Goal: Task Accomplishment & Management: Use online tool/utility

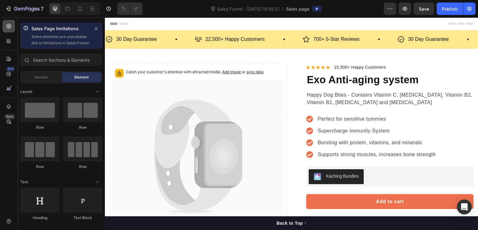
click at [13, 31] on div at bounding box center [8, 26] width 12 height 12
click at [66, 30] on p "Sales Page limitations" at bounding box center [60, 28] width 59 height 7
click at [65, 46] on p "Some elements are unavailable due to limitations in Sales Funnel." at bounding box center [60, 40] width 59 height 12
click at [49, 59] on div "Sales Page limitations Some elements are unavailable due to limitations in Sale…" at bounding box center [61, 123] width 87 height 212
click at [53, 65] on input "text" at bounding box center [61, 60] width 82 height 12
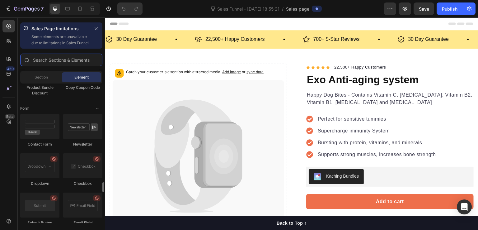
scroll to position [1494, 0]
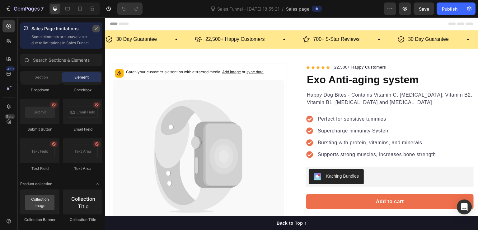
click at [99, 29] on button "button" at bounding box center [95, 28] width 7 height 7
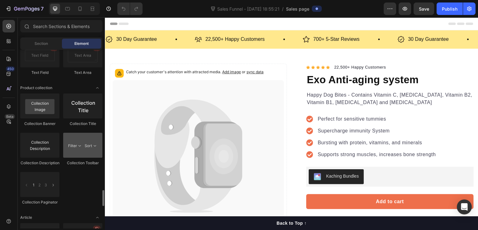
scroll to position [1619, 0]
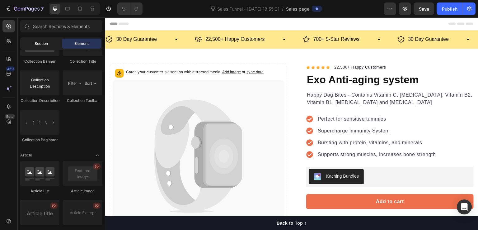
click at [45, 41] on span "Section" at bounding box center [41, 44] width 13 height 6
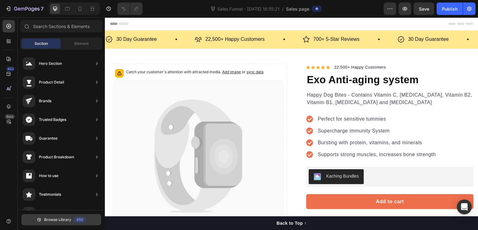
click at [65, 217] on span "Browse Library" at bounding box center [57, 220] width 27 height 6
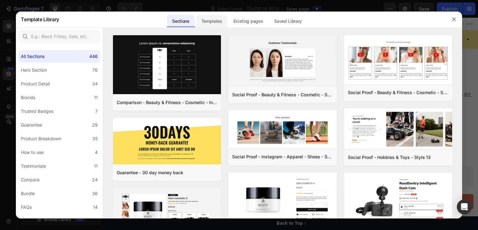
click at [211, 20] on div "Templates" at bounding box center [211, 21] width 31 height 12
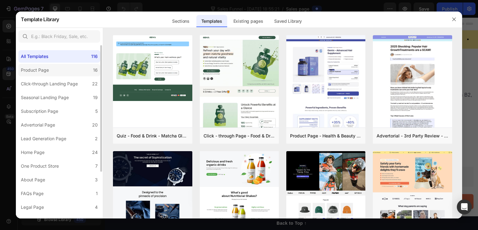
click at [80, 74] on label "Product Page 16" at bounding box center [59, 70] width 82 height 12
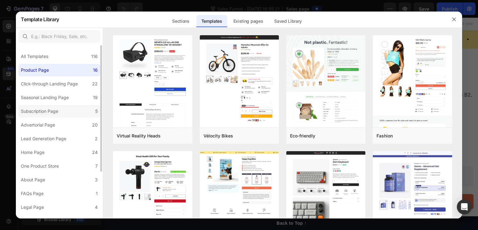
click at [68, 112] on label "Subscription Page 5" at bounding box center [59, 111] width 82 height 12
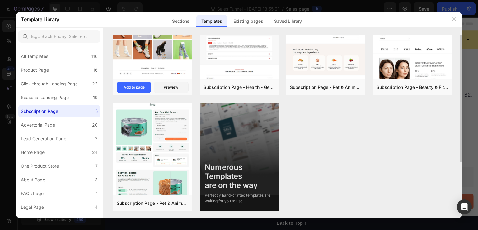
scroll to position [0, 0]
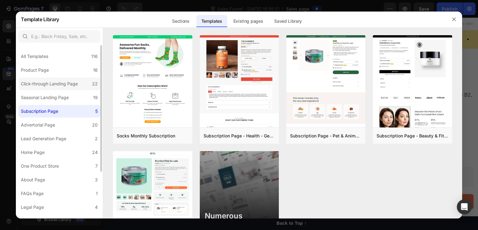
click at [63, 87] on label "Click-through Landing Page 22" at bounding box center [59, 84] width 82 height 12
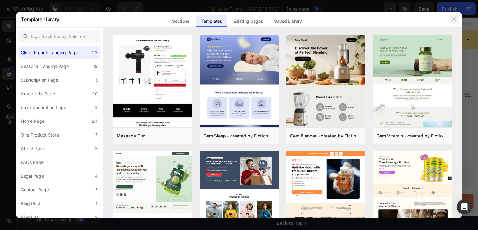
drag, startPoint x: 454, startPoint y: 18, endPoint x: 346, endPoint y: 2, distance: 109.8
click at [454, 18] on icon "button" at bounding box center [454, 19] width 5 height 5
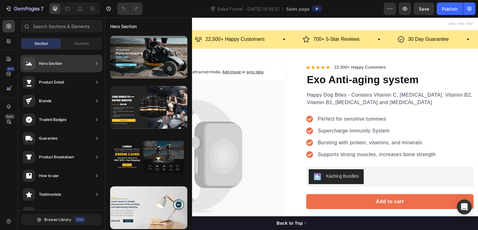
click at [89, 64] on div "Hero Section" at bounding box center [61, 63] width 82 height 17
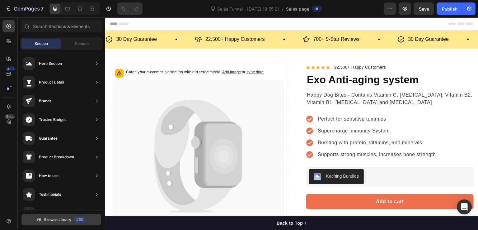
click at [66, 222] on span "Browse Library" at bounding box center [57, 220] width 27 height 6
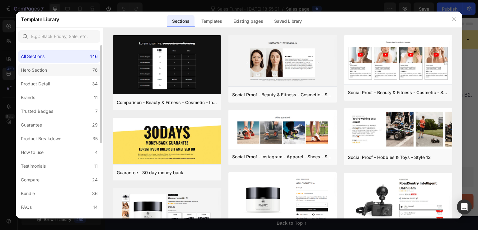
click at [70, 74] on label "Hero Section 76" at bounding box center [59, 70] width 82 height 12
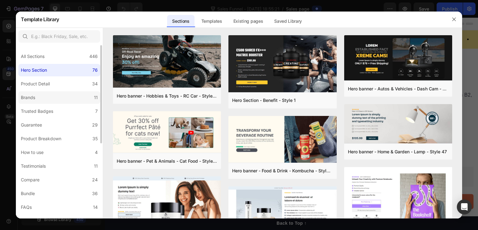
click at [82, 92] on label "Brands 11" at bounding box center [59, 97] width 82 height 12
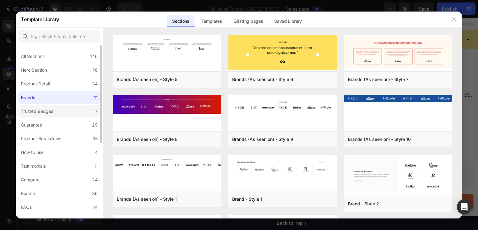
click at [82, 108] on label "Trusted Badges 7" at bounding box center [59, 111] width 82 height 12
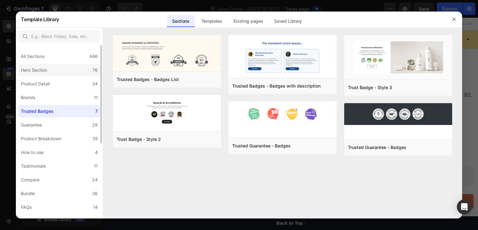
click at [61, 66] on label "Hero Section 76" at bounding box center [59, 70] width 82 height 12
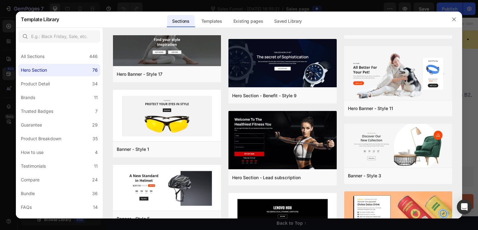
scroll to position [1489, 0]
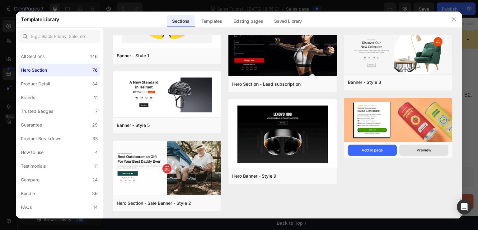
click at [430, 152] on div "Preview" at bounding box center [424, 150] width 15 height 6
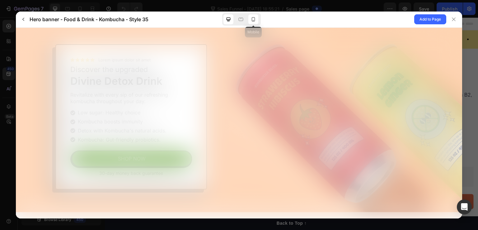
scroll to position [0, 0]
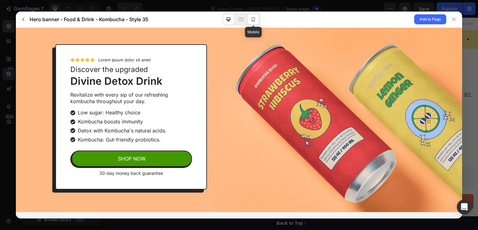
click at [257, 16] on div at bounding box center [253, 19] width 10 height 10
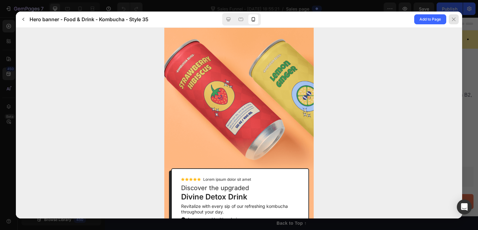
click at [456, 17] on div at bounding box center [454, 19] width 10 height 10
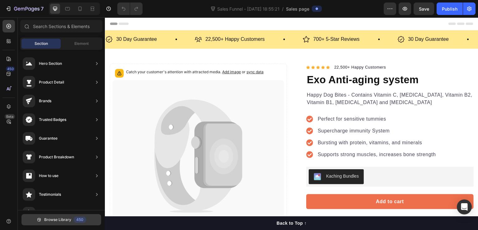
click at [68, 217] on span "Browse Library" at bounding box center [57, 220] width 27 height 6
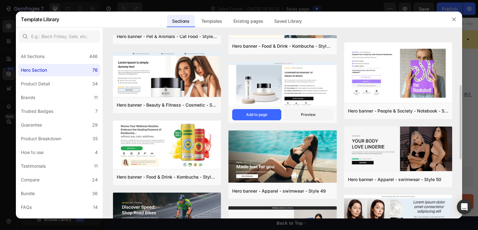
scroll to position [156, 0]
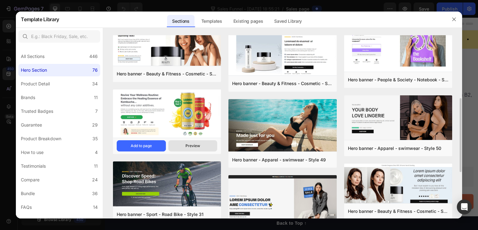
click at [188, 145] on div "Preview" at bounding box center [193, 146] width 15 height 6
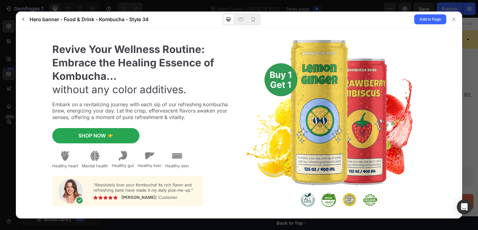
scroll to position [0, 0]
click at [250, 20] on icon at bounding box center [253, 19] width 6 height 6
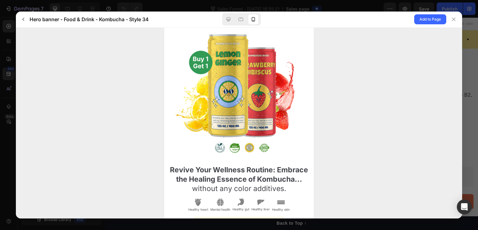
scroll to position [61, 0]
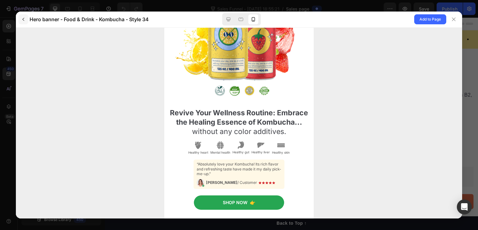
click at [23, 17] on icon "button" at bounding box center [23, 19] width 5 height 5
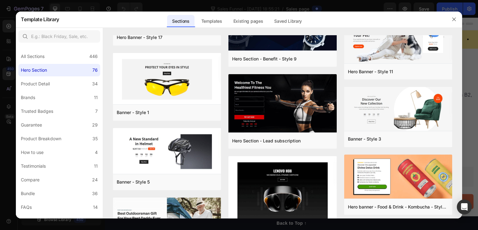
scroll to position [1489, 0]
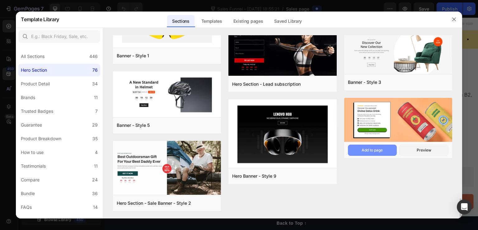
click at [379, 149] on div "Add to page" at bounding box center [372, 150] width 21 height 6
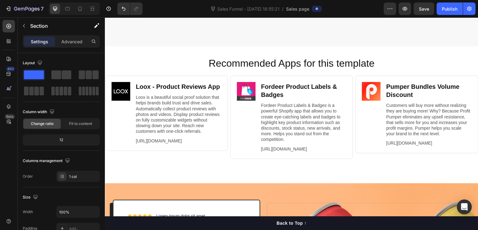
scroll to position [2270, 0]
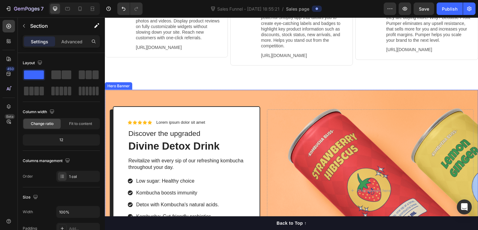
click at [283, 101] on div "Icon Icon Icon Icon Icon Icon List Lorem ipsum dolor sit amet Text Block Row Di…" at bounding box center [292, 191] width 374 height 202
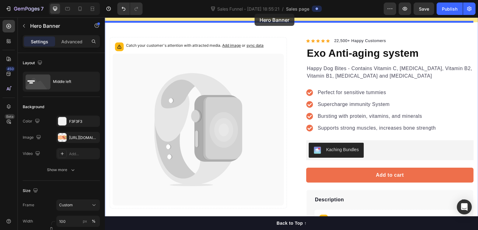
scroll to position [0, 0]
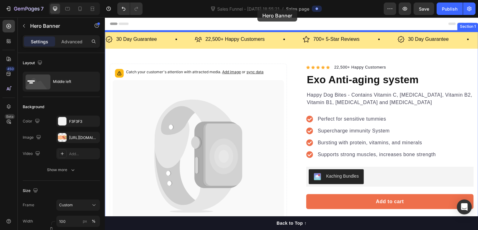
drag, startPoint x: 210, startPoint y: 101, endPoint x: 257, endPoint y: 9, distance: 103.0
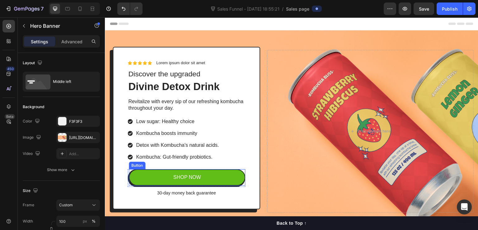
click at [218, 172] on button "SHOP NOW" at bounding box center [187, 177] width 116 height 16
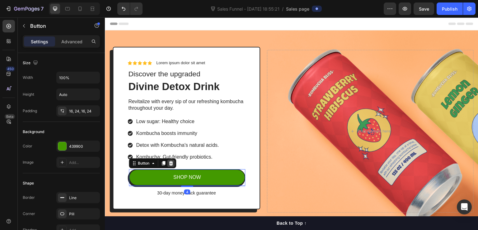
click at [169, 164] on icon at bounding box center [170, 163] width 5 height 5
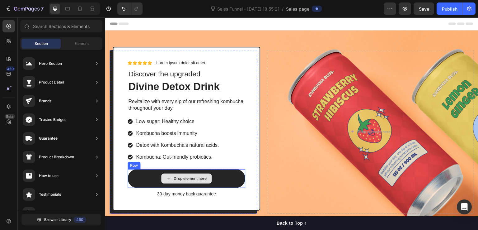
click at [130, 170] on div "Drop element here" at bounding box center [187, 178] width 118 height 19
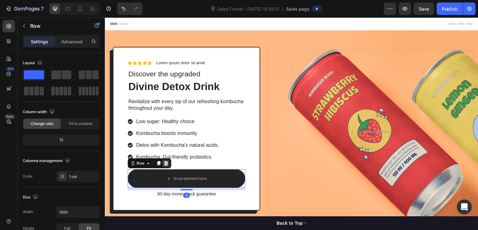
click at [165, 162] on icon at bounding box center [166, 163] width 4 height 4
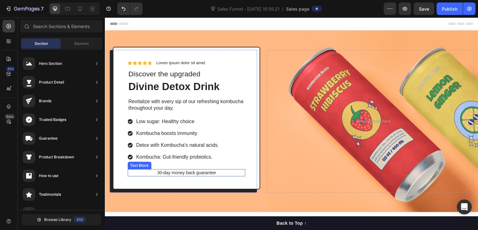
click at [181, 172] on p "30-day money back guarantee" at bounding box center [186, 173] width 116 height 6
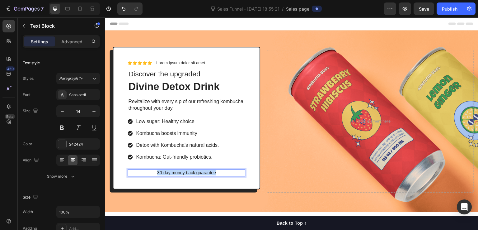
click at [181, 172] on p "30-day money back guarantee" at bounding box center [186, 173] width 116 height 6
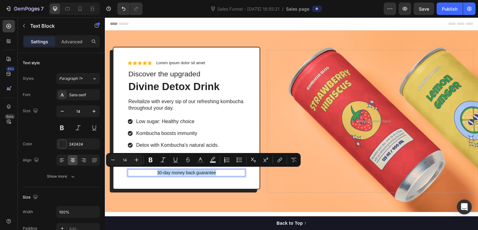
click at [227, 172] on p "30-day money back guarantee" at bounding box center [186, 173] width 116 height 6
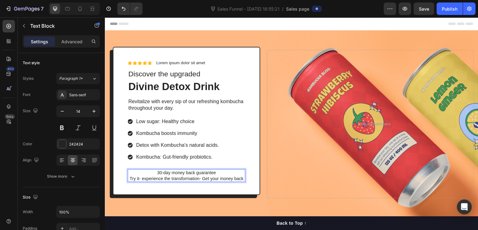
click at [138, 177] on p "Try it- experience the transformation- Get your money back" at bounding box center [186, 179] width 116 height 6
click at [133, 178] on p "Try it - experience the transformation- Get your money back" at bounding box center [186, 179] width 116 height 6
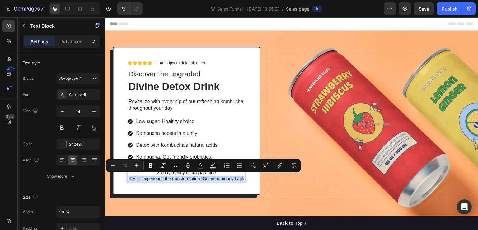
drag, startPoint x: 197, startPoint y: 182, endPoint x: 133, endPoint y: 177, distance: 64.1
click at [133, 177] on p "Try it - experience the transformation- Get your money back" at bounding box center [186, 179] width 116 height 6
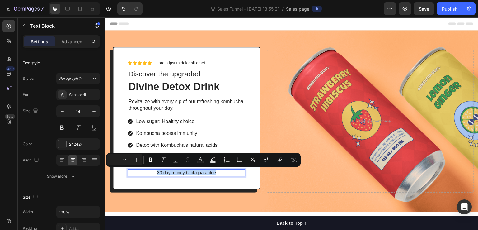
drag, startPoint x: 218, startPoint y: 172, endPoint x: 157, endPoint y: 171, distance: 60.7
click at [157, 171] on p "30-day money back guarantee" at bounding box center [186, 173] width 116 height 6
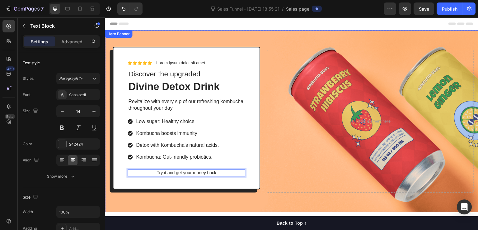
click at [266, 39] on div "Icon Icon Icon Icon Icon Icon List Lorem ipsum dolor sit amet Text Block Row Di…" at bounding box center [292, 121] width 374 height 182
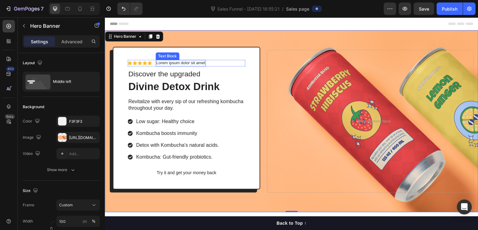
click at [195, 64] on p "Lorem ipsum dolor sit amet" at bounding box center [180, 62] width 49 height 5
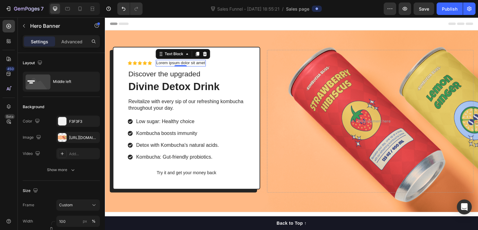
click at [195, 64] on p "Lorem ipsum dolor sit amet" at bounding box center [180, 62] width 49 height 5
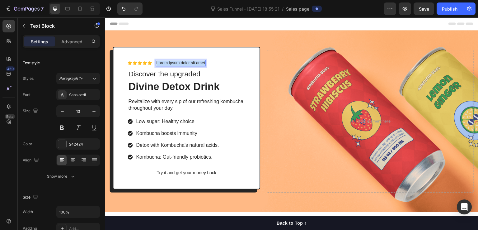
click at [195, 64] on p "Lorem ipsum dolor sit amet" at bounding box center [180, 62] width 49 height 5
click at [222, 31] on div "Icon Icon Icon Icon Icon Icon List Rated 4.9 by +20,000 women Text Block 0 Row …" at bounding box center [292, 121] width 374 height 182
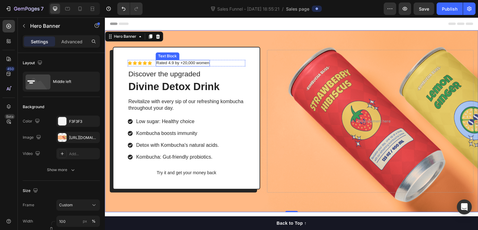
click at [182, 63] on p "Rated 4.9 by +20,000 women" at bounding box center [182, 62] width 53 height 5
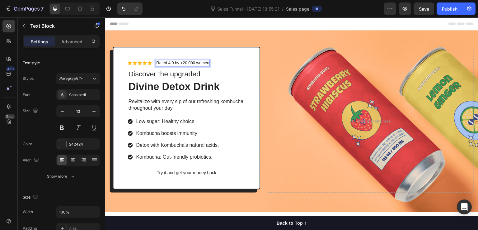
click at [182, 62] on p "Rated 4.9 by +20,000 women" at bounding box center [182, 62] width 53 height 5
click at [219, 64] on div "Icon Icon Icon Icon Icon Icon List Rated 4.9 by + 20,000 women Text Block 0 Row" at bounding box center [187, 63] width 118 height 7
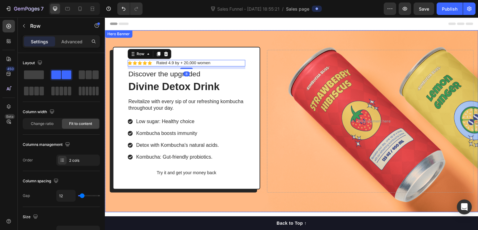
click at [252, 43] on div "Icon Icon Icon Icon Icon Icon List Rated 4.9 by + 20,000 women Text Block Row 8…" at bounding box center [292, 121] width 374 height 182
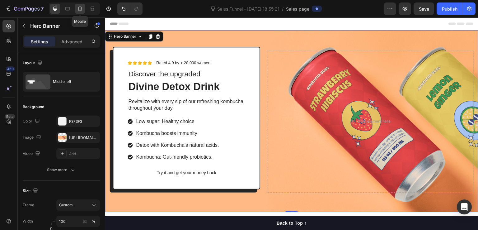
click at [81, 10] on icon at bounding box center [79, 9] width 3 height 4
type input "100%"
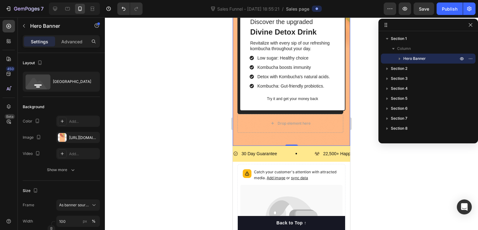
scroll to position [125, 0]
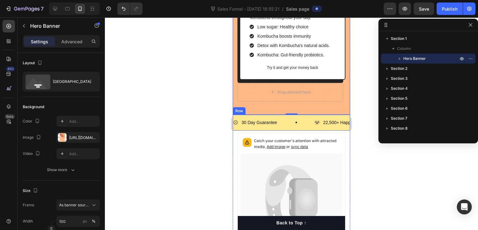
click at [308, 115] on div "30 Day Guarantee Item List 22,500+ Happy Customers Item List 700+ 5-Star Review…" at bounding box center [291, 123] width 117 height 16
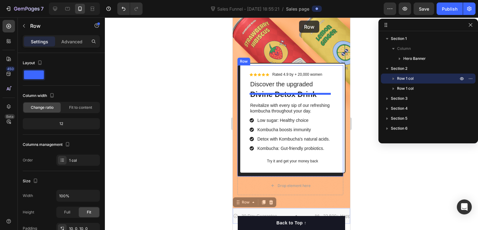
scroll to position [0, 0]
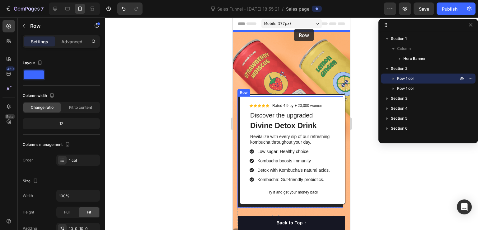
drag, startPoint x: 306, startPoint y: 109, endPoint x: 294, endPoint y: 29, distance: 80.6
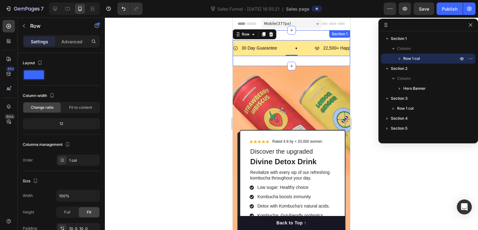
click at [301, 59] on div "30 Day Guarantee Item List 22,500+ Happy Customers Item List 700+ 5-Star Review…" at bounding box center [291, 48] width 117 height 36
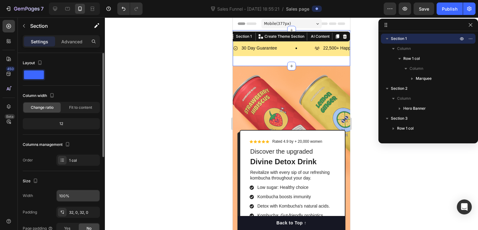
scroll to position [62, 0]
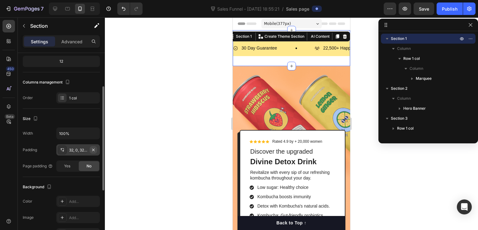
click at [92, 147] on icon "button" at bounding box center [93, 149] width 5 height 5
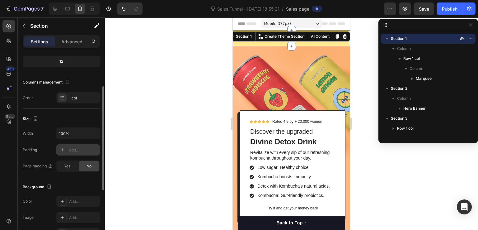
click at [360, 69] on div at bounding box center [291, 123] width 373 height 212
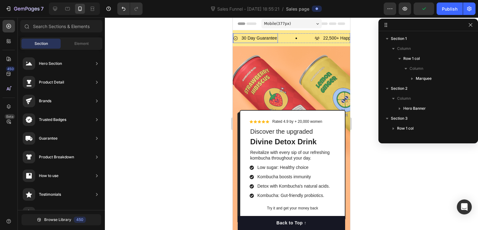
click at [267, 36] on p "30 Day Guarantee" at bounding box center [259, 38] width 35 height 8
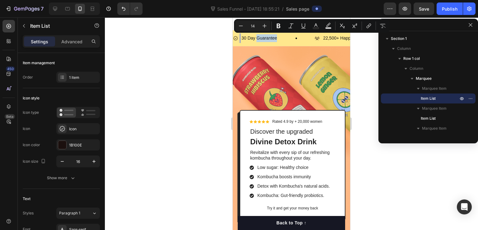
click at [267, 36] on p "30 Day Guarantee" at bounding box center [259, 38] width 35 height 8
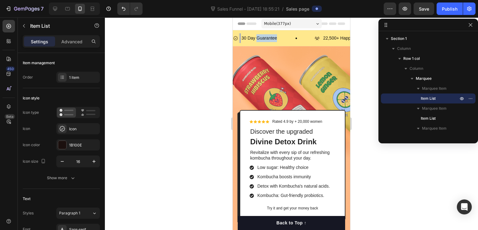
click at [267, 36] on p "30 Day Guarantee" at bounding box center [259, 38] width 35 height 8
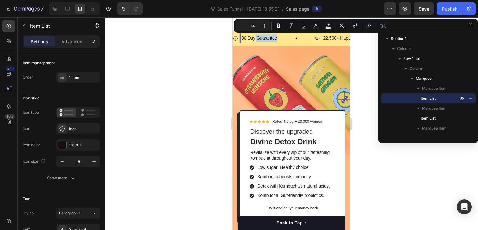
click at [261, 38] on p "30 Day Guarantee" at bounding box center [259, 38] width 35 height 8
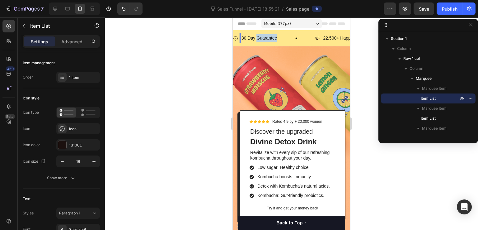
click at [261, 38] on p "30 Day Guarantee" at bounding box center [259, 38] width 35 height 8
click at [314, 38] on p "22,500+ Happy Customers" at bounding box center [338, 38] width 52 height 8
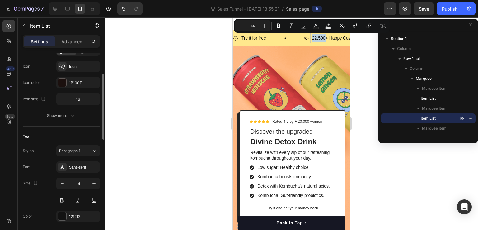
click at [314, 38] on p "22,500+ Happy Customers" at bounding box center [338, 38] width 52 height 8
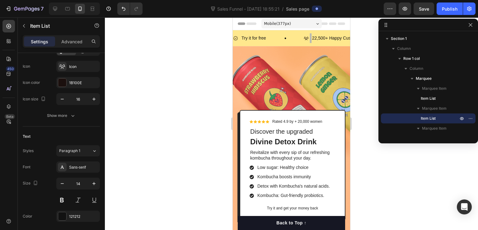
click at [313, 38] on p "22,500+ Happy Customers" at bounding box center [338, 38] width 52 height 8
click at [341, 36] on p "+20,00+ Happy Customers" at bounding box center [338, 38] width 52 height 8
click at [339, 37] on p "+20,00+ Happy Customers" at bounding box center [338, 38] width 52 height 8
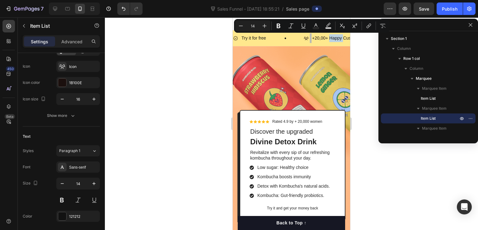
click at [339, 37] on p "+20,00+ Happy Customers" at bounding box center [338, 38] width 52 height 8
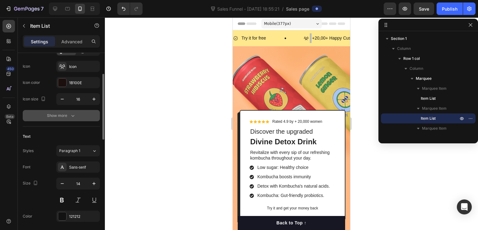
scroll to position [125, 0]
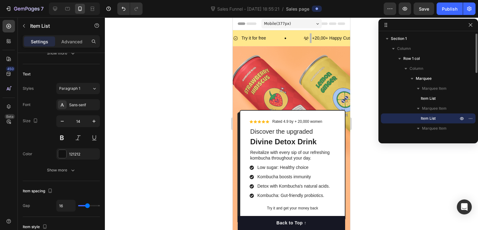
click at [433, 119] on span "Item List" at bounding box center [428, 118] width 15 height 6
click at [337, 38] on p "+20,00+ Happy Customers" at bounding box center [338, 38] width 52 height 8
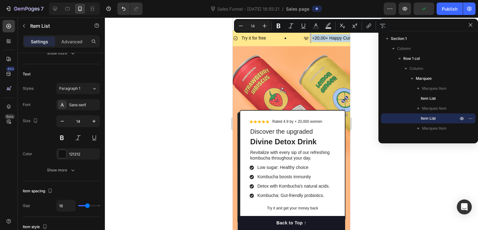
click at [337, 38] on p "+20,00+ Happy Customers" at bounding box center [338, 38] width 52 height 8
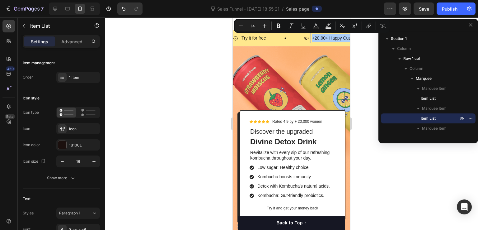
click at [361, 56] on div at bounding box center [291, 123] width 373 height 212
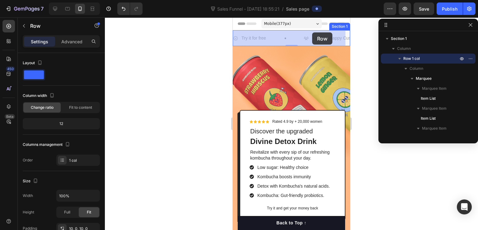
drag, startPoint x: 323, startPoint y: 31, endPoint x: 312, endPoint y: 32, distance: 11.2
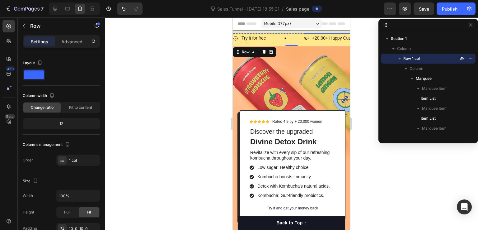
click at [335, 38] on p "+20,00+ Happy Customers" at bounding box center [338, 38] width 52 height 8
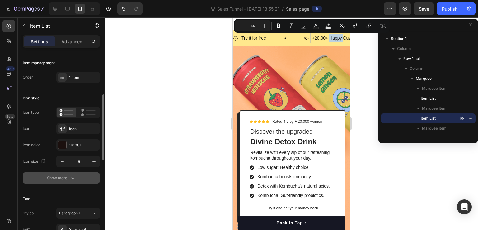
scroll to position [31, 0]
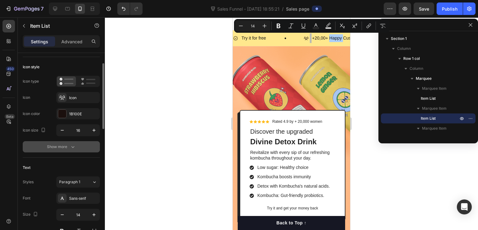
click at [70, 144] on icon "button" at bounding box center [73, 147] width 6 height 6
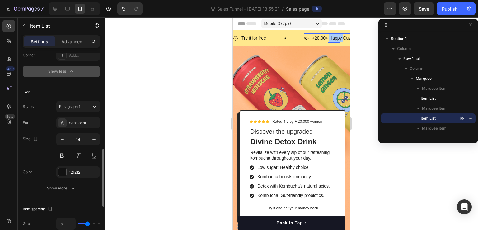
scroll to position [218, 0]
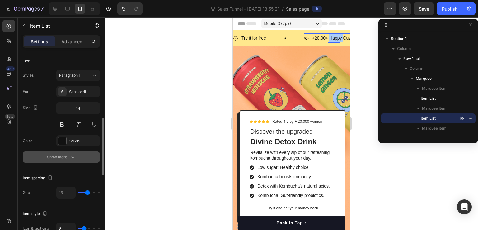
click at [66, 158] on div "Show more" at bounding box center [61, 157] width 29 height 6
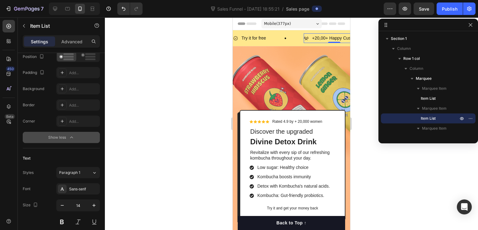
scroll to position [0, 0]
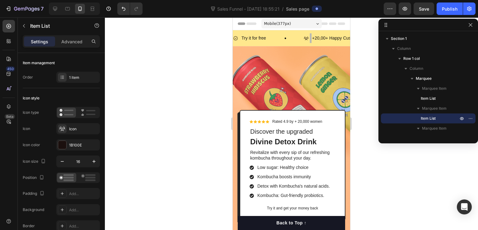
click at [342, 38] on p "+20,00+ Happy Customers" at bounding box center [338, 38] width 52 height 8
click at [344, 38] on p "+20,00+ HappyCustomers" at bounding box center [337, 38] width 51 height 8
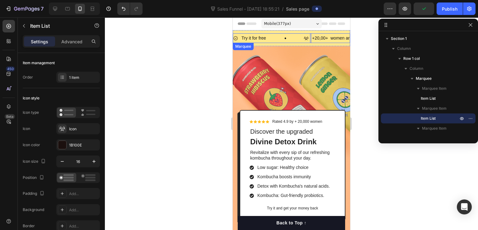
scroll to position [0, 26]
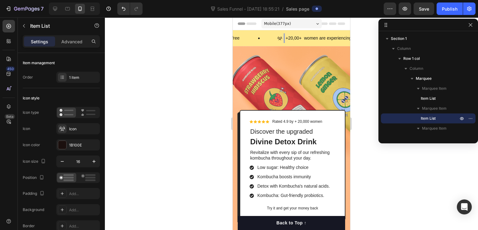
click at [362, 63] on div at bounding box center [291, 123] width 373 height 212
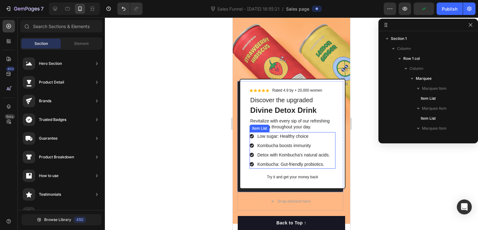
scroll to position [125, 0]
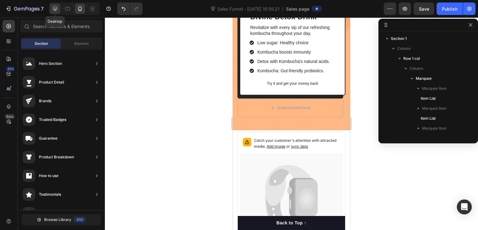
click at [57, 8] on icon at bounding box center [55, 9] width 6 height 6
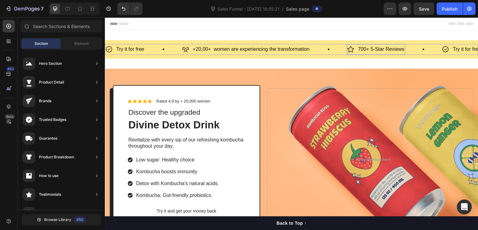
click at [360, 50] on p "700+ 5-Star Reviews" at bounding box center [381, 49] width 46 height 9
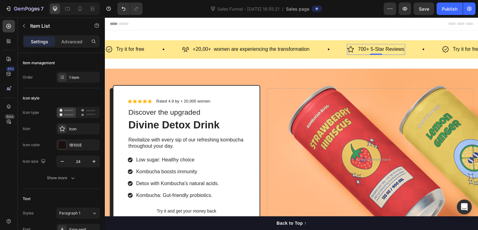
click at [360, 50] on p "700+ 5-Star Reviews" at bounding box center [381, 49] width 46 height 9
click at [361, 50] on p "1000+ 5-Star Reviews" at bounding box center [382, 49] width 49 height 9
click at [334, 26] on div "Header" at bounding box center [292, 23] width 364 height 12
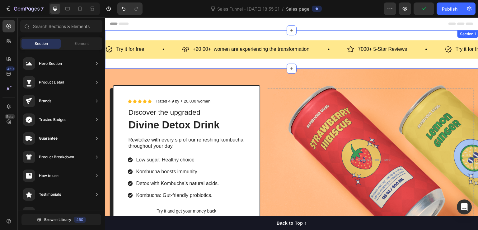
click at [303, 37] on div "Try it for free Item List +20,00+ women are experiencing the transformation Ite…" at bounding box center [292, 49] width 374 height 38
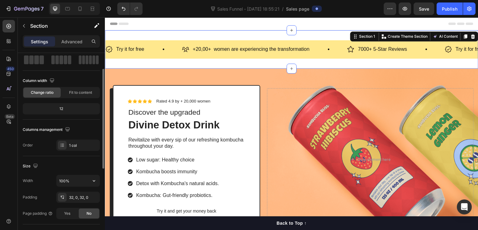
scroll to position [93, 0]
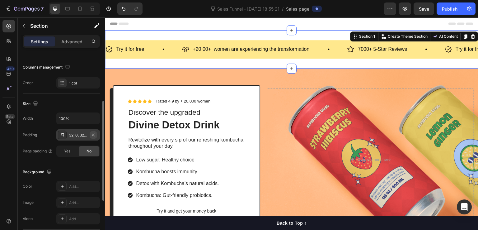
click at [95, 134] on icon "button" at bounding box center [93, 134] width 5 height 5
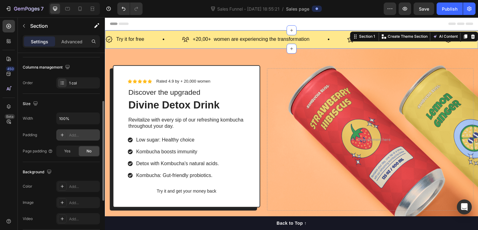
click at [218, 23] on div "Header" at bounding box center [292, 23] width 364 height 12
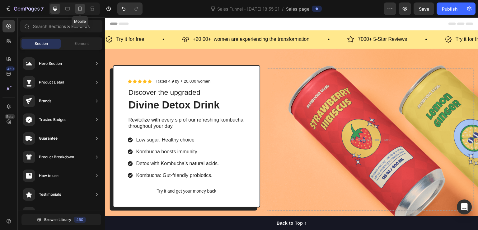
click at [79, 6] on icon at bounding box center [80, 9] width 6 height 6
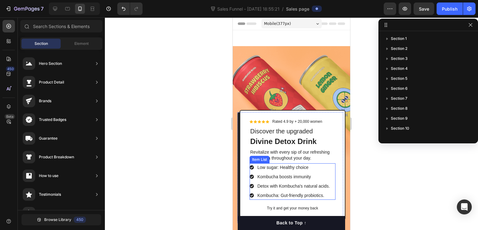
scroll to position [62, 0]
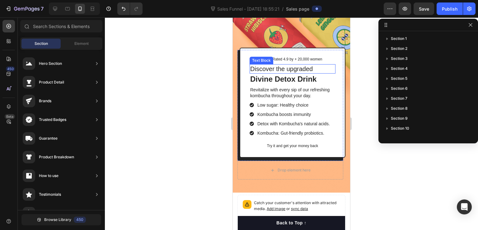
click at [279, 65] on p "Discover the upgraded" at bounding box center [292, 69] width 85 height 8
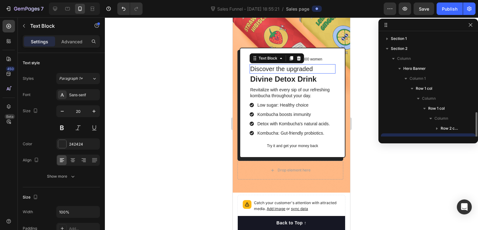
scroll to position [58, 0]
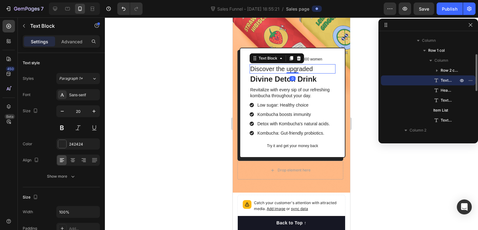
click at [280, 65] on p "Discover the upgraded" at bounding box center [292, 69] width 85 height 8
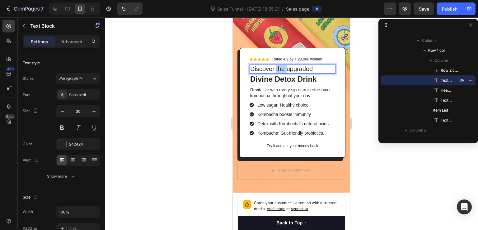
click at [280, 65] on p "Discover the upgraded" at bounding box center [292, 69] width 85 height 8
click at [289, 73] on h2 "Divine Detox Drink" at bounding box center [293, 78] width 86 height 11
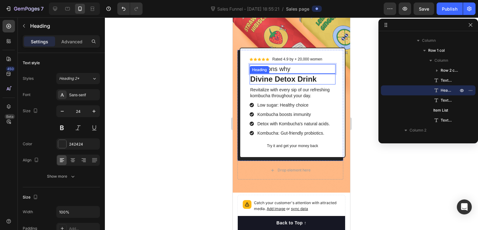
click at [289, 73] on h2 "Divine Detox Drink" at bounding box center [293, 78] width 86 height 11
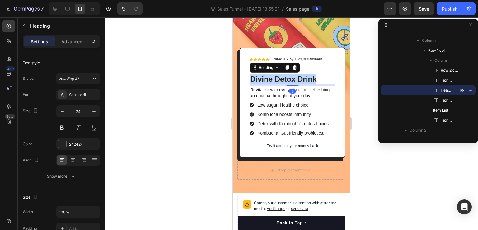
click at [289, 74] on p "Divine Detox Drink" at bounding box center [292, 79] width 85 height 10
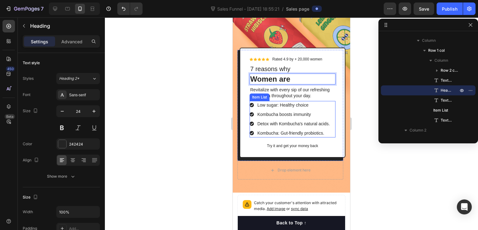
click at [280, 130] on p "Kombucha: Gut-friendly probiotics." at bounding box center [293, 133] width 73 height 7
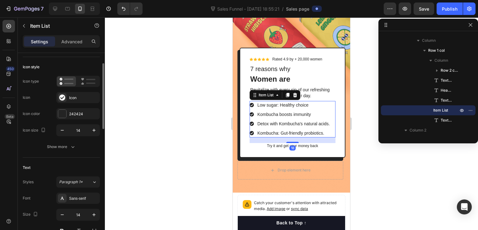
scroll to position [93, 0]
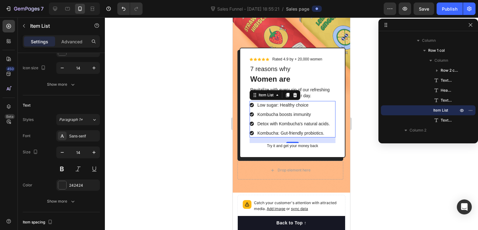
click at [282, 130] on p "Kombucha: Gut-friendly probiotics." at bounding box center [293, 133] width 73 height 7
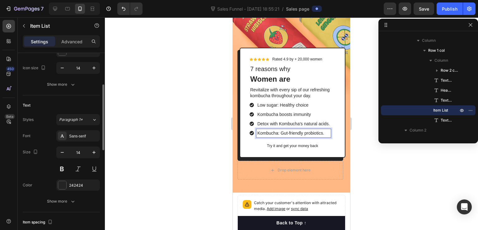
scroll to position [0, 0]
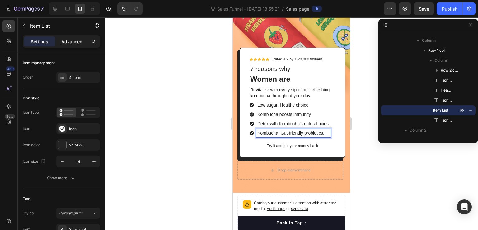
click at [73, 39] on p "Advanced" at bounding box center [71, 41] width 21 height 7
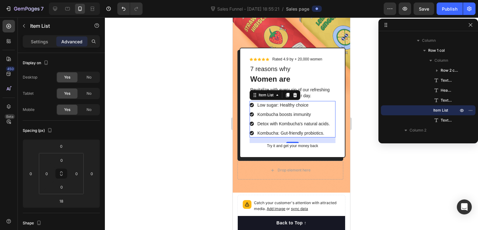
click at [40, 42] on p "Settings" at bounding box center [39, 41] width 17 height 7
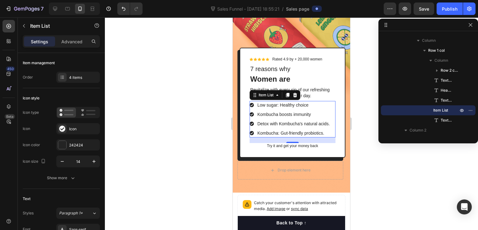
type input "8"
click at [252, 121] on icon at bounding box center [252, 123] width 4 height 4
click at [263, 120] on div "Detox with Kombucha's natural acids." at bounding box center [294, 124] width 74 height 8
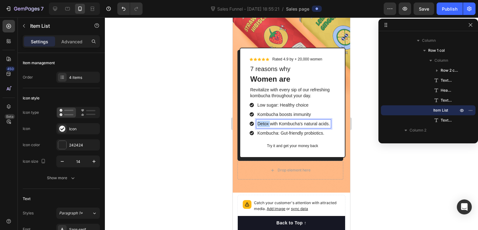
click at [263, 120] on div "Detox with Kombucha's natural acids." at bounding box center [294, 124] width 74 height 8
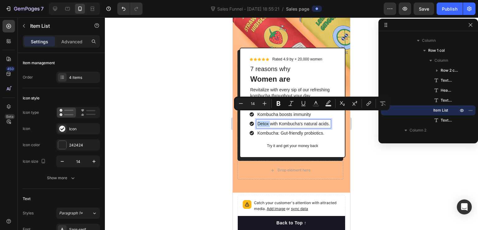
click at [267, 120] on div "Detox with Kombucha's natural acids." at bounding box center [294, 124] width 74 height 8
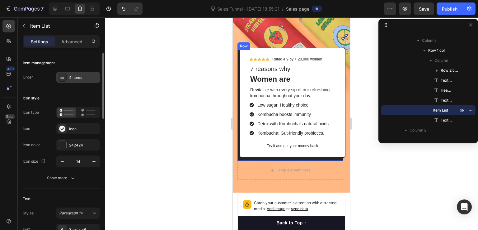
click at [72, 81] on div "4 items" at bounding box center [78, 77] width 44 height 11
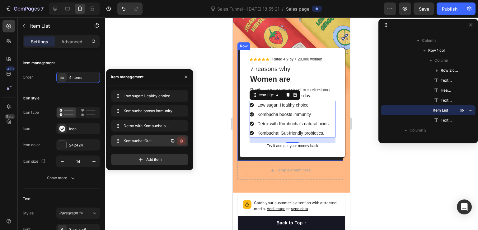
click at [181, 142] on icon "button" at bounding box center [181, 140] width 5 height 5
click at [181, 142] on div "Delete" at bounding box center [178, 141] width 12 height 6
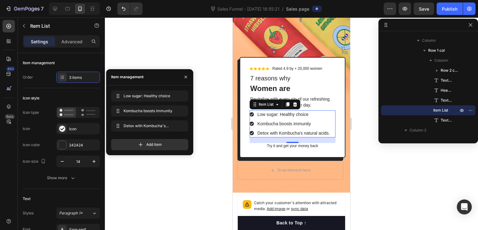
click at [360, 65] on div at bounding box center [291, 123] width 373 height 212
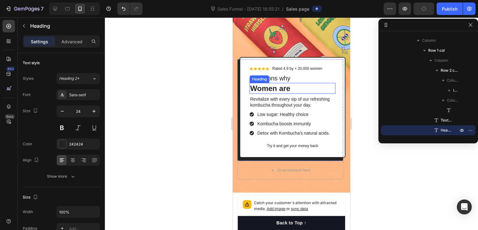
click at [280, 83] on p "Women are" at bounding box center [292, 88] width 85 height 10
click at [293, 83] on p "Women are" at bounding box center [292, 88] width 85 height 10
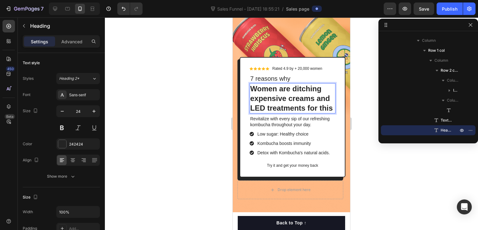
scroll to position [33, 0]
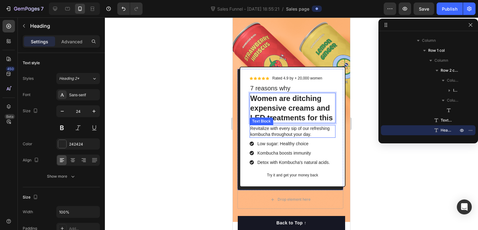
click at [286, 125] on p "Revitalize with every sip of our refreshing kombucha throughout your day." at bounding box center [292, 130] width 85 height 11
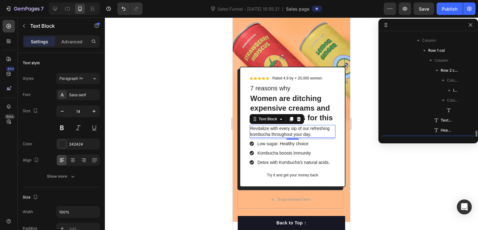
scroll to position [118, 0]
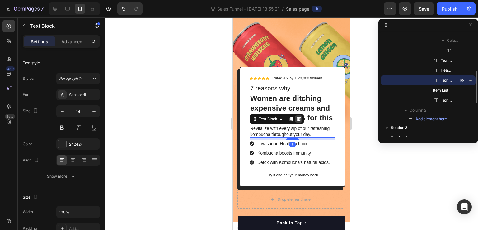
click at [299, 117] on icon at bounding box center [299, 119] width 4 height 4
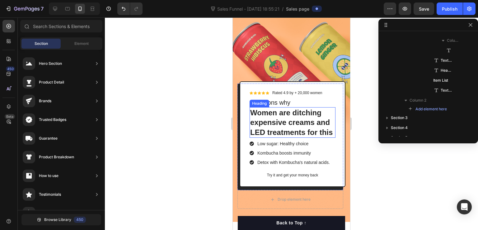
click at [292, 122] on p "Women are ditching expensive creams and LED treatments for this" at bounding box center [292, 122] width 85 height 29
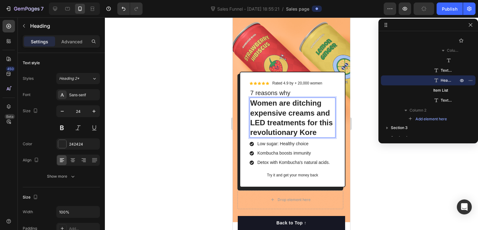
scroll to position [23, 0]
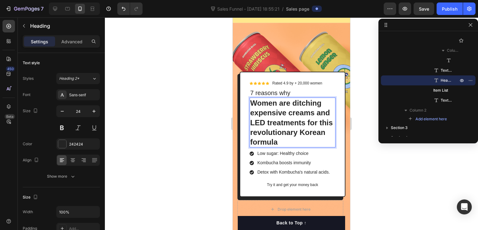
click at [380, 171] on div at bounding box center [291, 123] width 373 height 212
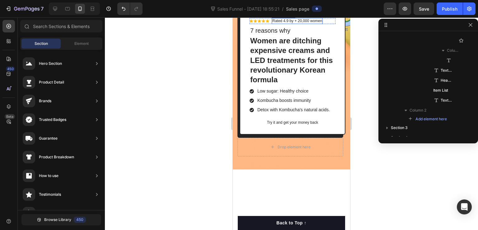
scroll to position [0, 0]
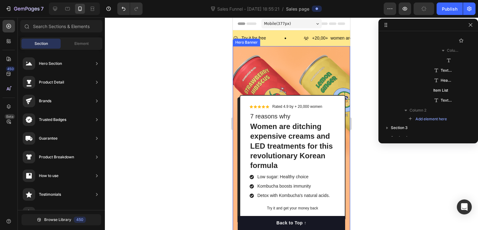
click at [289, 71] on div "Background Image" at bounding box center [291, 150] width 117 height 209
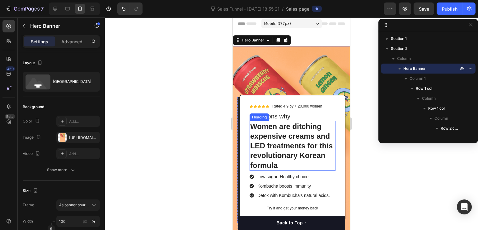
scroll to position [31, 0]
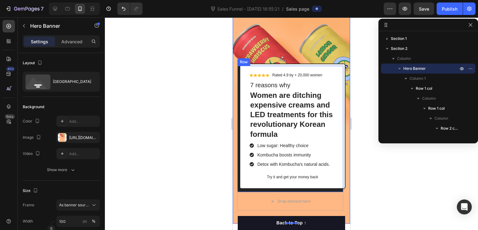
click at [288, 64] on div "Icon Icon Icon Icon Icon Icon List Rated 4.9 by + 20,000 women Text Block Row 7…" at bounding box center [293, 126] width 106 height 125
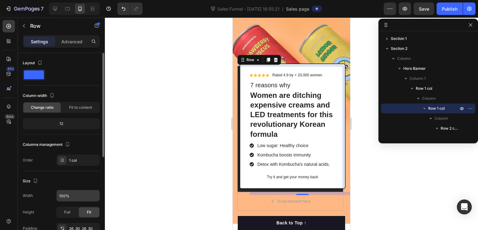
scroll to position [62, 0]
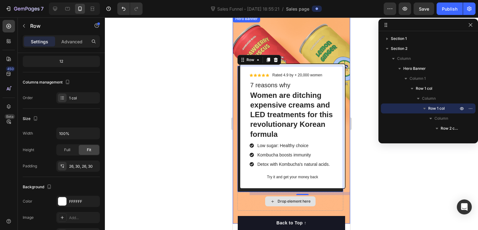
click at [328, 192] on div "Drop element here" at bounding box center [291, 201] width 106 height 19
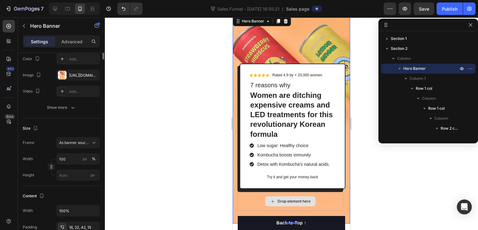
scroll to position [0, 0]
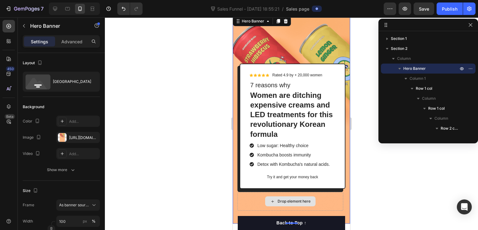
click at [320, 192] on div "Drop element here" at bounding box center [291, 201] width 106 height 19
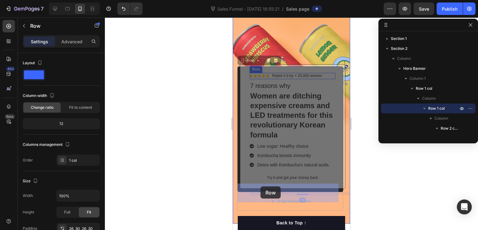
drag, startPoint x: 264, startPoint y: 60, endPoint x: 261, endPoint y: 186, distance: 126.1
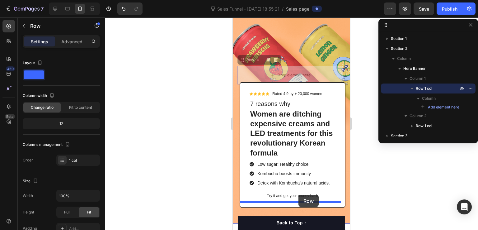
drag, startPoint x: 319, startPoint y: 68, endPoint x: 299, endPoint y: 195, distance: 128.7
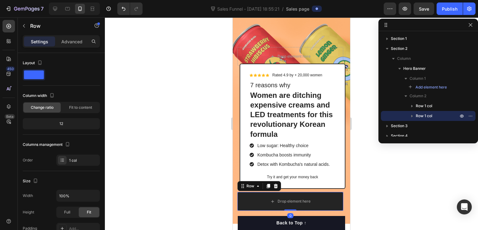
click at [393, 190] on div at bounding box center [291, 123] width 373 height 212
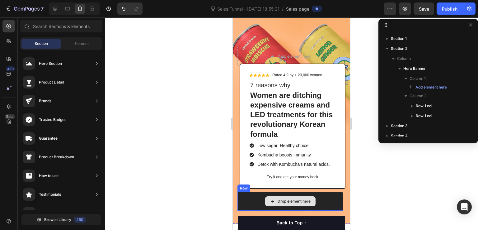
click at [314, 192] on div "Drop element here" at bounding box center [291, 201] width 106 height 19
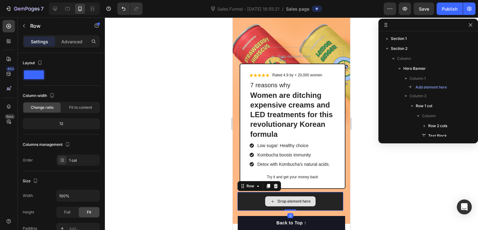
scroll to position [95, 0]
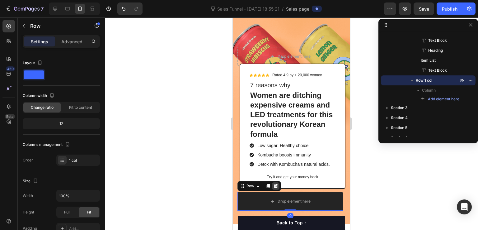
click at [278, 182] on div at bounding box center [275, 185] width 7 height 7
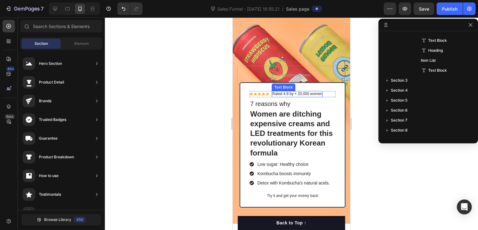
scroll to position [0, 0]
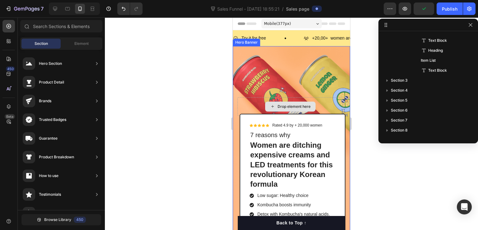
click at [321, 97] on div "Drop element here" at bounding box center [291, 106] width 106 height 19
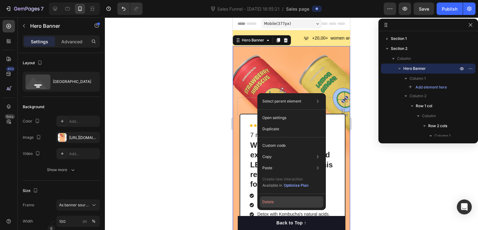
click at [291, 197] on button "Delete" at bounding box center [292, 201] width 64 height 11
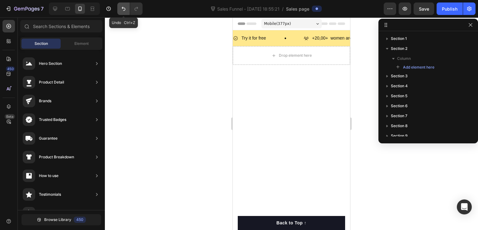
click at [123, 4] on button "Undo/Redo" at bounding box center [123, 8] width 12 height 12
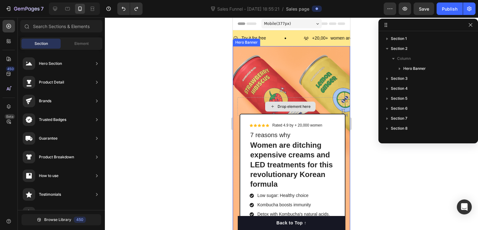
click at [238, 97] on div "Drop element here" at bounding box center [291, 106] width 106 height 19
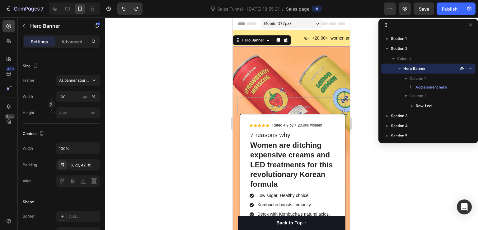
click at [274, 61] on div "Background Image" at bounding box center [291, 150] width 117 height 209
click at [254, 66] on div "Background Image" at bounding box center [291, 150] width 117 height 209
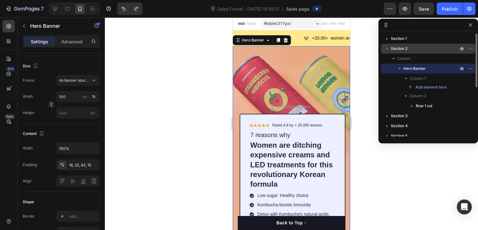
click at [387, 49] on icon "button" at bounding box center [387, 49] width 2 height 2
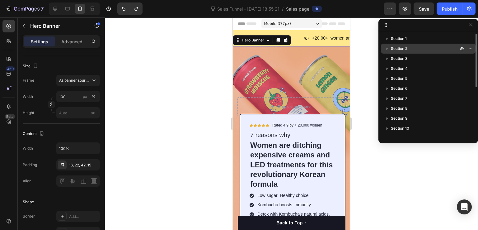
click at [387, 49] on icon "button" at bounding box center [388, 49] width 2 height 2
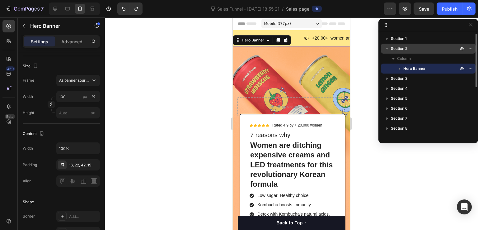
click at [402, 68] on icon "button" at bounding box center [400, 68] width 6 height 6
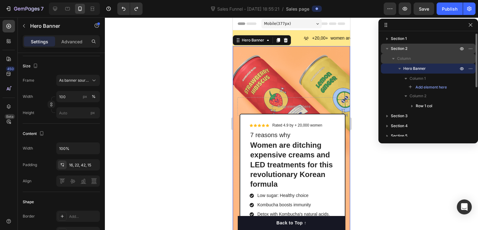
click at [394, 59] on icon "button" at bounding box center [393, 59] width 2 height 2
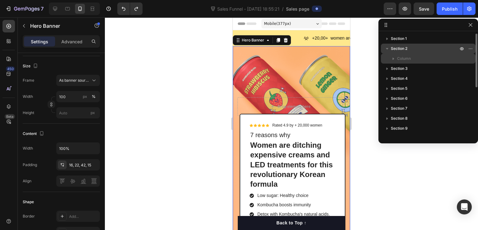
click at [394, 59] on icon "button" at bounding box center [394, 59] width 2 height 2
click at [399, 70] on icon "button" at bounding box center [400, 68] width 6 height 6
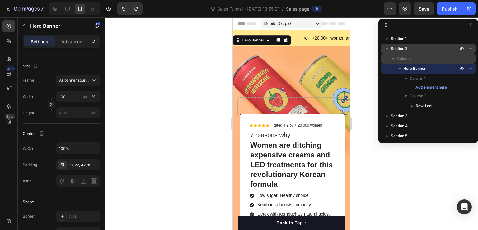
click at [237, 137] on div "Drop element here Icon Icon Icon Icon Icon Icon List Rated 4.9 by + 20,000 wome…" at bounding box center [291, 173] width 117 height 163
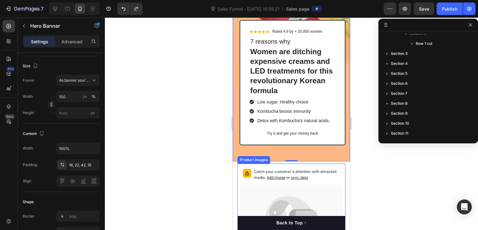
scroll to position [31, 0]
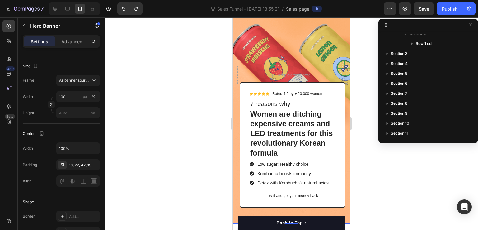
click at [358, 54] on div at bounding box center [291, 123] width 373 height 212
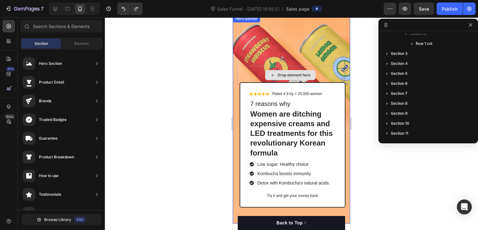
click at [312, 70] on div "Drop element here" at bounding box center [290, 75] width 50 height 10
click at [237, 71] on div "Drop element here Icon Icon Icon Icon Icon Icon List Rated 4.9 by + 20,000 wome…" at bounding box center [291, 142] width 117 height 163
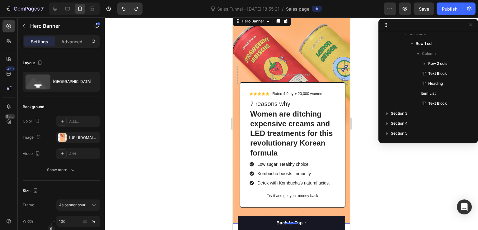
scroll to position [0, 0]
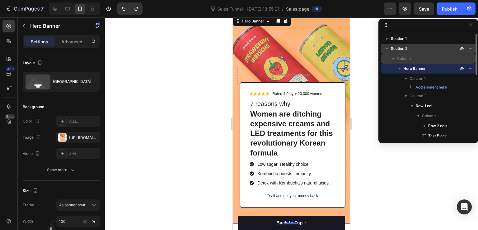
click at [237, 71] on div "Drop element here Icon Icon Icon Icon Icon Icon List Rated 4.9 by + 20,000 wome…" at bounding box center [291, 142] width 117 height 163
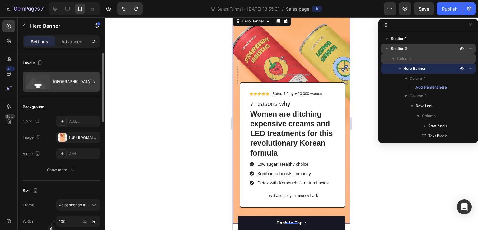
click at [72, 79] on div "[GEOGRAPHIC_DATA]" at bounding box center [72, 81] width 38 height 14
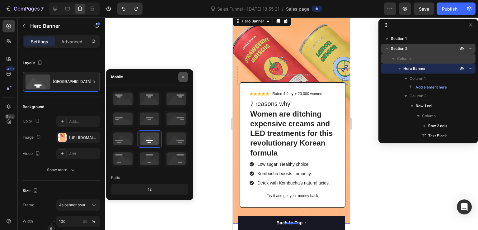
click at [185, 74] on icon "button" at bounding box center [183, 76] width 5 height 5
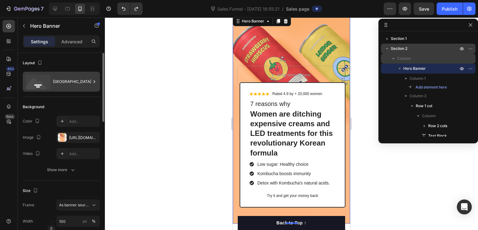
click at [77, 82] on div "[GEOGRAPHIC_DATA]" at bounding box center [72, 81] width 38 height 14
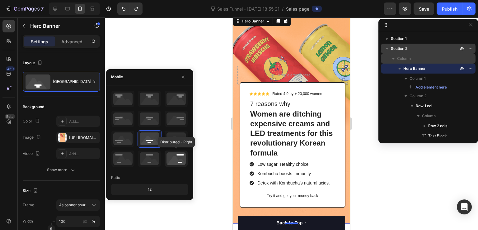
click at [181, 158] on icon at bounding box center [176, 158] width 23 height 16
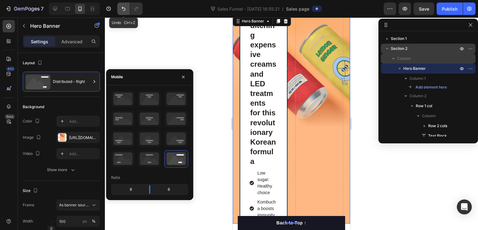
click at [120, 8] on icon "Undo/Redo" at bounding box center [123, 9] width 6 height 6
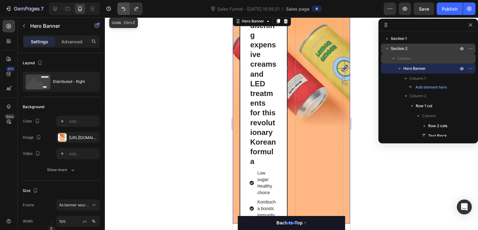
click at [125, 10] on icon "Undo/Redo" at bounding box center [124, 9] width 4 height 4
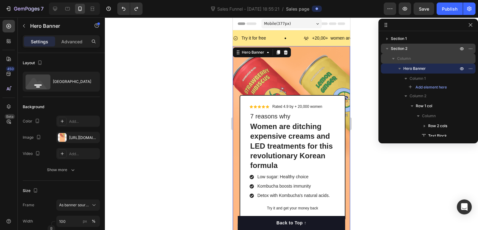
click at [372, 174] on div at bounding box center [291, 123] width 373 height 212
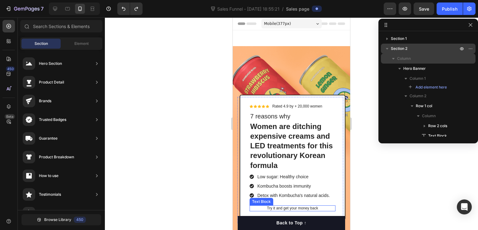
scroll to position [62, 0]
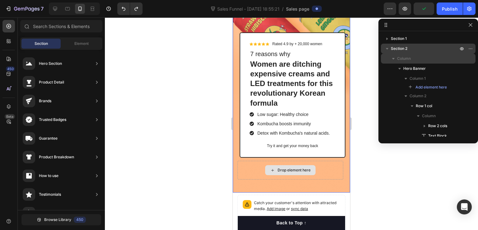
click at [323, 162] on div "Drop element here" at bounding box center [291, 170] width 106 height 19
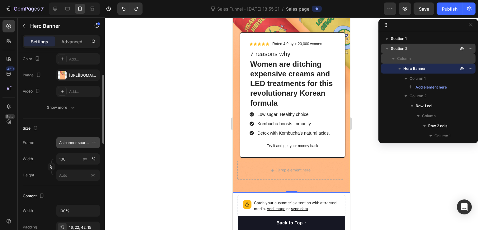
click at [86, 142] on span "As banner source" at bounding box center [74, 143] width 31 height 6
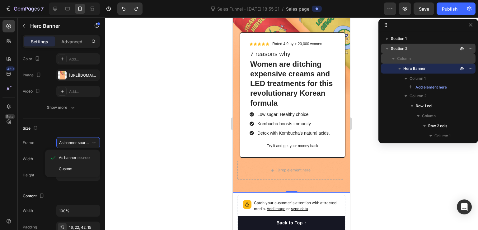
click at [143, 123] on div at bounding box center [291, 123] width 373 height 212
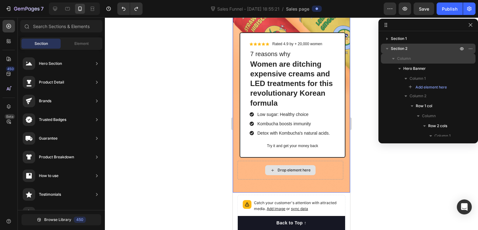
click at [327, 161] on div "Drop element here" at bounding box center [291, 170] width 106 height 19
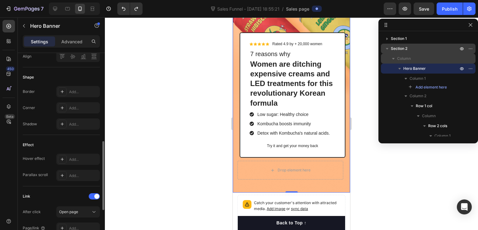
scroll to position [342, 0]
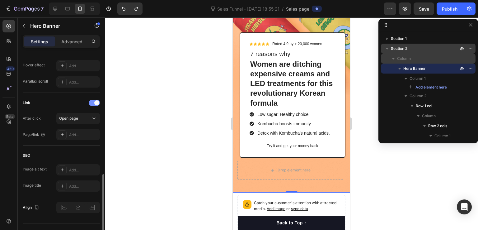
click at [93, 104] on div at bounding box center [94, 103] width 11 height 6
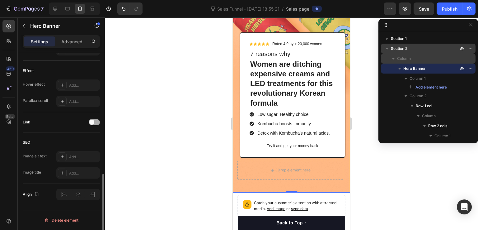
scroll to position [323, 0]
click at [94, 120] on div at bounding box center [94, 123] width 11 height 6
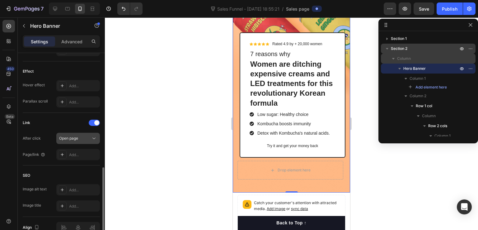
click at [85, 137] on div "Open page" at bounding box center [75, 138] width 32 height 6
click at [143, 148] on div at bounding box center [291, 123] width 373 height 212
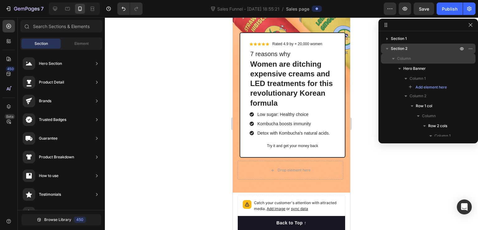
click at [211, 119] on div at bounding box center [291, 123] width 373 height 212
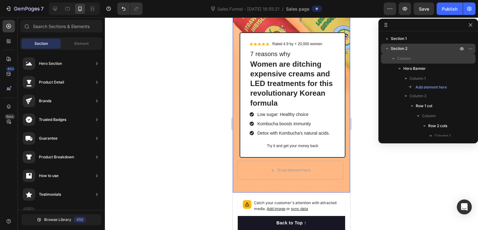
click at [235, 120] on div "Drop element here Icon Icon Icon Icon Icon Icon List Rated 4.9 by + 20,000 wome…" at bounding box center [291, 111] width 117 height 163
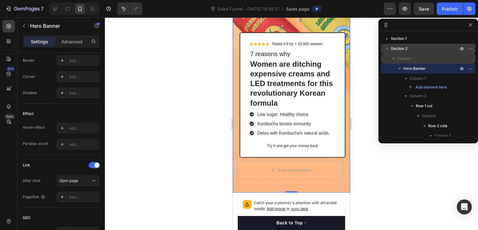
scroll to position [355, 0]
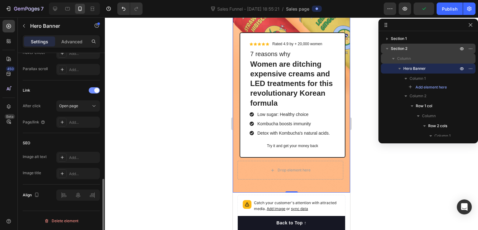
click at [96, 89] on span at bounding box center [96, 90] width 5 height 5
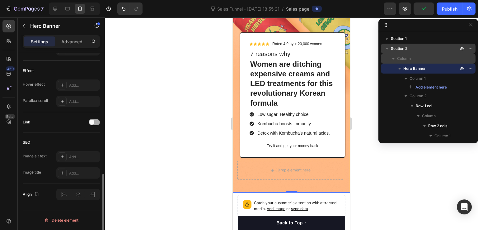
scroll to position [323, 0]
click at [92, 122] on span at bounding box center [91, 122] width 5 height 5
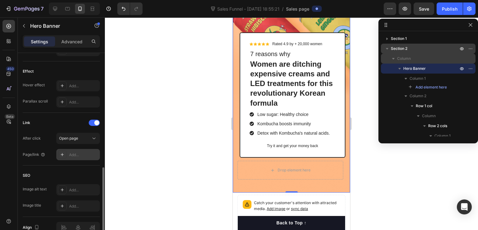
click at [83, 152] on div "Add..." at bounding box center [83, 155] width 29 height 6
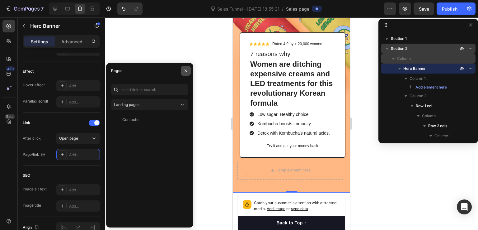
click at [183, 68] on icon "button" at bounding box center [185, 70] width 5 height 5
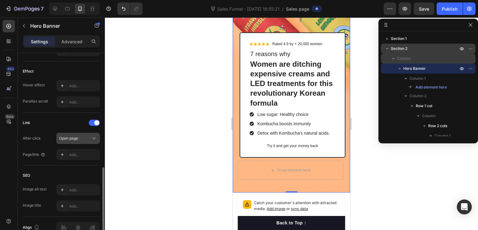
click at [90, 135] on div "Open page" at bounding box center [75, 138] width 32 height 6
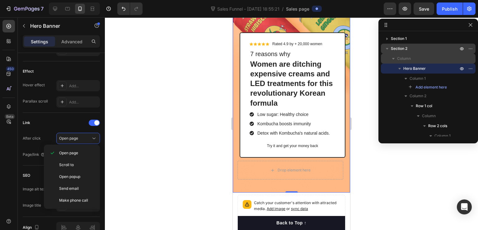
click at [144, 125] on div at bounding box center [291, 123] width 373 height 212
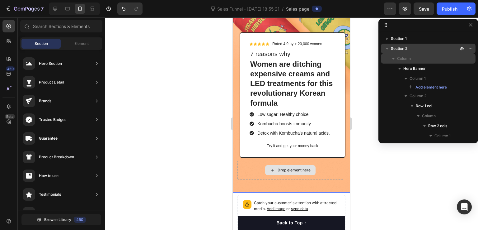
click at [301, 167] on div "Drop element here" at bounding box center [294, 169] width 33 height 5
click at [236, 143] on div "Drop element here Icon Icon Icon Icon Icon Icon List Rated 4.9 by + 20,000 wome…" at bounding box center [291, 111] width 117 height 163
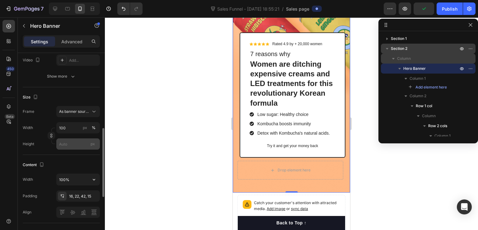
scroll to position [125, 0]
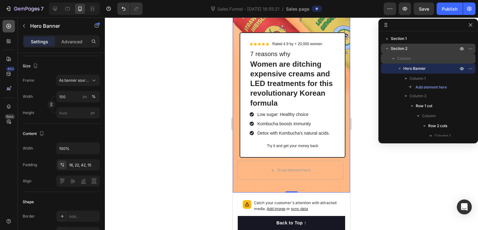
click at [7, 25] on icon at bounding box center [9, 26] width 6 height 6
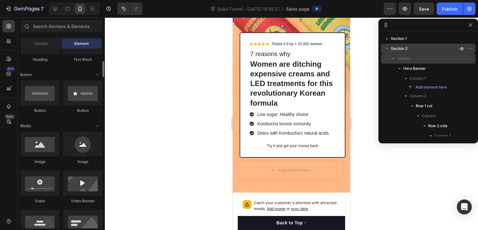
scroll to position [0, 0]
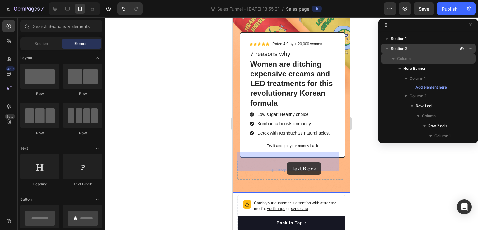
drag, startPoint x: 312, startPoint y: 186, endPoint x: 287, endPoint y: 162, distance: 34.3
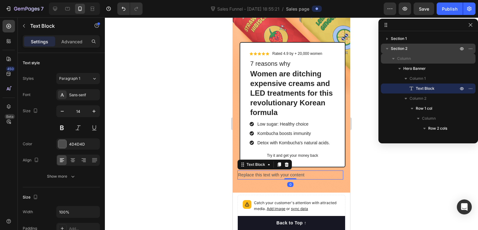
click at [283, 170] on div "Replace this text with your content" at bounding box center [291, 174] width 106 height 9
click at [283, 171] on p "Replace this text with your content" at bounding box center [290, 175] width 105 height 8
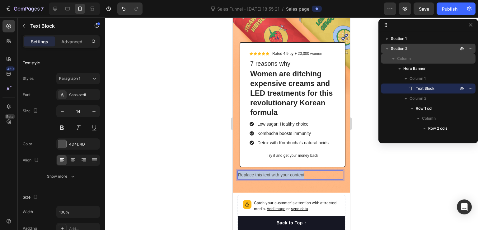
click at [283, 171] on p "Replace this text with your content" at bounding box center [290, 175] width 105 height 8
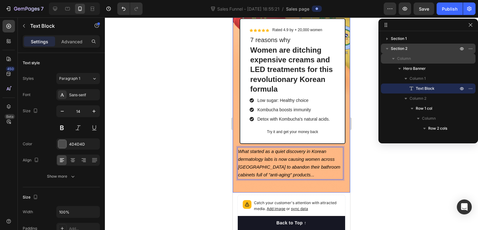
click at [399, 176] on div at bounding box center [291, 123] width 373 height 212
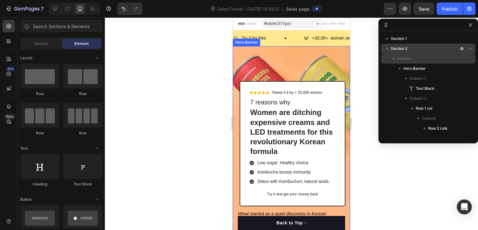
click at [293, 58] on div "Background Image" at bounding box center [291, 150] width 117 height 209
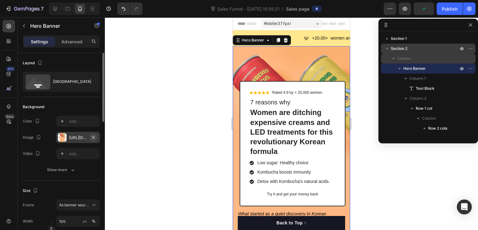
click at [94, 136] on icon "button" at bounding box center [93, 137] width 5 height 5
type input "Auto"
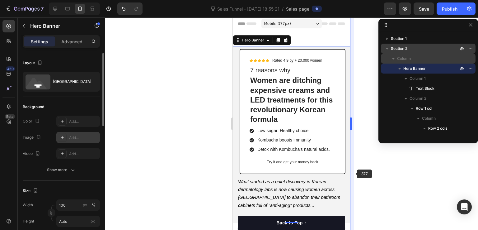
scroll to position [62, 0]
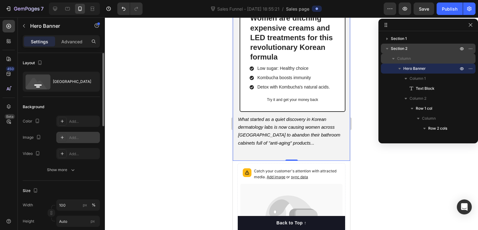
click at [369, 177] on div at bounding box center [291, 123] width 373 height 212
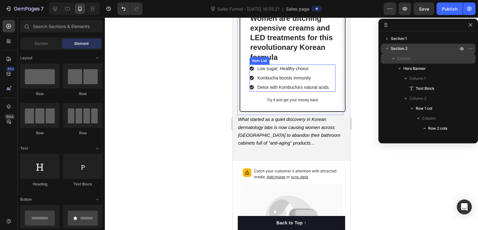
scroll to position [0, 0]
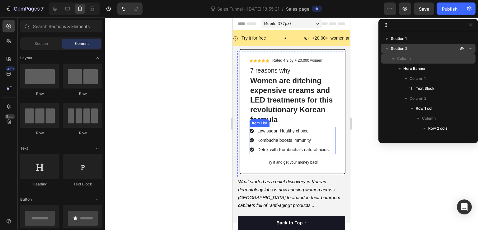
click at [300, 130] on p "Low sugar: Healthy choice" at bounding box center [293, 131] width 73 height 7
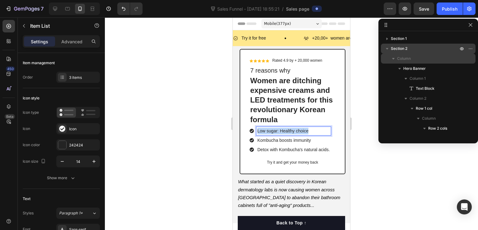
scroll to position [217, 0]
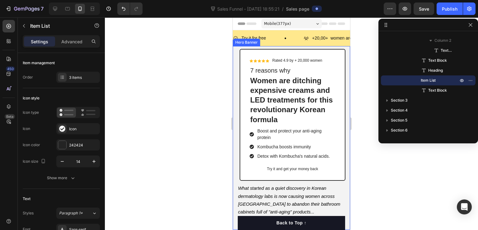
click at [378, 159] on div at bounding box center [291, 123] width 373 height 212
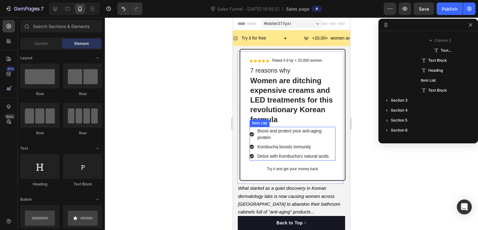
click at [298, 147] on p "Kombucha boosts immunity" at bounding box center [295, 147] width 77 height 7
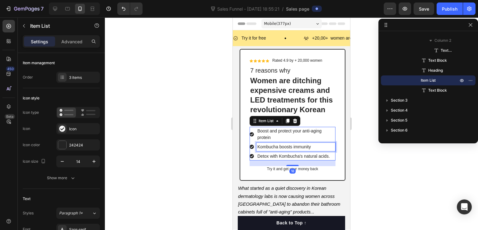
click at [298, 147] on p "Kombucha boosts immunity" at bounding box center [295, 147] width 77 height 7
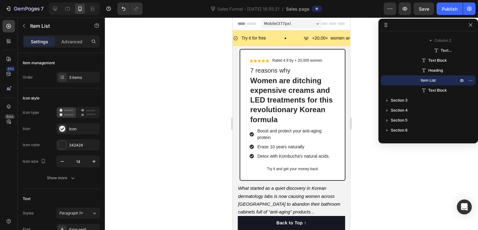
click at [280, 156] on p "Detox with Kombucha's natural acids." at bounding box center [295, 156] width 77 height 7
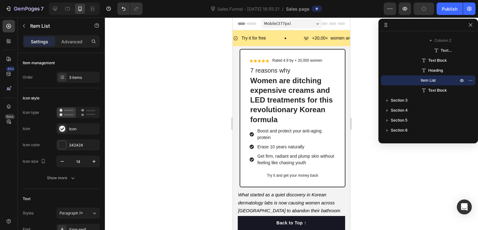
click at [404, 174] on div at bounding box center [291, 123] width 373 height 212
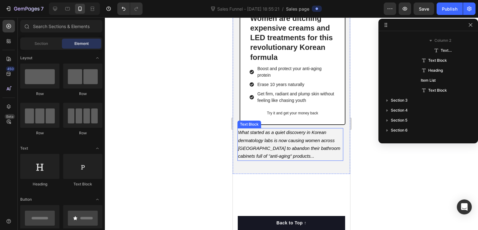
scroll to position [0, 0]
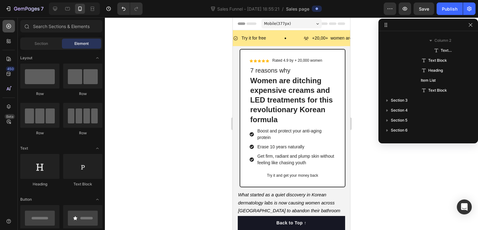
click at [12, 28] on div at bounding box center [8, 26] width 12 height 12
click at [37, 44] on span "Section" at bounding box center [41, 44] width 13 height 6
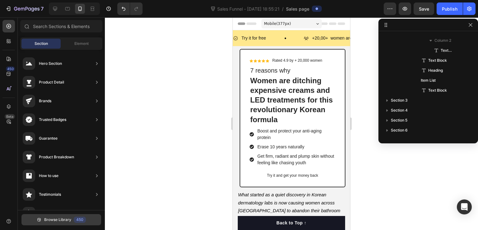
click at [71, 217] on button "Browse Library 450" at bounding box center [61, 219] width 80 height 11
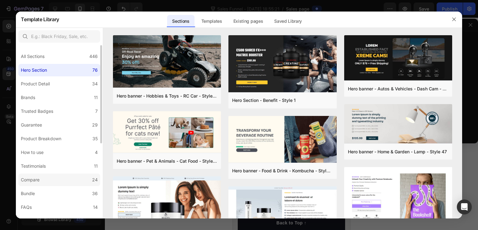
click at [64, 178] on label "Compare 24" at bounding box center [59, 179] width 82 height 12
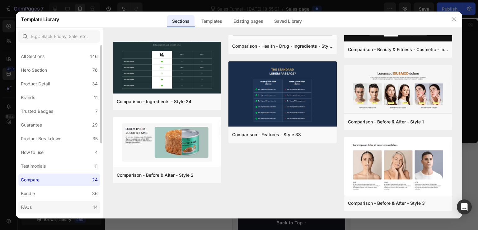
scroll to position [62, 0]
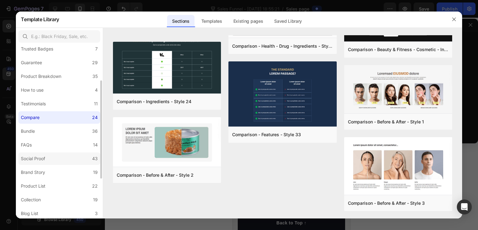
click at [64, 158] on label "Social Proof 43" at bounding box center [59, 158] width 82 height 12
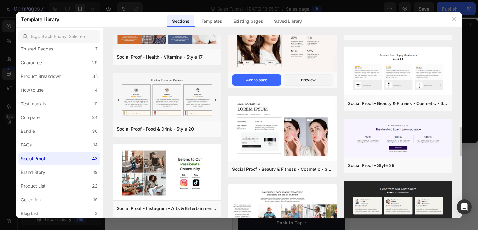
scroll to position [507, 0]
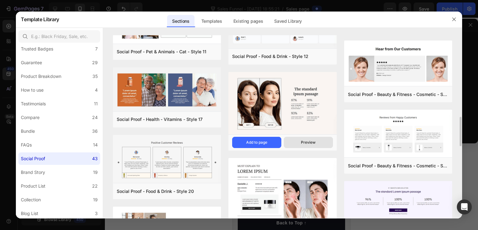
click at [295, 137] on button "Preview" at bounding box center [308, 142] width 49 height 11
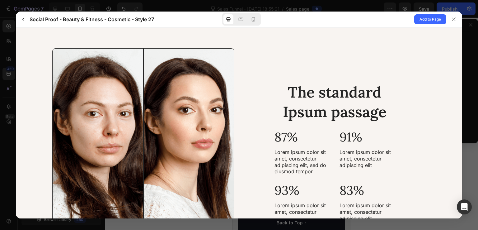
scroll to position [35, 0]
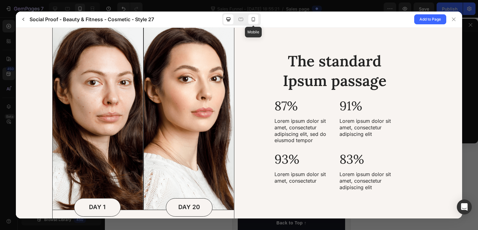
click at [252, 17] on icon at bounding box center [253, 19] width 6 height 6
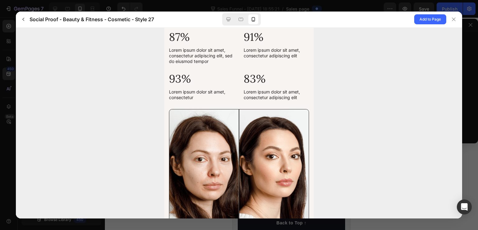
scroll to position [132, 0]
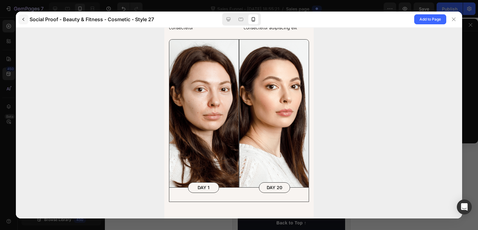
click at [23, 21] on icon "button" at bounding box center [23, 19] width 5 height 5
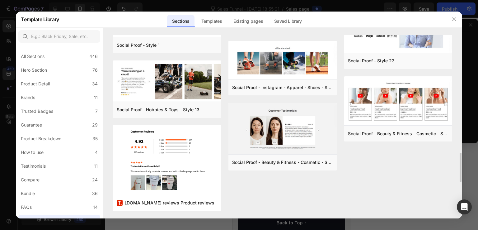
scroll to position [922, 0]
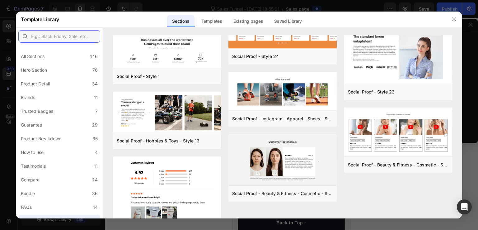
click at [56, 36] on input "text" at bounding box center [59, 36] width 82 height 12
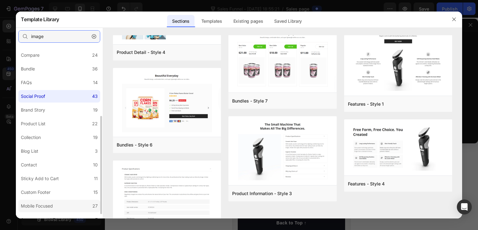
scroll to position [132, 0]
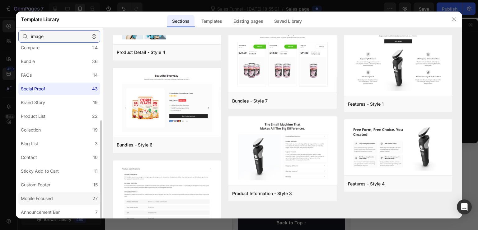
type input "image"
click at [71, 195] on label "Mobile Focused 27" at bounding box center [59, 198] width 82 height 12
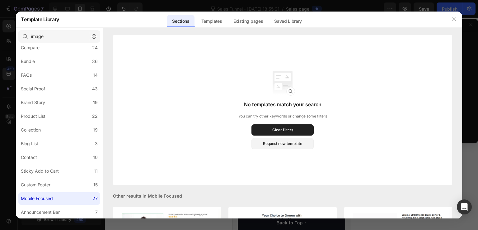
click at [96, 36] on icon "button" at bounding box center [94, 36] width 4 height 4
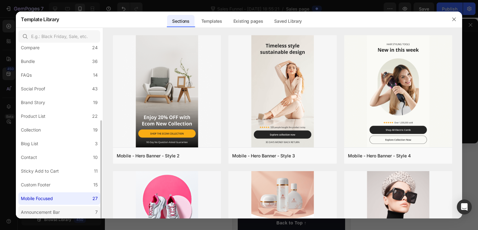
click at [68, 211] on label "Announcement Bar 7" at bounding box center [59, 212] width 82 height 12
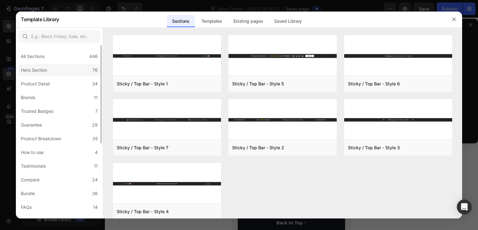
click at [68, 71] on label "Hero Section 76" at bounding box center [59, 70] width 82 height 12
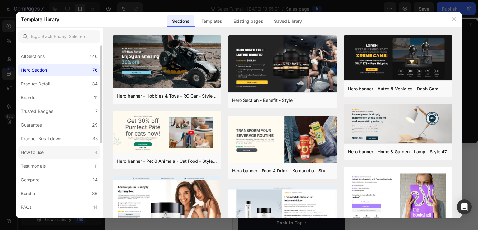
click at [80, 155] on label "How to use 4" at bounding box center [59, 152] width 82 height 12
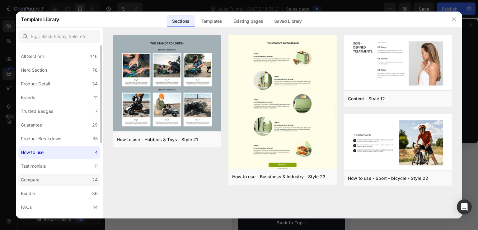
click at [67, 176] on label "Compare 24" at bounding box center [59, 179] width 82 height 12
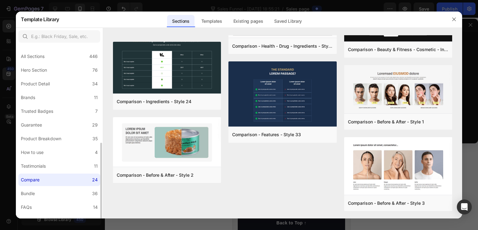
scroll to position [62, 0]
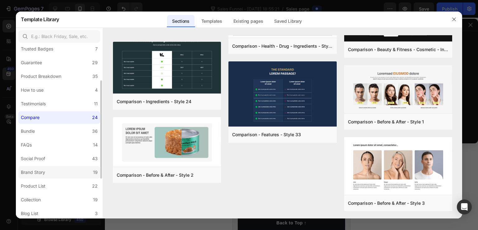
click at [75, 171] on label "Brand Story 19" at bounding box center [59, 172] width 82 height 12
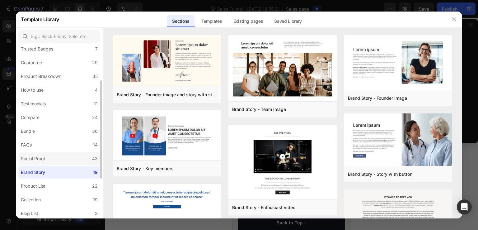
click at [69, 156] on label "Social Proof 43" at bounding box center [59, 158] width 82 height 12
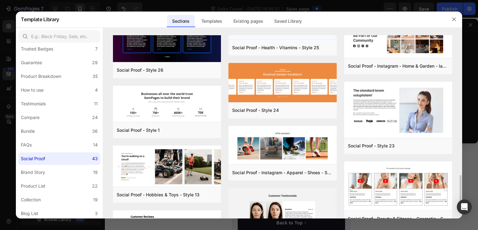
scroll to position [900, 0]
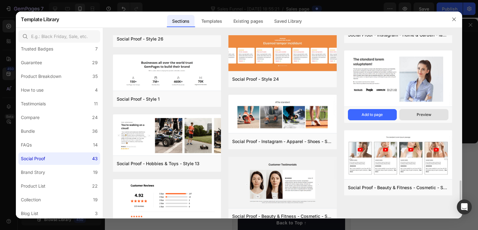
click at [426, 112] on div "Preview" at bounding box center [424, 115] width 15 height 6
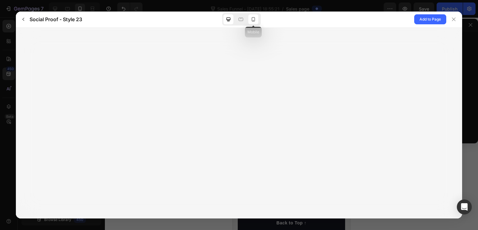
click at [252, 21] on icon at bounding box center [253, 19] width 3 height 4
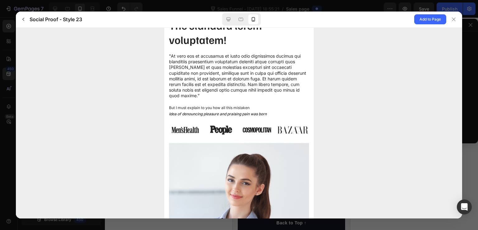
scroll to position [62, 0]
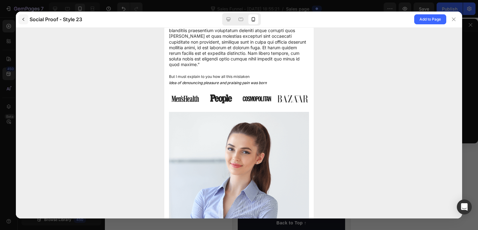
click at [24, 18] on icon "button" at bounding box center [23, 19] width 2 height 3
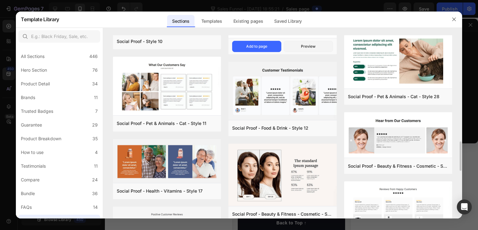
scroll to position [467, 0]
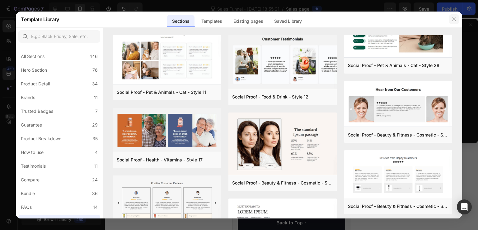
click at [456, 19] on icon "button" at bounding box center [454, 19] width 5 height 5
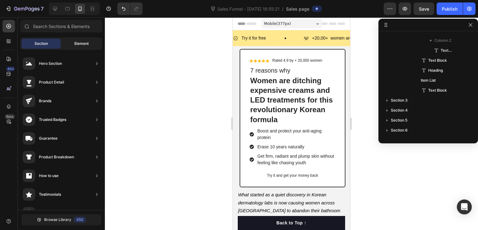
click at [82, 45] on span "Element" at bounding box center [81, 44] width 14 height 6
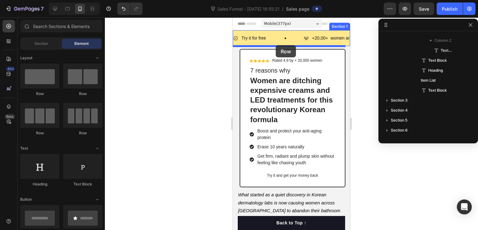
drag, startPoint x: 283, startPoint y: 95, endPoint x: 276, endPoint y: 45, distance: 50.3
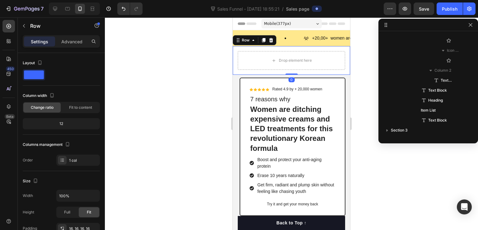
scroll to position [0, 0]
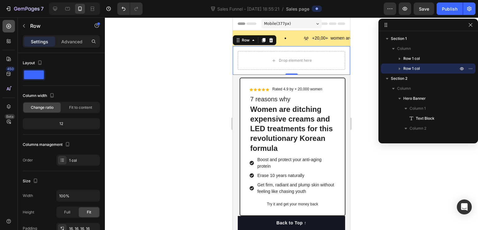
click at [7, 26] on icon at bounding box center [9, 26] width 6 height 6
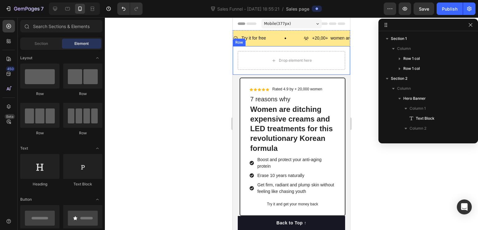
click at [246, 48] on div "Drop element here Row" at bounding box center [291, 60] width 117 height 29
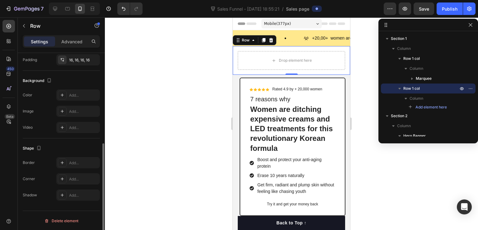
scroll to position [75, 0]
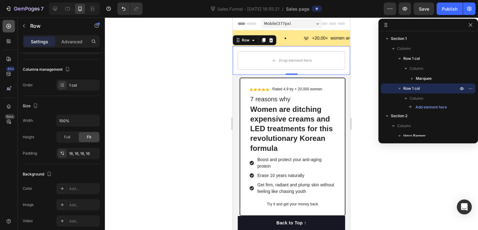
click at [12, 25] on icon at bounding box center [9, 26] width 6 height 6
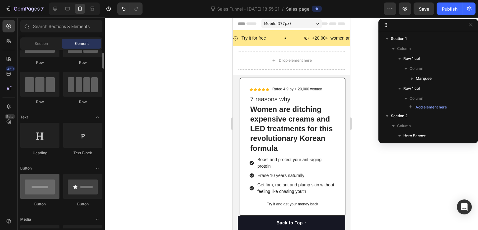
scroll to position [93, 0]
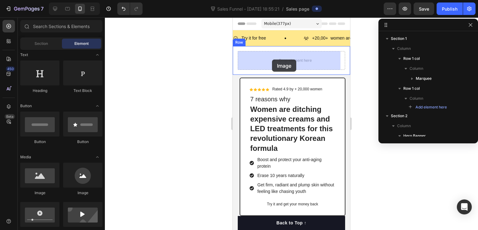
drag, startPoint x: 310, startPoint y: 195, endPoint x: 272, endPoint y: 59, distance: 140.9
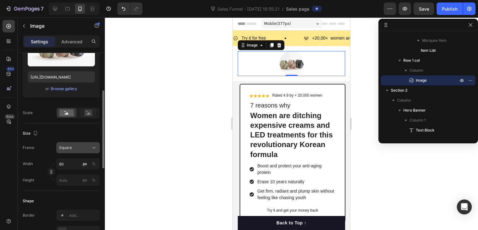
click at [90, 145] on div "Square" at bounding box center [78, 147] width 38 height 6
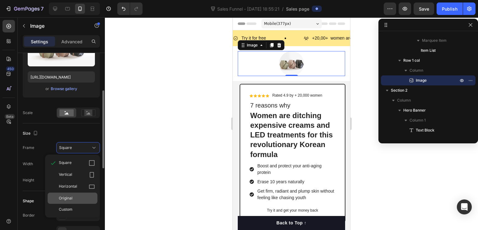
click at [75, 199] on div "Original" at bounding box center [77, 198] width 36 height 6
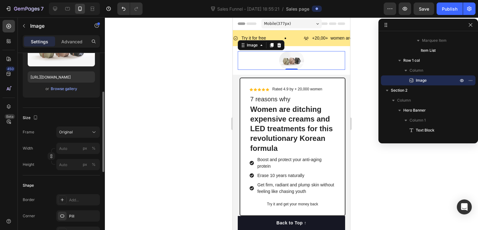
click at [164, 124] on div at bounding box center [291, 123] width 373 height 212
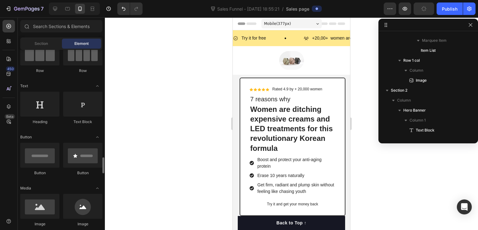
scroll to position [156, 0]
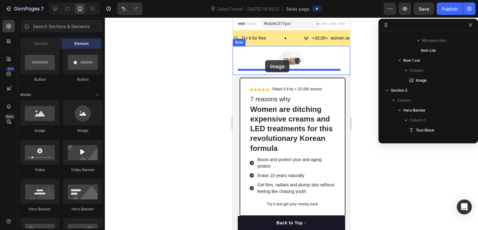
drag, startPoint x: 279, startPoint y: 136, endPoint x: 264, endPoint y: 60, distance: 77.2
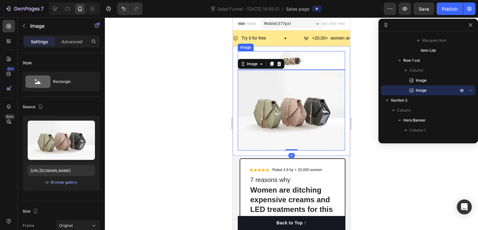
click at [291, 62] on img at bounding box center [291, 60] width 25 height 19
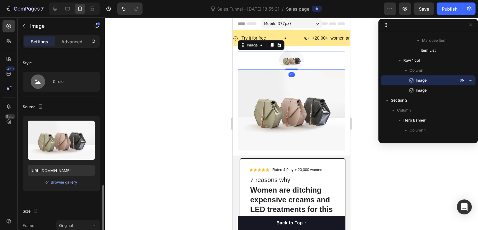
scroll to position [93, 0]
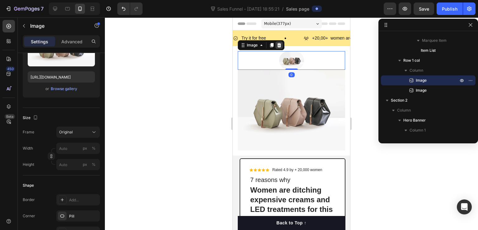
click at [278, 45] on icon at bounding box center [279, 45] width 4 height 4
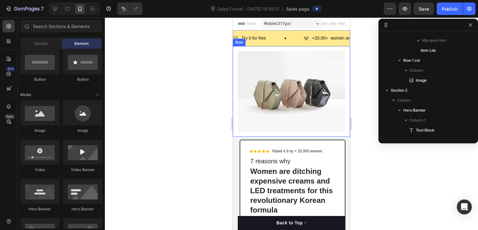
click at [235, 50] on div "Image Row" at bounding box center [291, 91] width 117 height 91
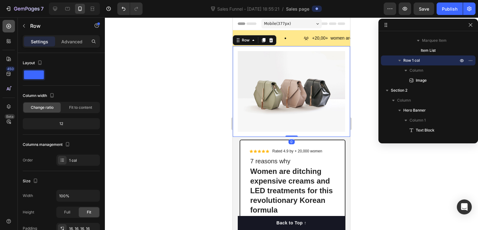
click at [8, 23] on icon at bounding box center [9, 26] width 6 height 6
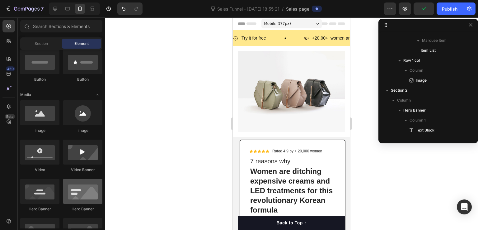
scroll to position [187, 0]
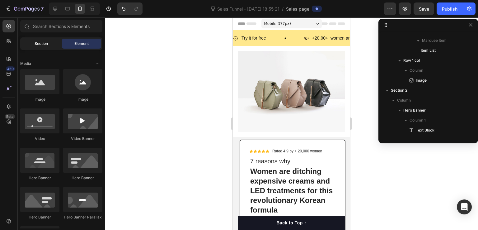
click at [32, 46] on div "Section" at bounding box center [40, 44] width 39 height 10
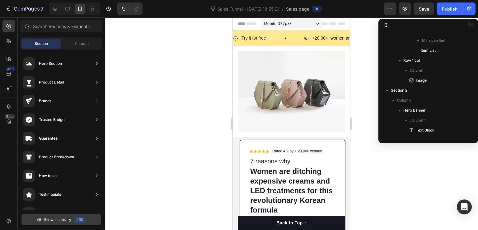
click at [70, 219] on span "Browse Library" at bounding box center [57, 220] width 27 height 6
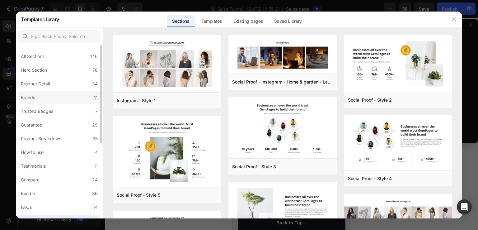
click at [73, 97] on label "Brands 11" at bounding box center [59, 97] width 82 height 12
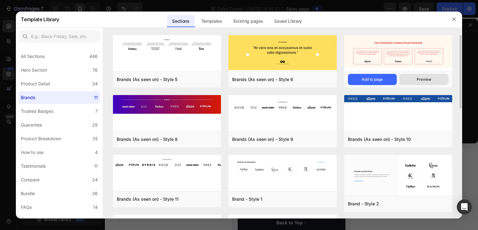
click at [416, 79] on button "Preview" at bounding box center [423, 79] width 49 height 11
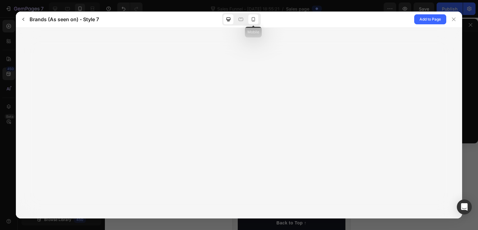
click at [254, 20] on icon at bounding box center [253, 19] width 6 height 6
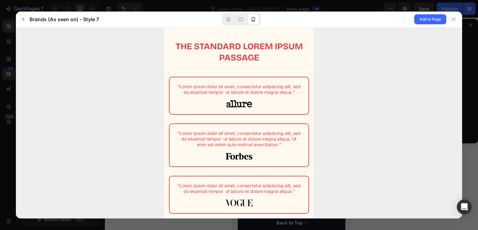
scroll to position [7, 0]
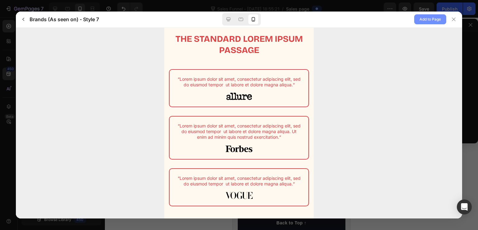
click at [425, 18] on span "Add to Page" at bounding box center [430, 19] width 21 height 7
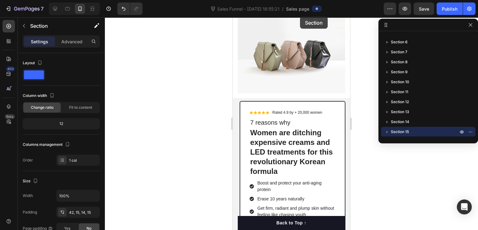
scroll to position [0, 0]
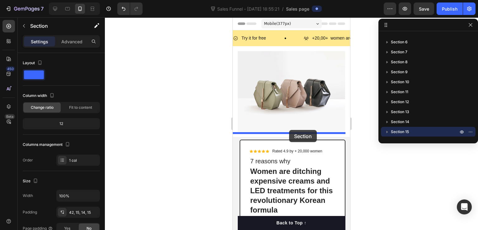
drag, startPoint x: 252, startPoint y: 114, endPoint x: 289, endPoint y: 130, distance: 41.0
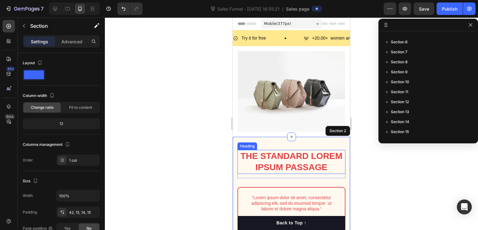
scroll to position [31, 0]
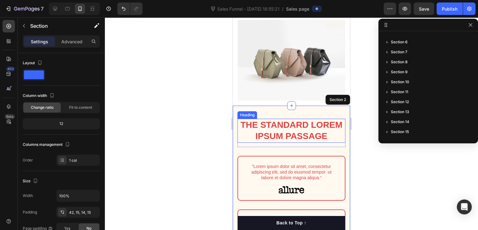
click at [294, 132] on h2 "The standard Lorem Ipsum passage" at bounding box center [292, 131] width 108 height 24
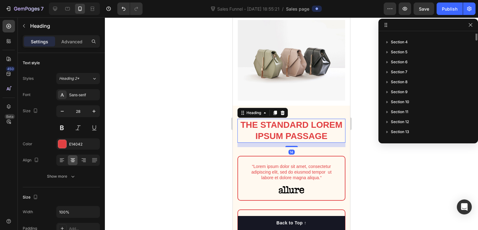
scroll to position [138, 0]
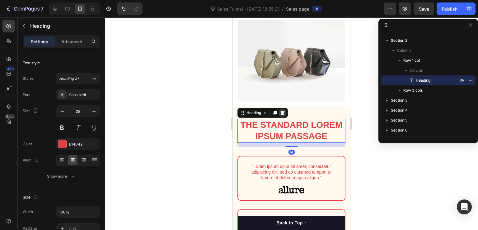
click at [284, 110] on icon at bounding box center [282, 112] width 5 height 5
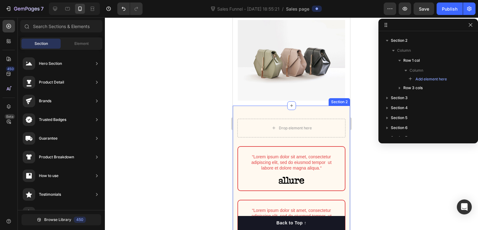
click at [304, 107] on div "Drop element here Row “Lorem ipsum dolor sit amet, consectetur adipiscing elit,…" at bounding box center [291, 204] width 117 height 197
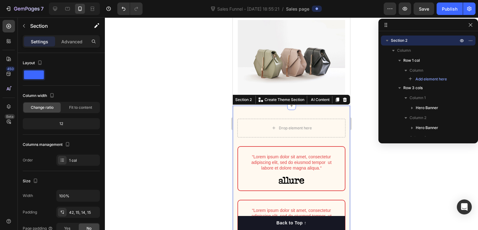
scroll to position [93, 0]
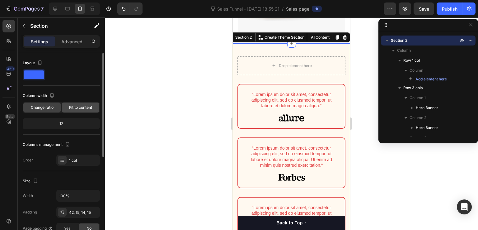
click at [76, 107] on span "Fit to content" at bounding box center [80, 108] width 23 height 6
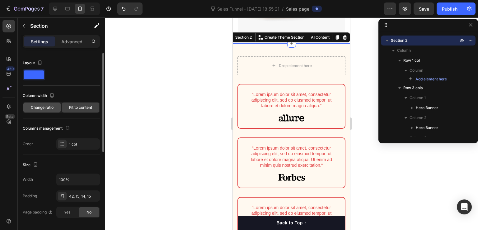
click at [51, 109] on span "Change ratio" at bounding box center [42, 108] width 23 height 6
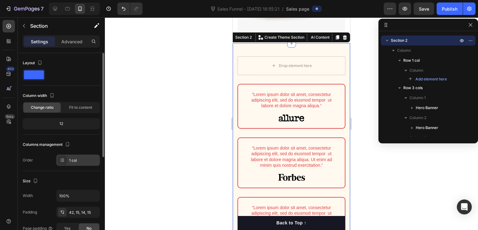
click at [80, 161] on div "1 col" at bounding box center [83, 161] width 29 height 6
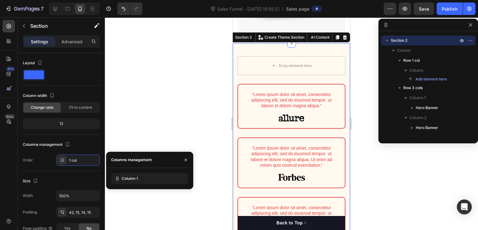
click at [158, 131] on div at bounding box center [291, 123] width 373 height 212
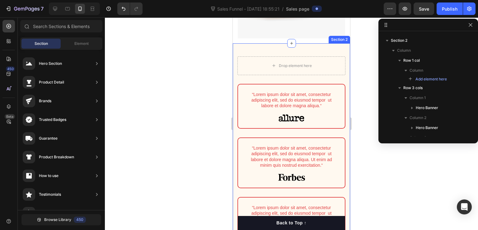
click at [265, 49] on div "Drop element here Row “Lorem ipsum dolor sit amet, consectetur adipiscing elit,…" at bounding box center [291, 148] width 117 height 211
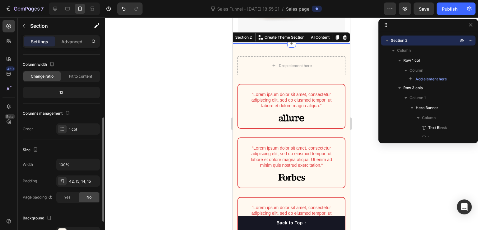
scroll to position [62, 0]
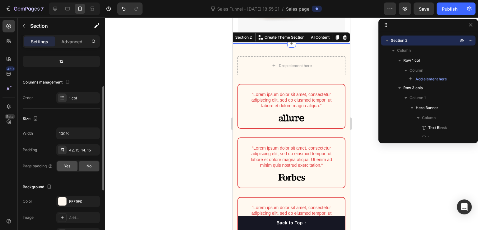
click at [73, 163] on div "Yes" at bounding box center [67, 166] width 21 height 10
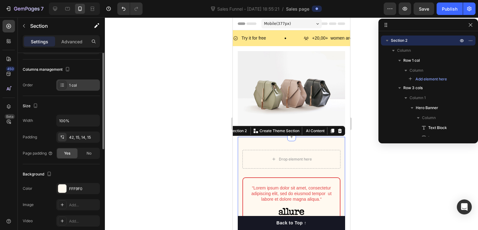
scroll to position [0, 0]
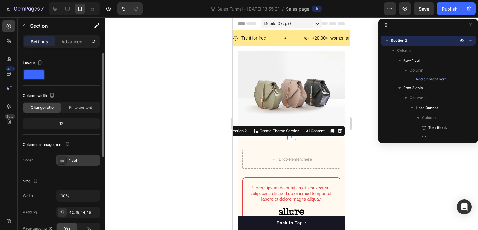
click at [63, 161] on icon at bounding box center [62, 160] width 5 height 5
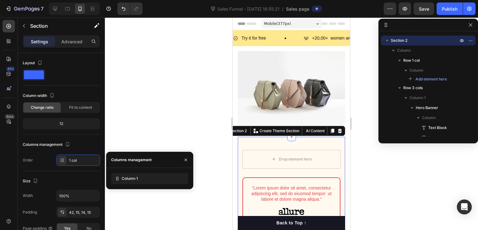
click at [167, 129] on div at bounding box center [291, 123] width 373 height 212
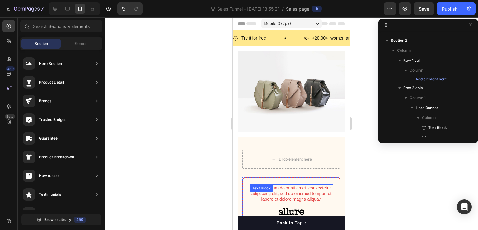
click at [252, 184] on div "Text Block" at bounding box center [262, 187] width 24 height 7
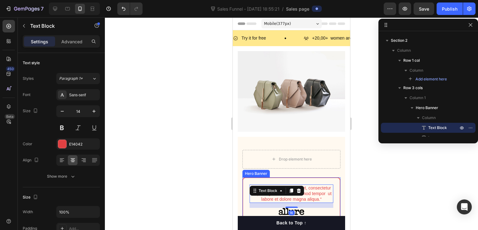
click at [244, 178] on div "“Lorem ipsum dolor sit amet, consectetur adipiscing elit, sed do eiusmod tempor…" at bounding box center [291, 200] width 97 height 44
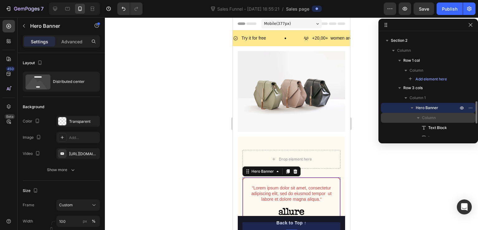
scroll to position [169, 0]
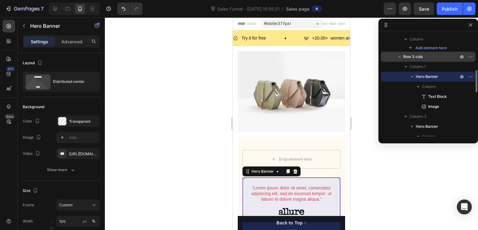
click at [401, 57] on icon "button" at bounding box center [400, 57] width 6 height 6
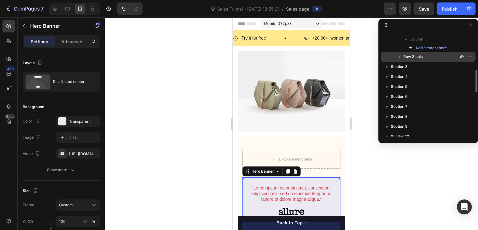
click at [401, 57] on icon "button" at bounding box center [400, 57] width 6 height 6
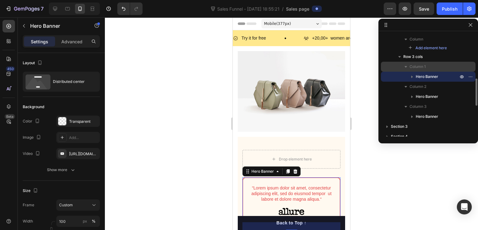
click at [452, 68] on p "Column 1" at bounding box center [435, 67] width 50 height 6
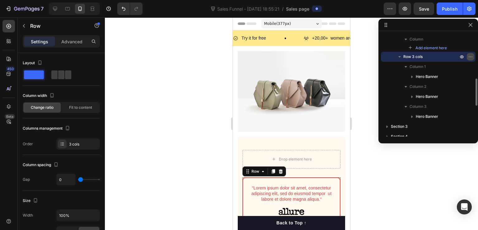
click at [469, 56] on icon "button" at bounding box center [470, 56] width 5 height 5
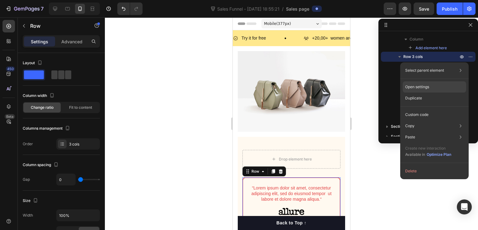
click at [429, 87] on p "Open settings" at bounding box center [417, 87] width 24 height 6
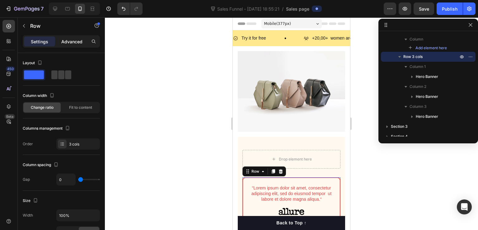
click at [71, 42] on p "Advanced" at bounding box center [71, 41] width 21 height 7
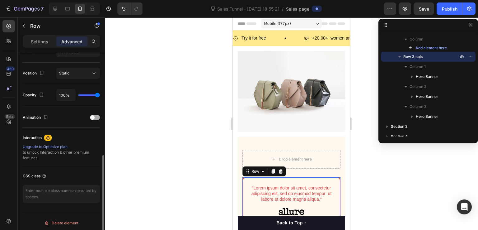
scroll to position [220, 0]
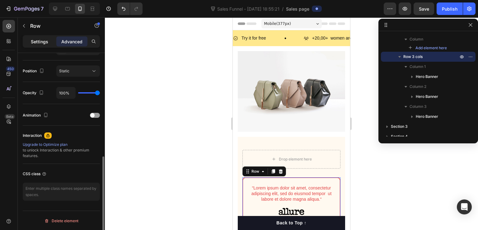
click at [42, 41] on p "Settings" at bounding box center [39, 41] width 17 height 7
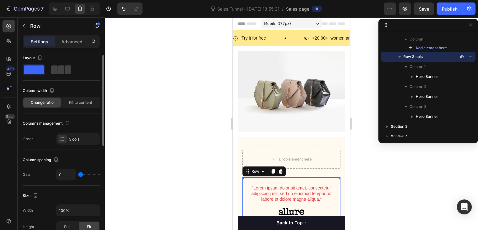
scroll to position [0, 0]
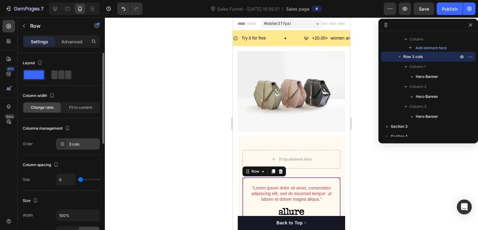
click at [75, 145] on div "3 cols" at bounding box center [83, 144] width 29 height 6
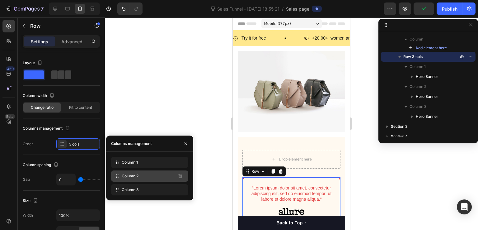
click at [138, 178] on span "Column 2" at bounding box center [130, 176] width 17 height 6
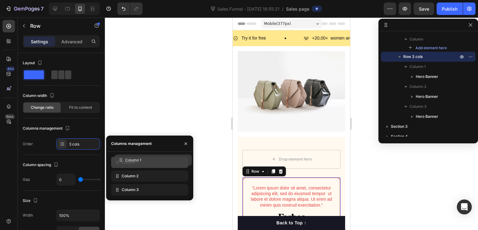
drag, startPoint x: 147, startPoint y: 177, endPoint x: 151, endPoint y: 161, distance: 16.2
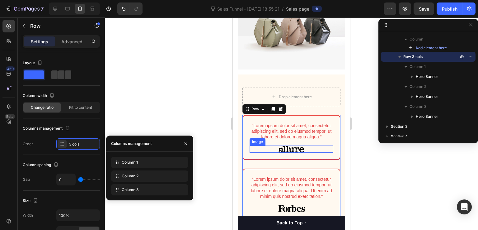
scroll to position [125, 0]
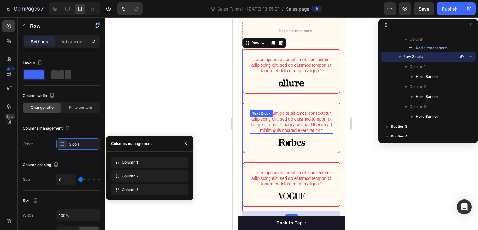
click at [303, 134] on div "“Lorem ipsum dolor sit amet, consectetur adipiscing elit, sed do eiusmod tempor…" at bounding box center [292, 122] width 84 height 24
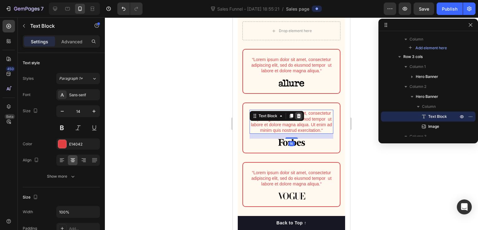
click at [299, 118] on icon at bounding box center [299, 116] width 4 height 4
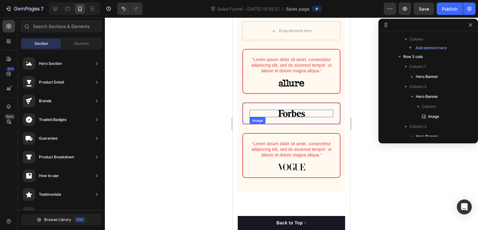
click at [308, 117] on div at bounding box center [292, 113] width 84 height 7
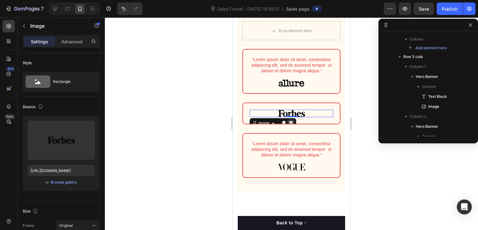
click at [292, 125] on icon at bounding box center [291, 122] width 5 height 5
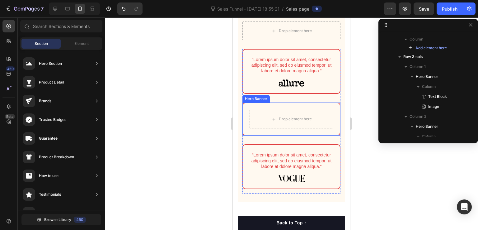
click at [314, 111] on div "Drop element here" at bounding box center [291, 119] width 97 height 32
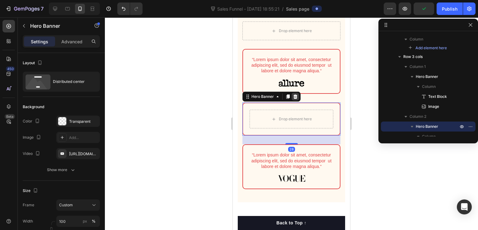
click at [295, 99] on icon at bounding box center [296, 96] width 4 height 4
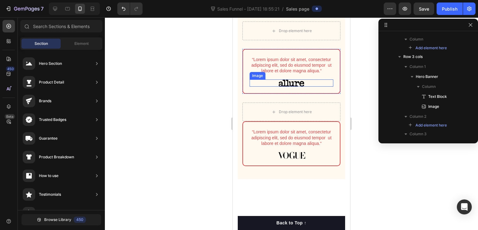
click at [318, 87] on div at bounding box center [292, 82] width 84 height 7
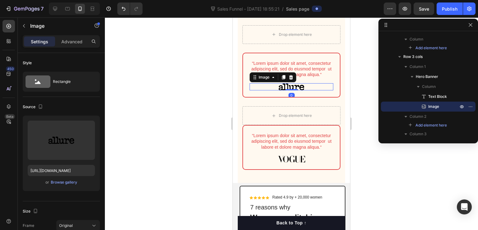
scroll to position [93, 0]
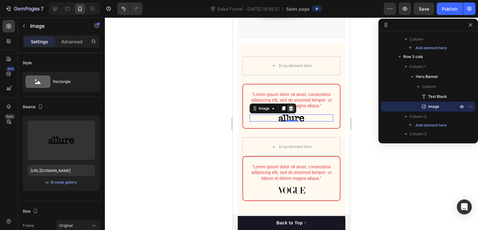
click at [294, 110] on div at bounding box center [290, 108] width 7 height 7
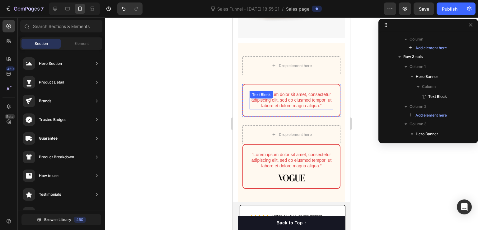
click at [310, 100] on p "“Lorem ipsum dolor sit amet, consectetur adipiscing elit, sed do eiusmod tempor…" at bounding box center [291, 100] width 82 height 17
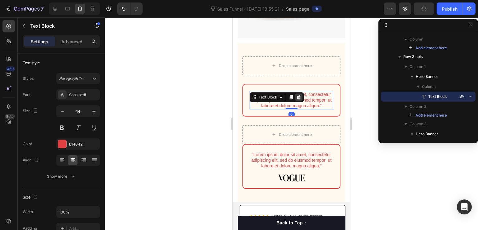
click at [299, 95] on icon at bounding box center [298, 97] width 5 height 5
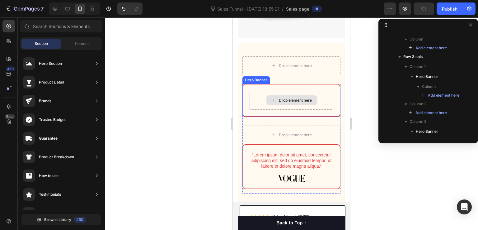
click at [312, 95] on div "Drop element here" at bounding box center [291, 100] width 50 height 10
click at [307, 84] on div "Drop element here" at bounding box center [291, 100] width 97 height 32
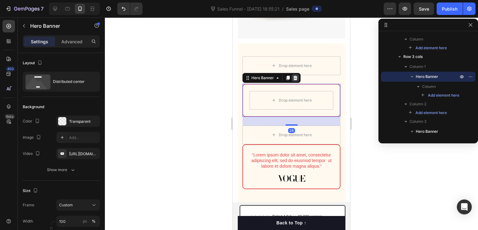
click at [295, 76] on icon at bounding box center [296, 78] width 4 height 4
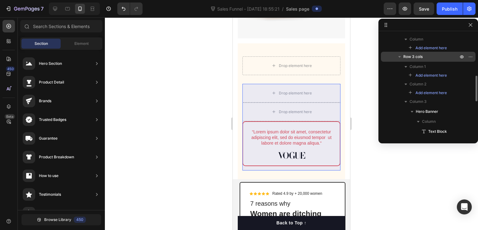
click at [408, 54] on span "Row 3 cols" at bounding box center [412, 57] width 19 height 6
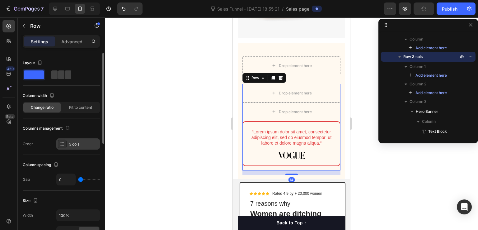
click at [75, 144] on div "3 cols" at bounding box center [83, 144] width 29 height 6
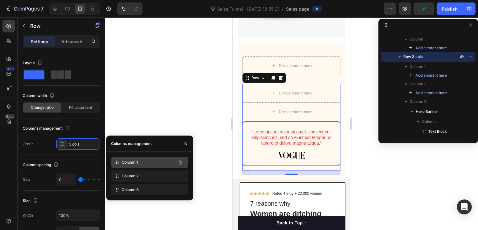
click at [119, 167] on div "Column 1" at bounding box center [149, 162] width 77 height 11
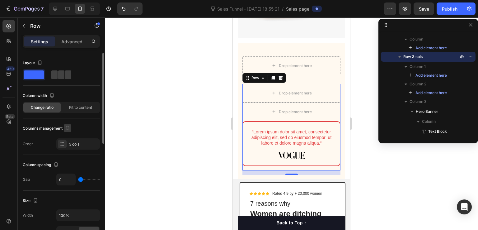
click at [70, 129] on icon "button" at bounding box center [67, 128] width 6 height 6
click at [127, 124] on div at bounding box center [291, 123] width 373 height 212
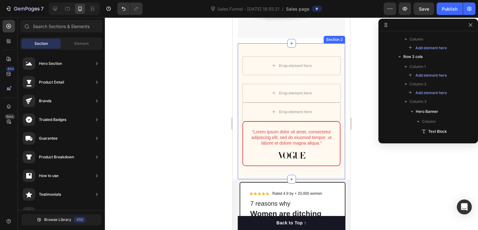
click at [239, 94] on div "Drop element here Row Drop element here Drop element here “Lorem ipsum dolor si…" at bounding box center [291, 111] width 107 height 136
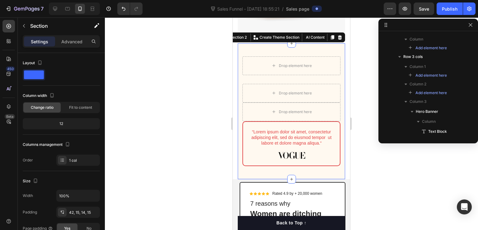
scroll to position [98, 0]
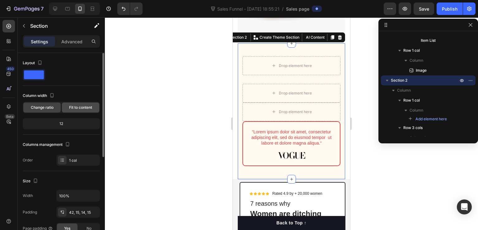
click at [78, 106] on span "Fit to content" at bounding box center [80, 108] width 23 height 6
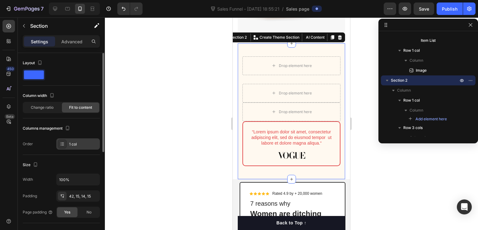
click at [90, 143] on div "1 col" at bounding box center [83, 144] width 29 height 6
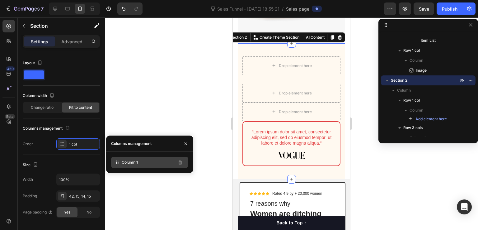
click at [133, 166] on div "Column 1" at bounding box center [149, 162] width 77 height 11
drag, startPoint x: 145, startPoint y: 167, endPoint x: 147, endPoint y: 153, distance: 13.9
click at [147, 153] on div "Column 1" at bounding box center [149, 162] width 87 height 21
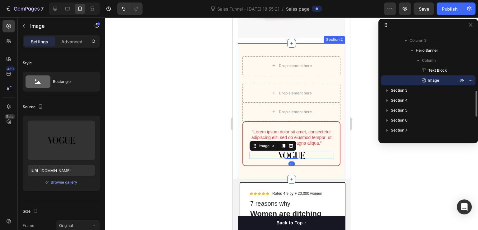
click at [241, 142] on div "Drop element here Row Drop element here Drop element here “Lorem ipsum dolor si…" at bounding box center [291, 111] width 107 height 136
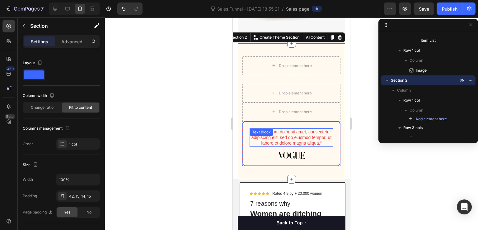
click at [280, 140] on p "“Lorem ipsum dolor sit amet, consectetur adipiscing elit, sed do eiusmod tempor…" at bounding box center [291, 137] width 82 height 17
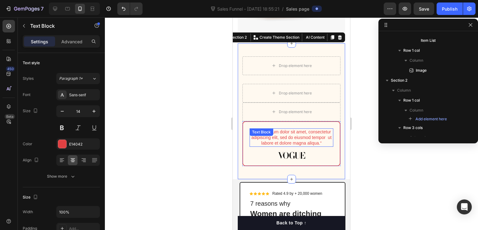
click at [280, 140] on p "“Lorem ipsum dolor sit amet, consectetur adipiscing elit, sed do eiusmod tempor…" at bounding box center [291, 137] width 82 height 17
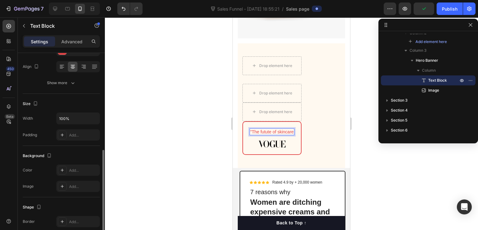
scroll to position [125, 0]
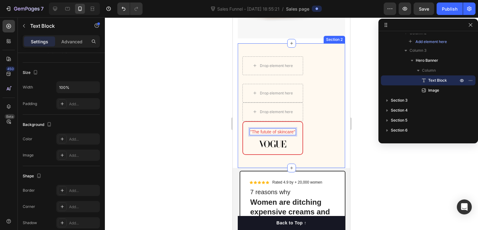
click at [329, 123] on div "Drop element here Row Drop element here Drop element here "The futute of skinca…" at bounding box center [291, 105] width 107 height 125
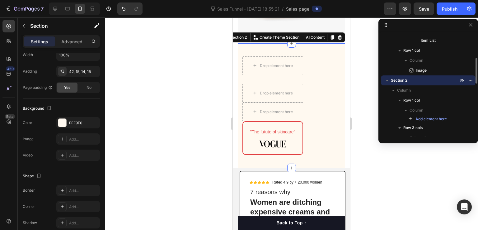
scroll to position [0, 0]
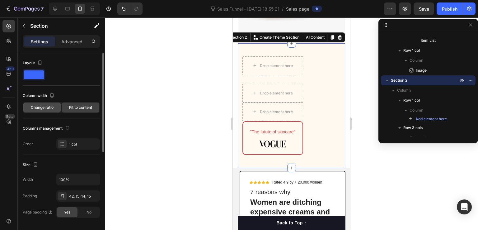
click at [48, 106] on span "Change ratio" at bounding box center [42, 108] width 23 height 6
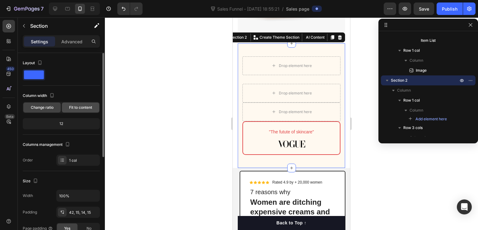
click at [84, 108] on span "Fit to content" at bounding box center [80, 108] width 23 height 6
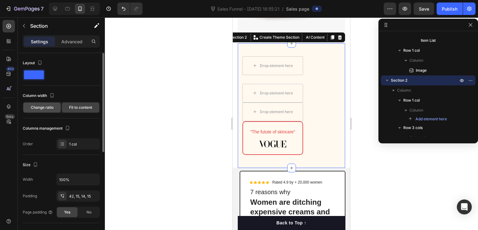
click at [45, 109] on span "Change ratio" at bounding box center [42, 108] width 23 height 6
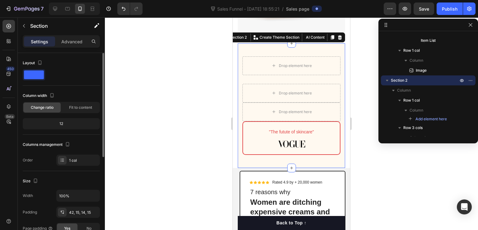
click at [65, 124] on div "12" at bounding box center [61, 123] width 75 height 9
click at [58, 123] on div "12" at bounding box center [61, 123] width 75 height 9
click at [68, 142] on icon "button" at bounding box center [67, 144] width 6 height 6
click at [123, 160] on div at bounding box center [291, 123] width 373 height 212
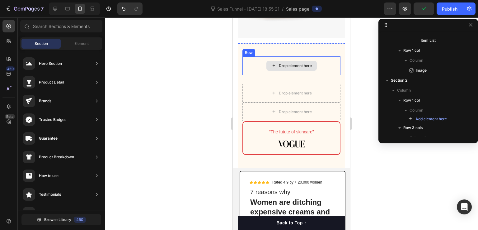
scroll to position [31, 0]
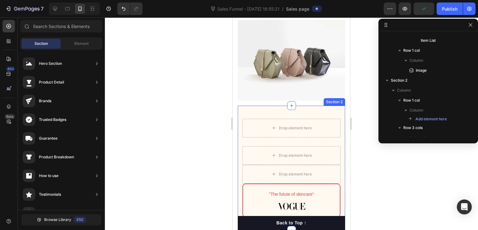
click at [286, 106] on div "Drop element here Row Drop element here Drop element here "The futute of skinca…" at bounding box center [291, 168] width 107 height 125
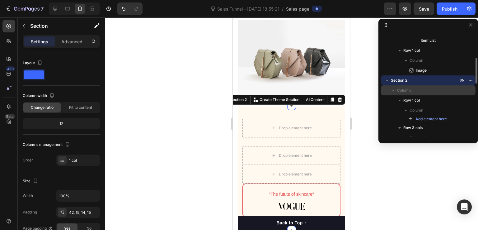
click at [435, 90] on p "Column" at bounding box center [428, 90] width 62 height 6
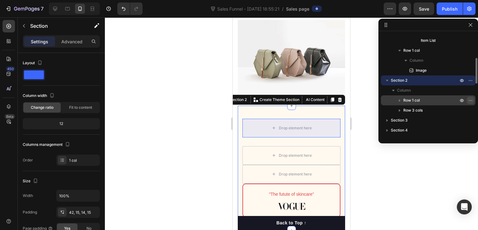
click at [472, 101] on icon "button" at bounding box center [470, 100] width 5 height 5
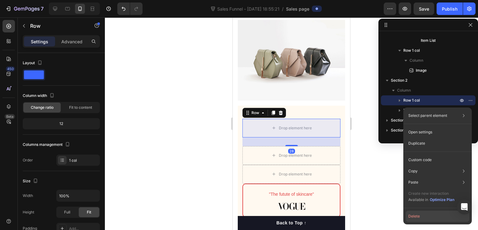
click at [415, 217] on button "Delete" at bounding box center [438, 215] width 64 height 11
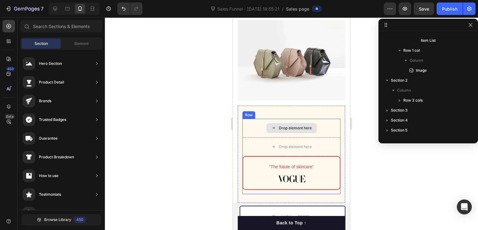
click at [251, 120] on div "Drop element here" at bounding box center [291, 128] width 98 height 19
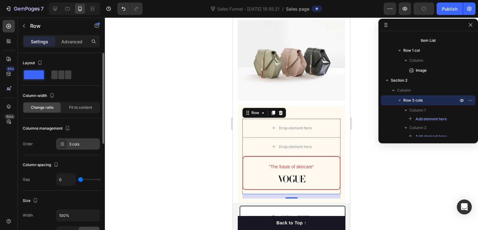
click at [76, 143] on div "3 cols" at bounding box center [83, 144] width 29 height 6
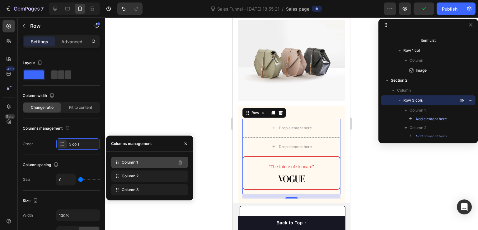
click at [118, 162] on icon at bounding box center [118, 162] width 1 height 1
drag, startPoint x: 137, startPoint y: 163, endPoint x: 117, endPoint y: 125, distance: 42.5
click at [117, 125] on div at bounding box center [291, 123] width 373 height 212
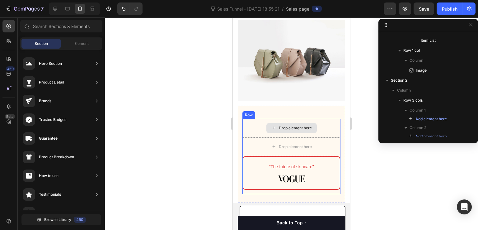
click at [243, 121] on div "Drop element here" at bounding box center [291, 128] width 98 height 19
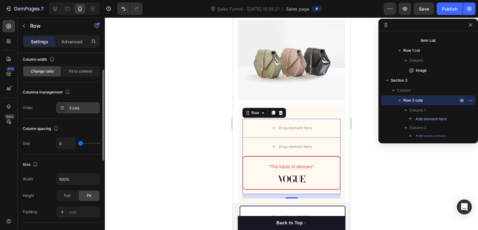
scroll to position [0, 0]
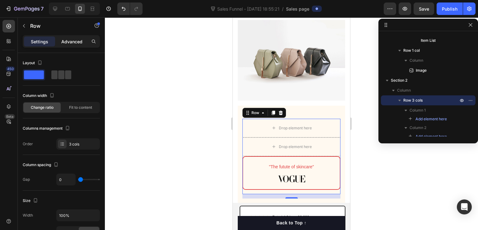
click at [65, 42] on p "Advanced" at bounding box center [71, 41] width 21 height 7
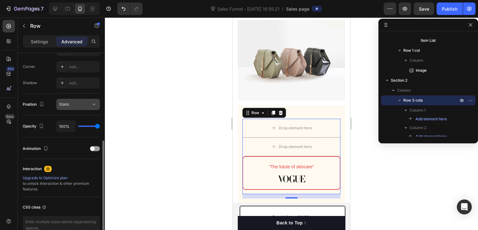
scroll to position [220, 0]
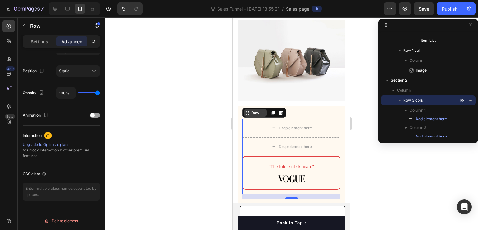
click at [265, 110] on icon at bounding box center [263, 112] width 5 height 5
click at [262, 112] on div "Row" at bounding box center [255, 112] width 23 height 7
click at [248, 111] on div "Row" at bounding box center [255, 112] width 23 height 7
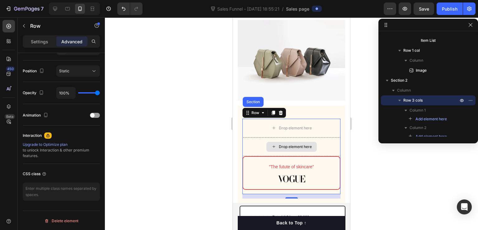
click at [284, 150] on div "Drop element here" at bounding box center [291, 146] width 98 height 19
click at [255, 141] on div "Drop element here" at bounding box center [291, 146] width 98 height 19
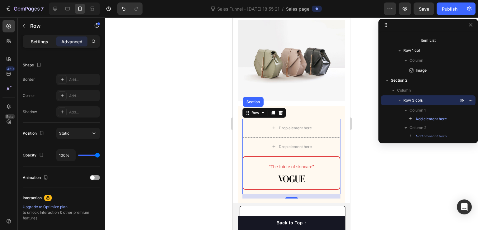
click at [29, 39] on div "Settings" at bounding box center [39, 41] width 31 height 10
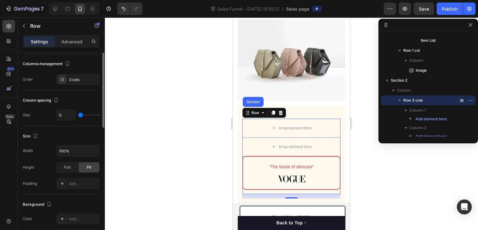
scroll to position [2, 0]
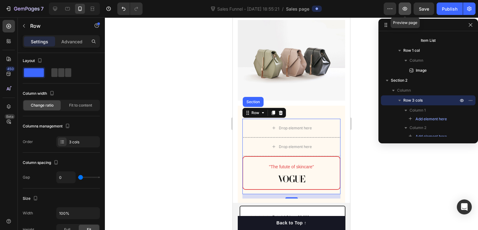
click at [406, 8] on icon "button" at bounding box center [405, 9] width 5 height 4
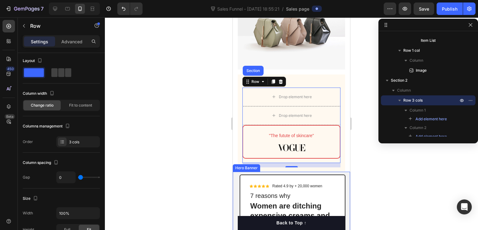
click at [380, 183] on div at bounding box center [291, 123] width 373 height 212
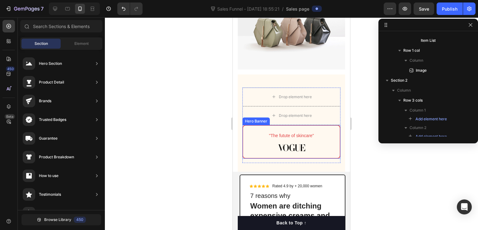
click at [245, 127] on div ""The futute of skincare" Text Block Image" at bounding box center [291, 141] width 97 height 32
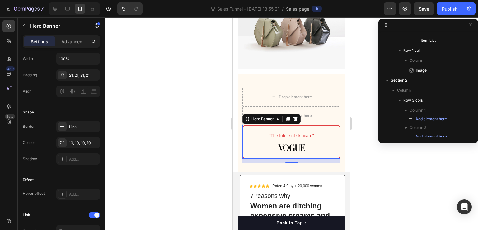
scroll to position [90, 0]
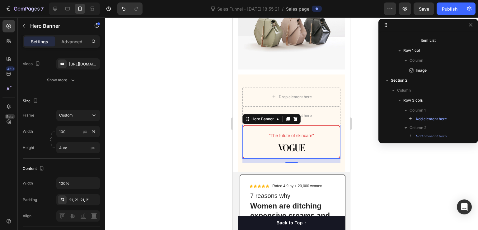
click at [245, 126] on div ""The futute of skincare" Text Block Image" at bounding box center [291, 141] width 97 height 32
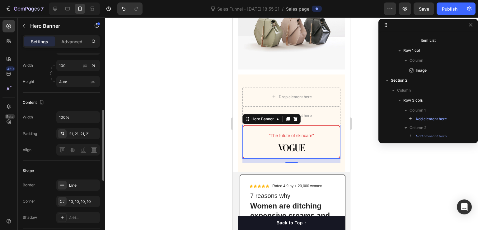
scroll to position [187, 0]
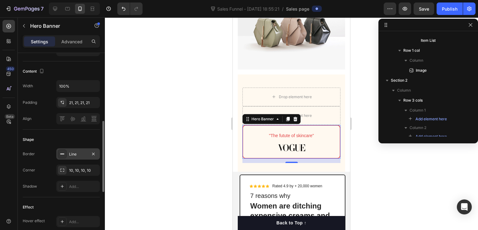
click at [82, 155] on div "Line" at bounding box center [78, 154] width 18 height 6
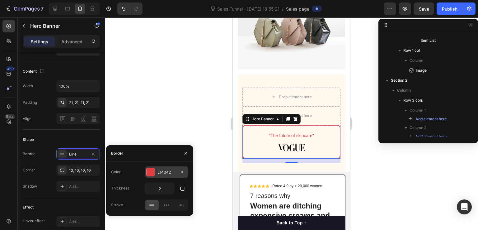
click at [169, 171] on div "E14042" at bounding box center [167, 172] width 18 height 6
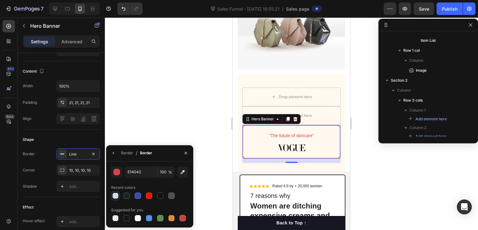
click at [119, 195] on div at bounding box center [115, 195] width 9 height 9
type input "5594E7"
type input "20"
click at [379, 168] on div at bounding box center [291, 123] width 373 height 212
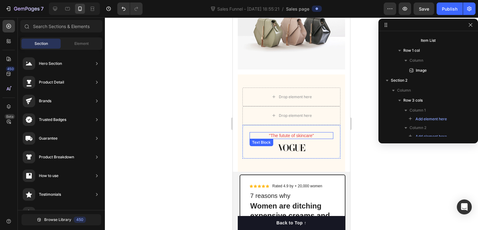
click at [294, 133] on p ""The futute of skincare"" at bounding box center [291, 136] width 82 height 6
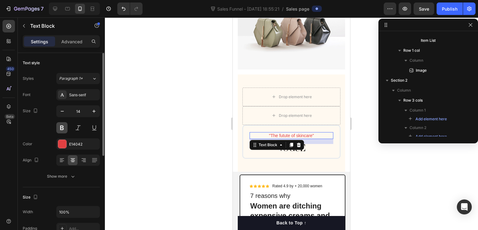
click at [61, 129] on button at bounding box center [61, 127] width 11 height 11
click at [64, 141] on div at bounding box center [62, 144] width 8 height 8
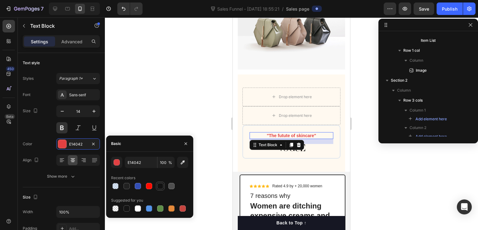
click at [161, 186] on div at bounding box center [160, 186] width 6 height 6
type input "121212"
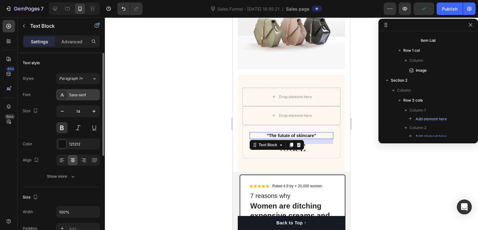
click at [82, 96] on div "Sans-serif" at bounding box center [83, 95] width 29 height 6
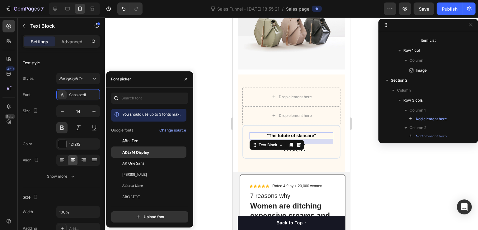
click at [146, 153] on span "ADLaM Display" at bounding box center [135, 152] width 27 height 6
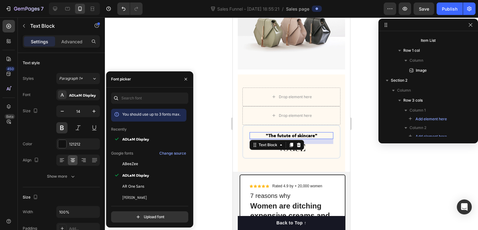
click at [388, 154] on div at bounding box center [291, 123] width 373 height 212
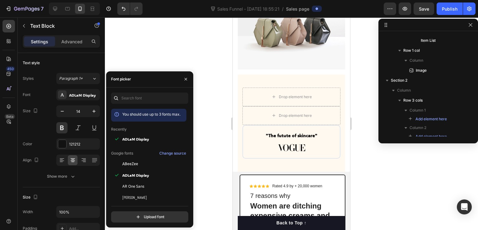
click at [388, 154] on div at bounding box center [291, 123] width 373 height 212
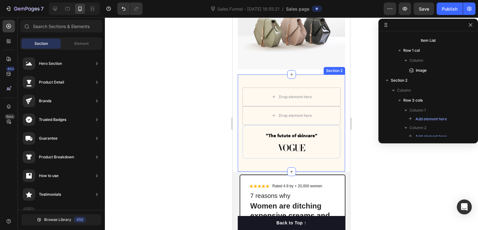
click at [285, 75] on div "Drop element here Drop element here "The futute of skincare" Text Block Image H…" at bounding box center [291, 122] width 107 height 97
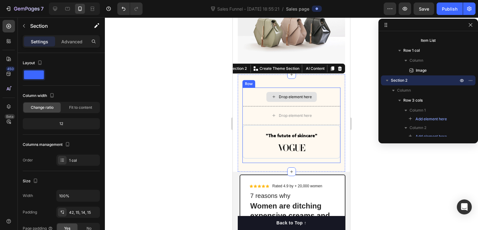
click at [262, 94] on div "Drop element here" at bounding box center [291, 96] width 98 height 19
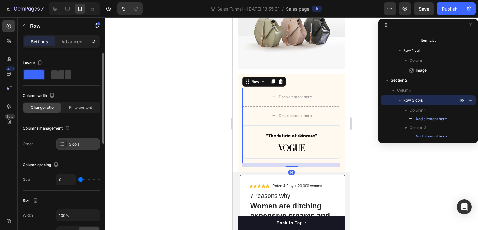
click at [70, 147] on div "3 cols" at bounding box center [78, 143] width 44 height 11
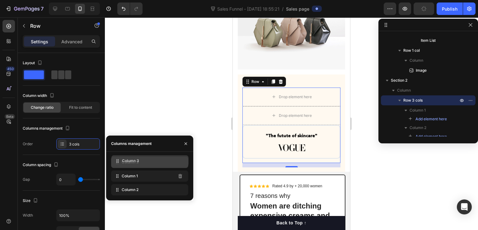
drag, startPoint x: 137, startPoint y: 192, endPoint x: 137, endPoint y: 163, distance: 28.6
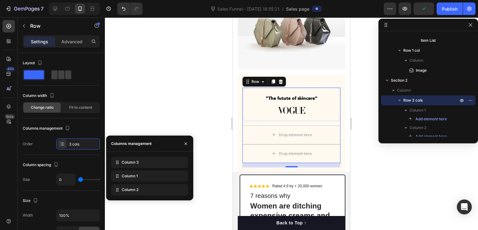
click at [386, 177] on div at bounding box center [291, 123] width 373 height 212
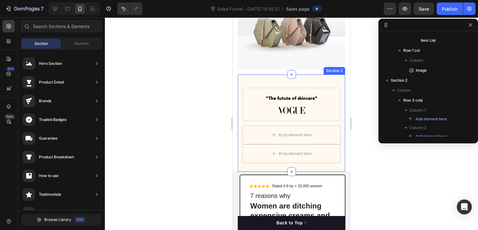
click at [265, 165] on div "Drop element here Drop element here "The futute of skincare" Text Block Image H…" at bounding box center [291, 122] width 107 height 97
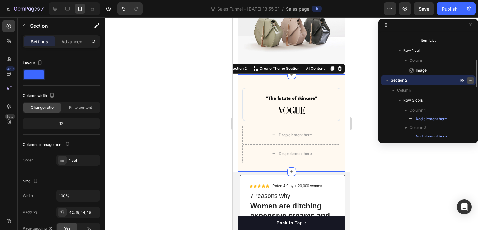
click at [470, 80] on icon "button" at bounding box center [470, 80] width 5 height 5
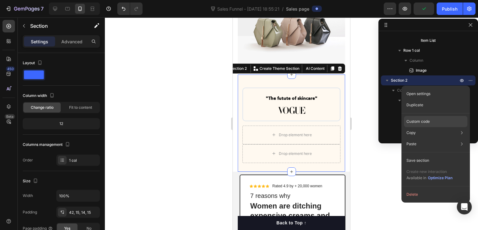
click at [430, 120] on p "Custom code" at bounding box center [418, 122] width 23 height 6
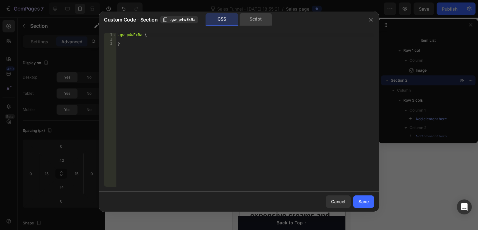
click at [251, 21] on div "Script" at bounding box center [255, 19] width 33 height 12
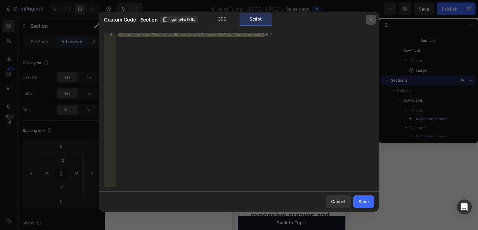
click at [374, 20] on button "button" at bounding box center [371, 20] width 10 height 10
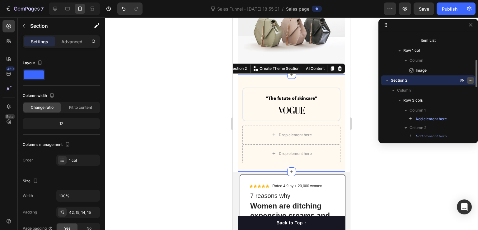
click at [469, 81] on icon "button" at bounding box center [470, 80] width 5 height 5
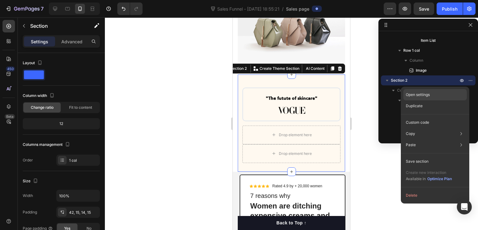
click at [429, 95] on p "Open settings" at bounding box center [418, 95] width 24 height 6
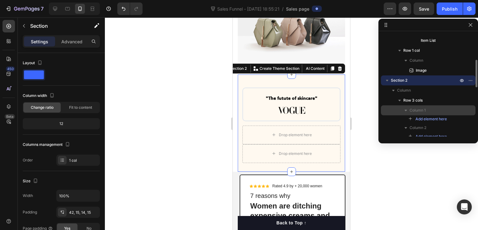
scroll to position [129, 0]
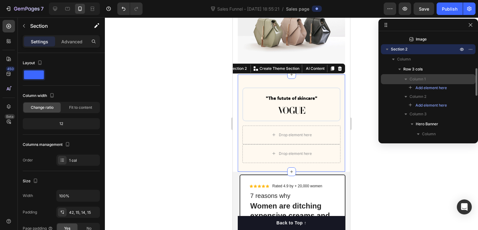
drag, startPoint x: 426, startPoint y: 88, endPoint x: 404, endPoint y: 79, distance: 23.6
click at [443, 76] on p "Column 1" at bounding box center [435, 79] width 50 height 6
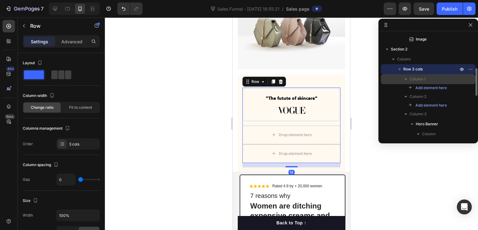
click at [411, 79] on span "Column 1" at bounding box center [418, 79] width 16 height 6
click at [464, 80] on div "Column 1" at bounding box center [429, 79] width 90 height 10
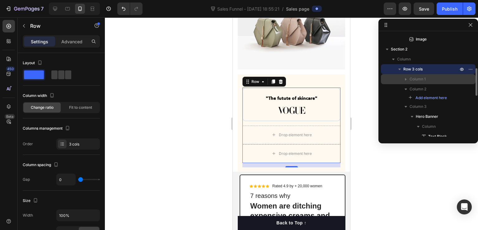
click at [464, 80] on div "Column 1" at bounding box center [429, 79] width 90 height 10
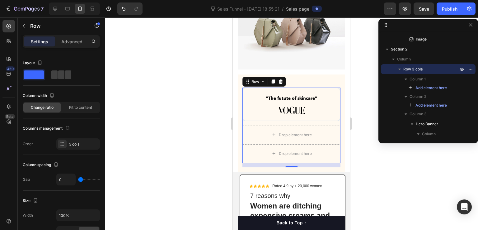
click at [357, 116] on div at bounding box center [291, 123] width 373 height 212
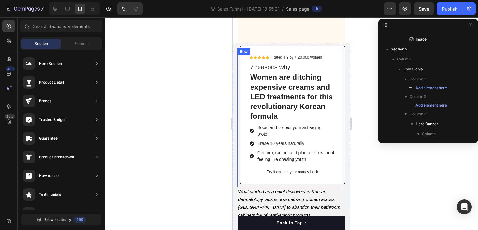
scroll to position [218, 0]
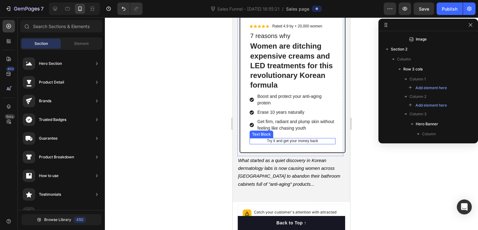
click at [299, 140] on p "Try it and get your money back" at bounding box center [292, 141] width 85 height 5
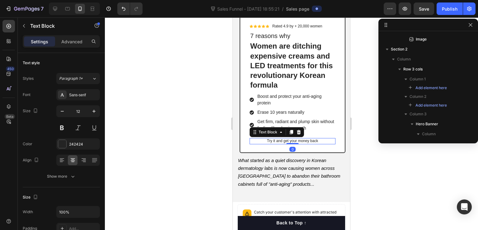
click at [367, 168] on div at bounding box center [291, 123] width 373 height 212
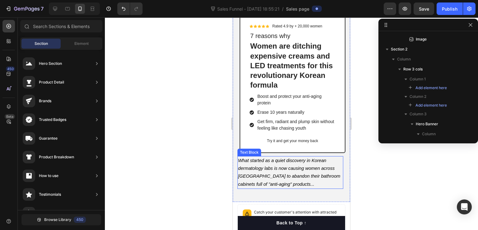
scroll to position [280, 0]
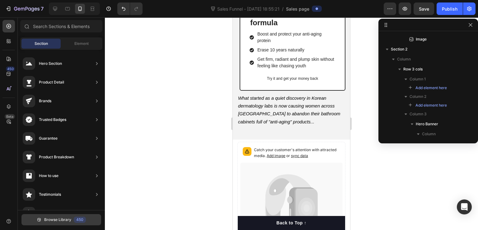
click at [32, 221] on button "Browse Library 450" at bounding box center [61, 219] width 80 height 11
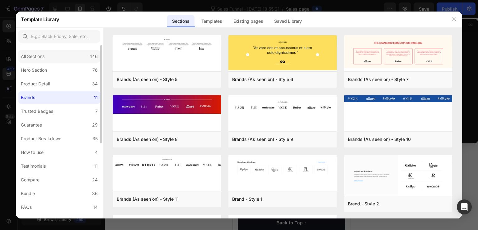
click at [70, 58] on div "All Sections 446" at bounding box center [59, 56] width 82 height 12
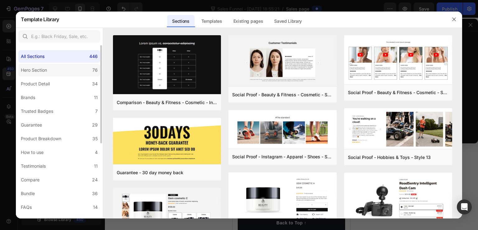
click at [71, 69] on label "Hero Section 76" at bounding box center [59, 70] width 82 height 12
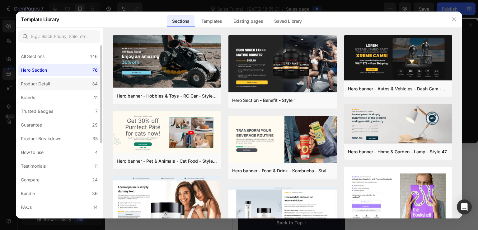
click at [71, 86] on label "Product Detail 34" at bounding box center [59, 84] width 82 height 12
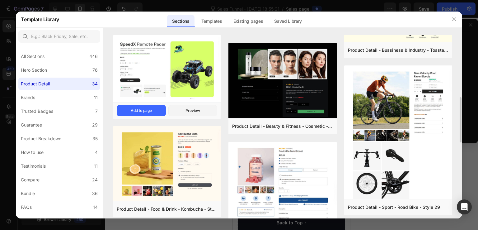
scroll to position [156, 0]
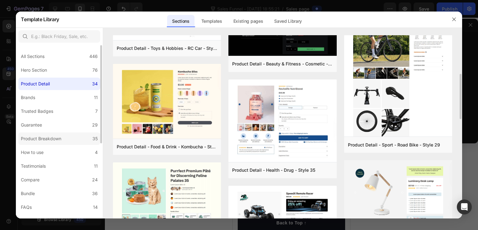
click at [46, 138] on div "Product Breakdown" at bounding box center [41, 138] width 40 height 7
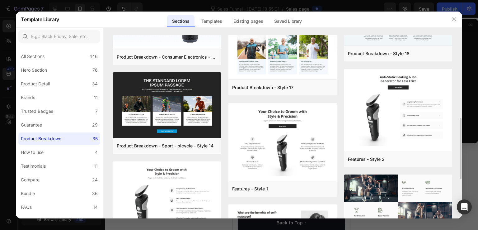
scroll to position [187, 0]
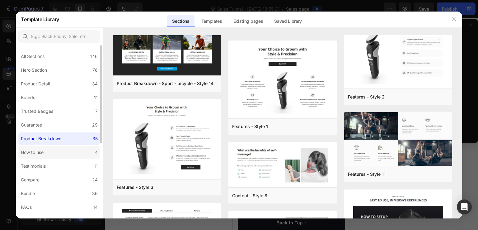
click at [55, 151] on label "How to use 4" at bounding box center [59, 152] width 82 height 12
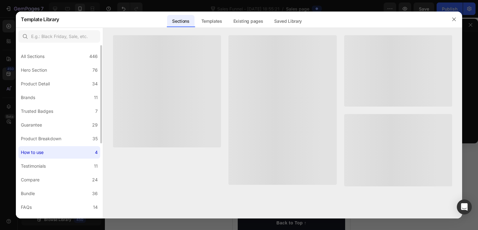
scroll to position [0, 0]
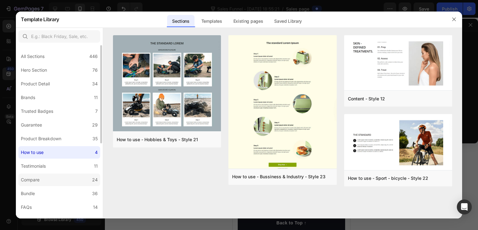
click at [73, 173] on label "Compare 24" at bounding box center [59, 179] width 82 height 12
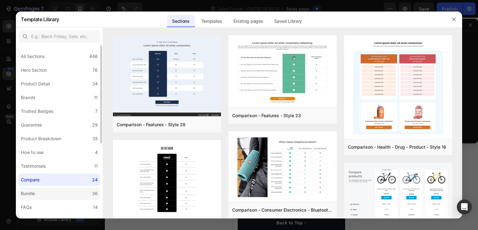
click at [64, 196] on label "Bundle 36" at bounding box center [59, 193] width 82 height 12
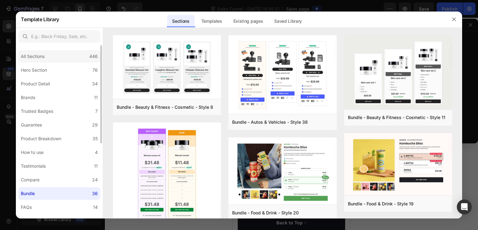
click at [74, 60] on div "All Sections 446" at bounding box center [59, 56] width 82 height 12
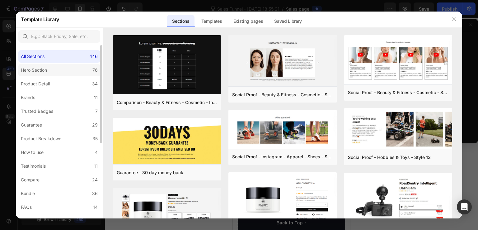
click at [76, 68] on label "Hero Section 76" at bounding box center [59, 70] width 82 height 12
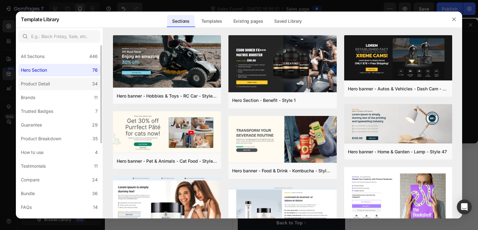
click at [73, 82] on label "Product Detail 34" at bounding box center [59, 84] width 82 height 12
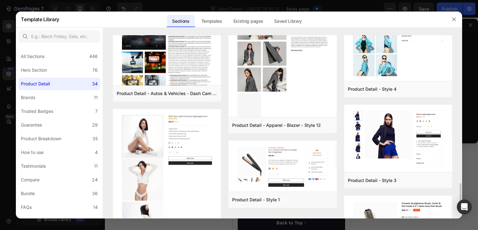
scroll to position [1122, 0]
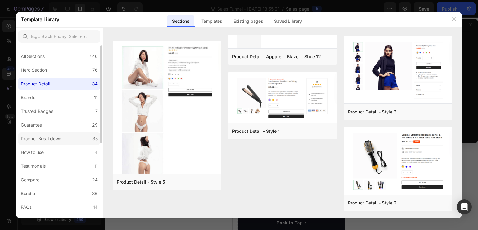
click at [58, 137] on div "Product Breakdown" at bounding box center [41, 138] width 40 height 7
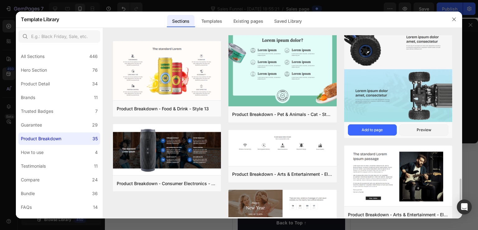
scroll to position [711, 0]
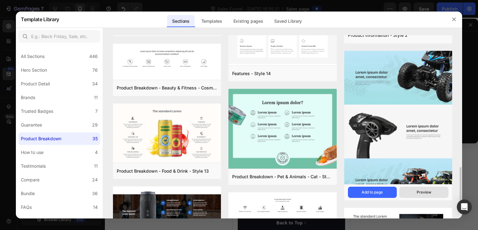
click at [418, 191] on div "Preview" at bounding box center [424, 192] width 15 height 6
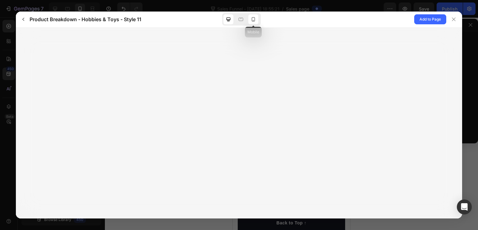
click at [253, 19] on icon at bounding box center [253, 19] width 6 height 6
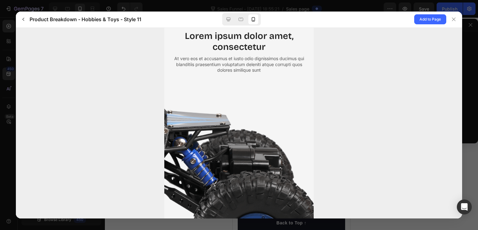
scroll to position [766, 0]
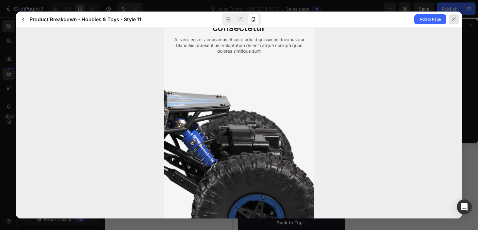
click at [452, 17] on icon at bounding box center [453, 19] width 5 height 5
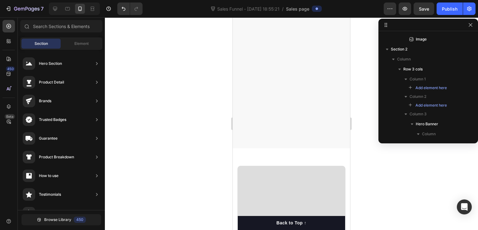
scroll to position [1214, 0]
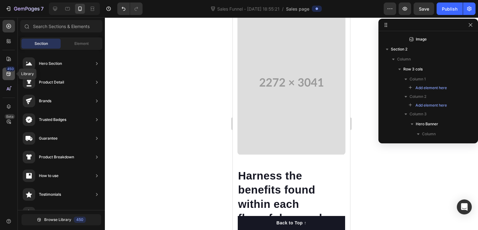
click at [7, 71] on icon at bounding box center [9, 74] width 6 height 6
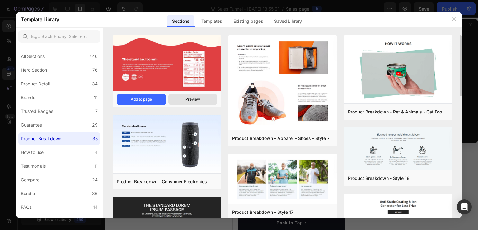
click at [197, 97] on div "Preview" at bounding box center [193, 100] width 15 height 6
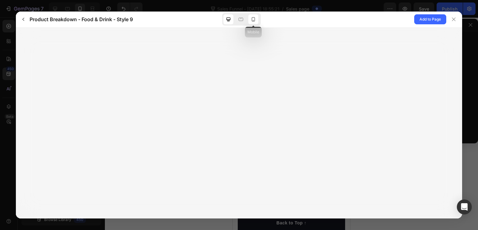
click at [254, 17] on icon at bounding box center [253, 19] width 3 height 4
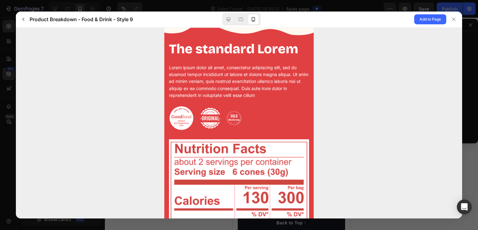
scroll to position [0, 0]
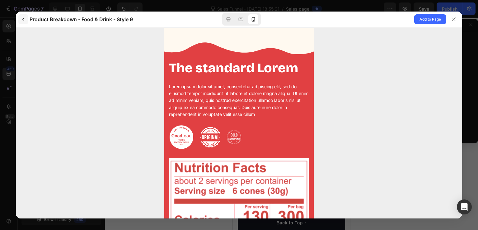
click at [21, 19] on icon "button" at bounding box center [23, 19] width 5 height 5
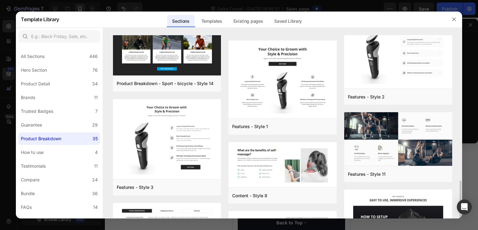
scroll to position [249, 0]
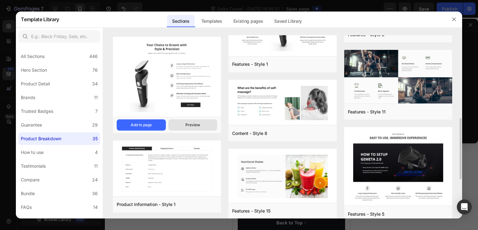
click at [191, 123] on div "Preview" at bounding box center [193, 125] width 15 height 6
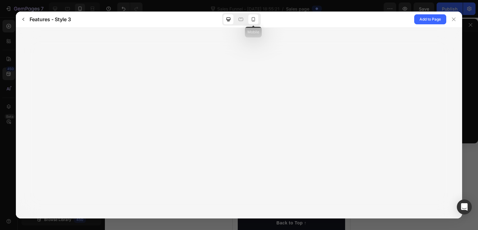
click at [255, 20] on icon at bounding box center [253, 19] width 6 height 6
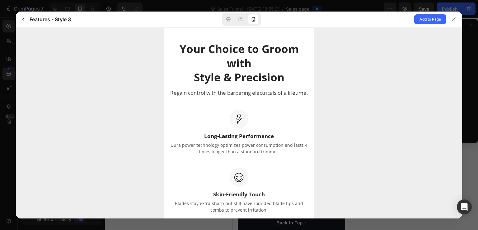
scroll to position [0, 0]
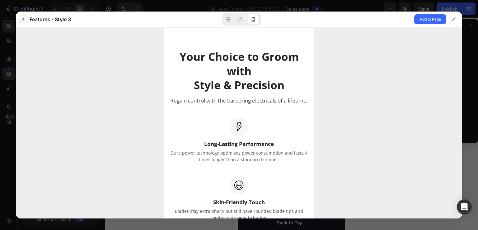
click at [25, 19] on icon "button" at bounding box center [23, 19] width 5 height 5
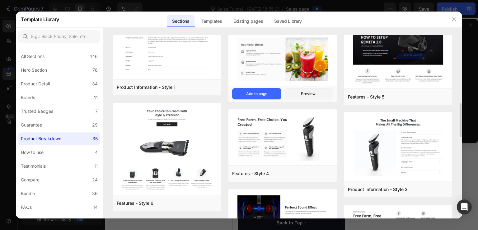
scroll to position [273, 0]
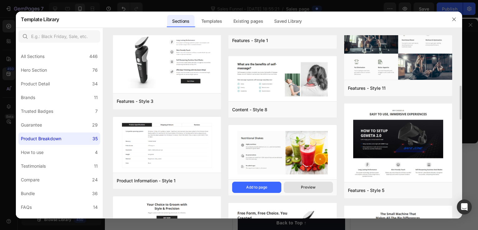
click at [308, 186] on div "Preview" at bounding box center [308, 187] width 15 height 6
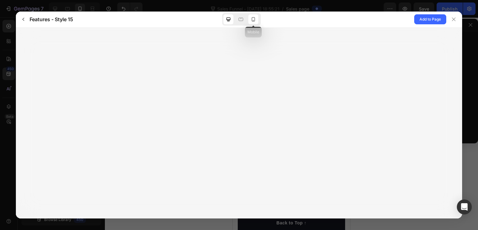
click at [252, 19] on icon at bounding box center [253, 19] width 6 height 6
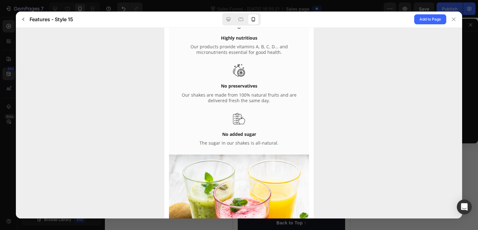
scroll to position [0, 0]
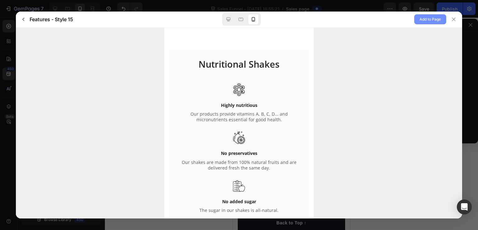
click at [427, 18] on span "Add to Page" at bounding box center [430, 19] width 21 height 7
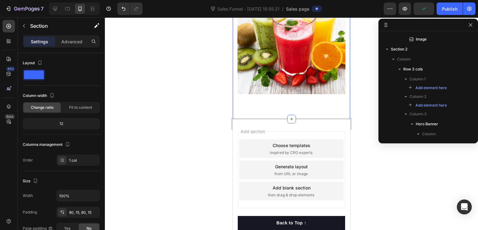
scroll to position [4291, 0]
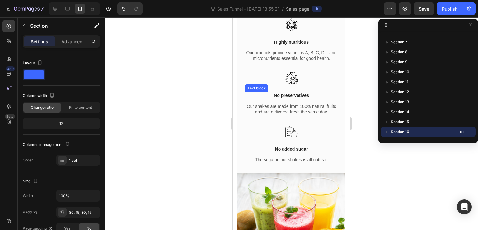
scroll to position [4073, 0]
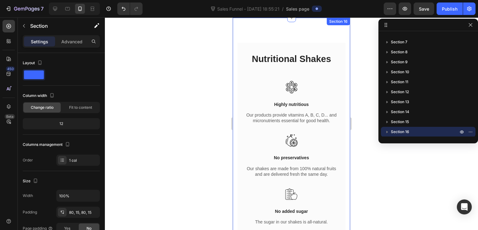
click at [259, 38] on div "Nutritional Shakes Heading Image Highly nutritious Text block Our products prov…" at bounding box center [291, 193] width 117 height 350
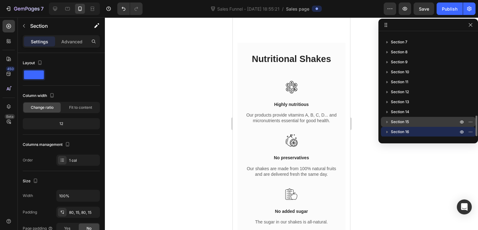
click at [410, 120] on p "Section 15" at bounding box center [425, 122] width 68 height 6
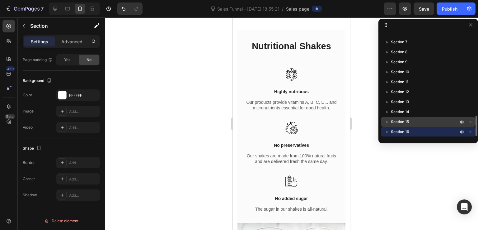
scroll to position [4033, 0]
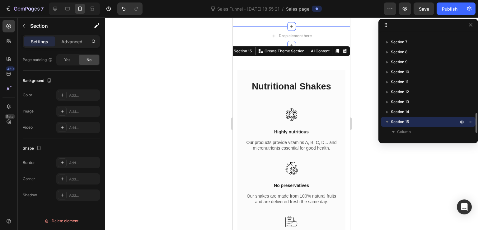
click at [386, 123] on icon "button" at bounding box center [387, 122] width 6 height 6
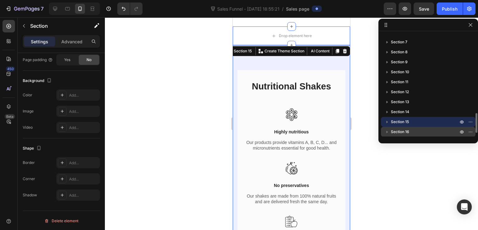
click at [402, 129] on span "Section 16" at bounding box center [400, 132] width 18 height 6
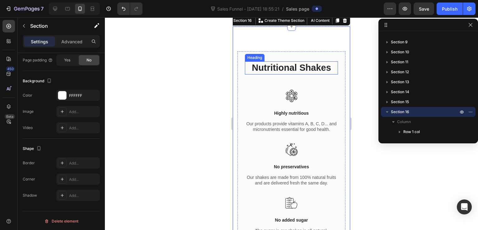
scroll to position [4114, 0]
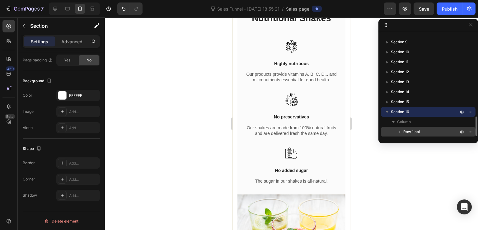
click at [398, 130] on icon "button" at bounding box center [400, 132] width 6 height 6
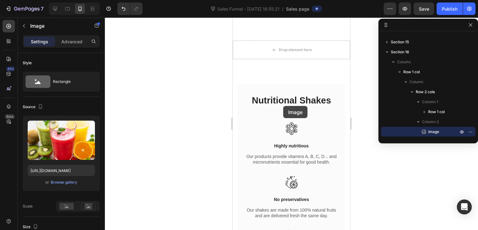
scroll to position [4004, 0]
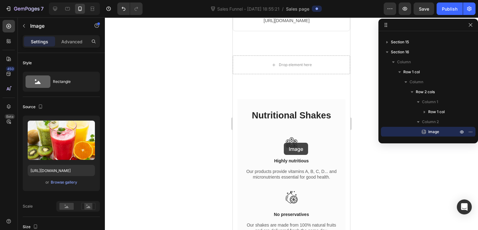
drag, startPoint x: 294, startPoint y: 177, endPoint x: 284, endPoint y: 143, distance: 35.5
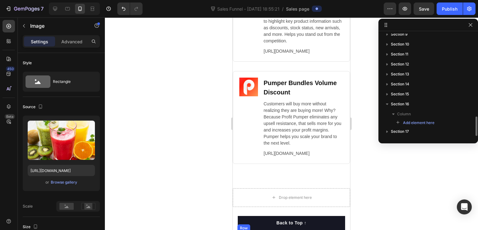
scroll to position [437, 0]
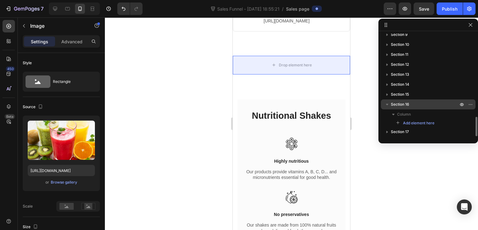
click at [387, 104] on icon "button" at bounding box center [387, 105] width 2 height 2
click at [387, 104] on icon "button" at bounding box center [387, 104] width 6 height 6
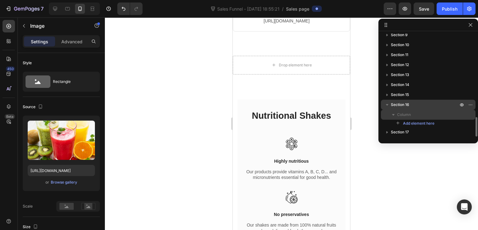
click at [393, 115] on icon "button" at bounding box center [393, 115] width 2 height 2
click at [393, 115] on icon "button" at bounding box center [394, 115] width 2 height 2
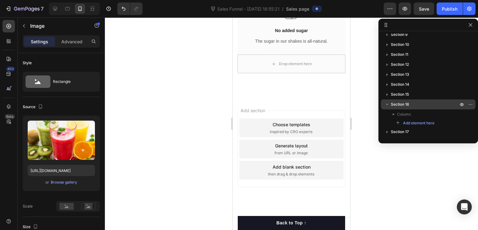
scroll to position [4293, 0]
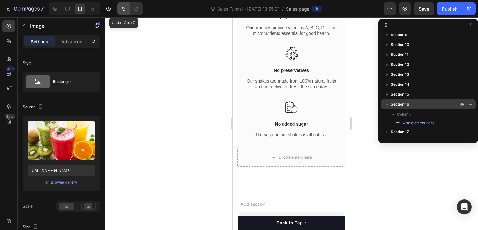
click at [120, 5] on button "Undo/Redo" at bounding box center [123, 8] width 12 height 12
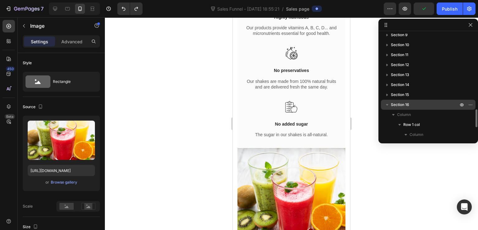
scroll to position [490, 0]
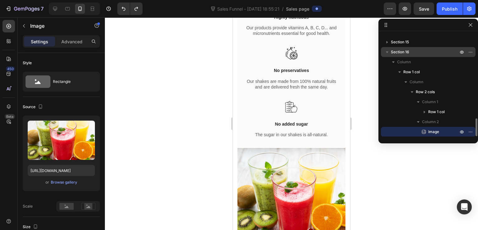
drag, startPoint x: 436, startPoint y: 132, endPoint x: 442, endPoint y: 129, distance: 6.0
click at [442, 129] on p "Image" at bounding box center [436, 132] width 31 height 6
click at [419, 122] on icon "button" at bounding box center [418, 122] width 6 height 6
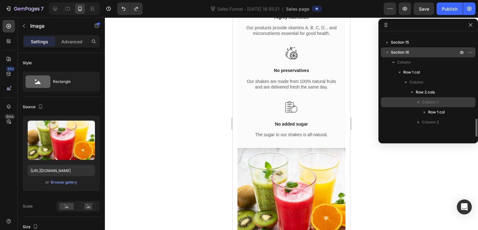
drag, startPoint x: 429, startPoint y: 123, endPoint x: 430, endPoint y: 97, distance: 26.2
click at [430, 97] on div "Column 1 Row 1 col Column 2" at bounding box center [428, 112] width 95 height 30
click at [12, 26] on div at bounding box center [8, 26] width 12 height 12
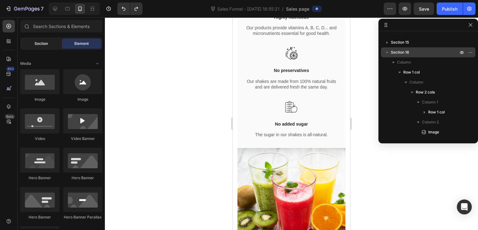
click at [42, 45] on span "Section" at bounding box center [41, 44] width 13 height 6
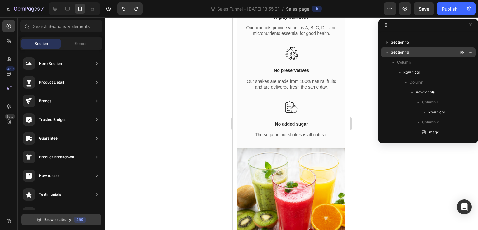
click at [52, 218] on span "Browse Library" at bounding box center [57, 220] width 27 height 6
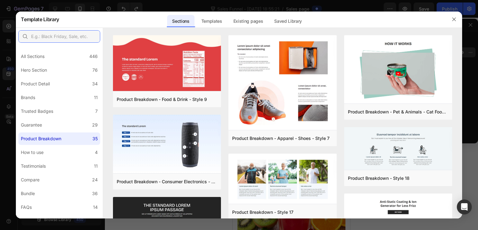
click at [82, 35] on input "text" at bounding box center [59, 36] width 82 height 12
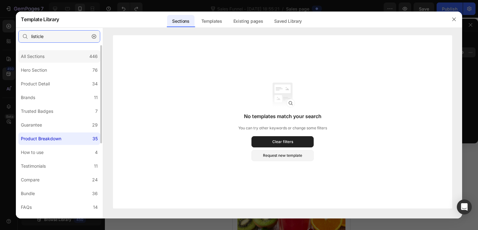
type input "listicle"
click at [71, 56] on div "All Sections 446" at bounding box center [59, 56] width 82 height 12
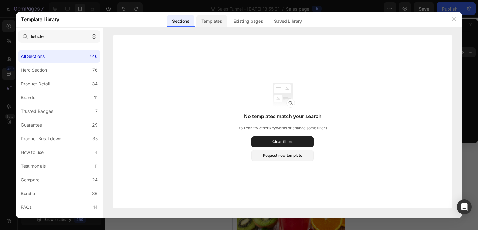
click at [209, 19] on div "Templates" at bounding box center [211, 21] width 31 height 12
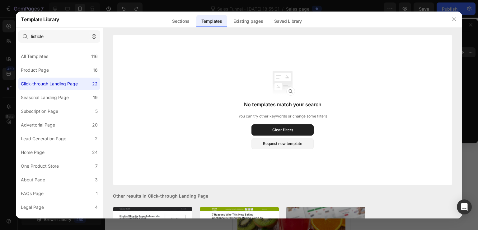
click at [92, 37] on icon "button" at bounding box center [94, 36] width 4 height 4
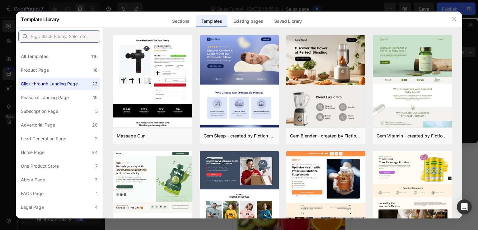
click at [75, 33] on input "text" at bounding box center [59, 36] width 82 height 12
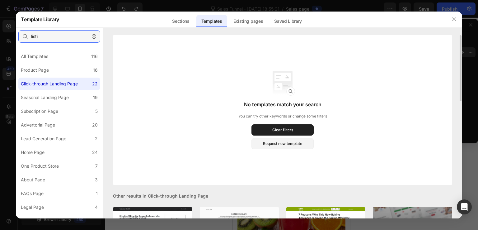
scroll to position [62, 0]
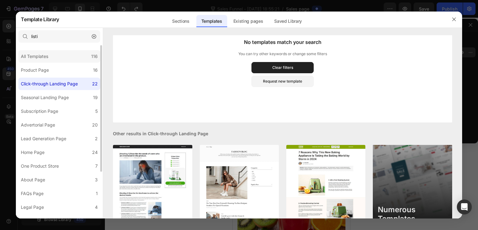
click at [66, 60] on div "All Templates 116" at bounding box center [59, 56] width 82 height 12
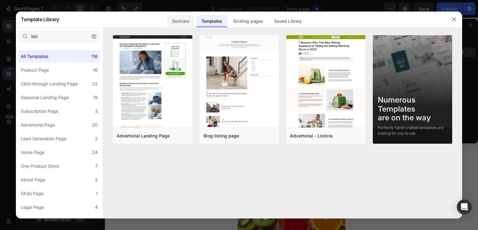
click at [185, 18] on div "Sections" at bounding box center [180, 21] width 27 height 12
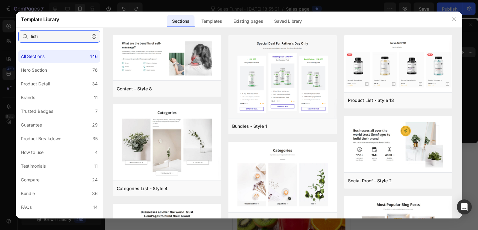
click at [61, 34] on input "listi" at bounding box center [59, 36] width 82 height 12
type input "listi"
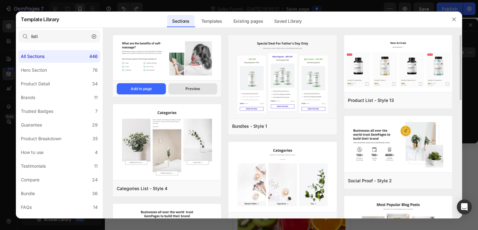
click at [196, 90] on div "Preview" at bounding box center [193, 89] width 15 height 6
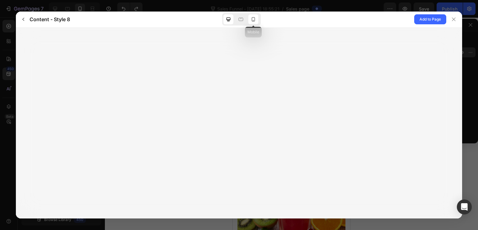
click at [253, 21] on icon at bounding box center [253, 19] width 6 height 6
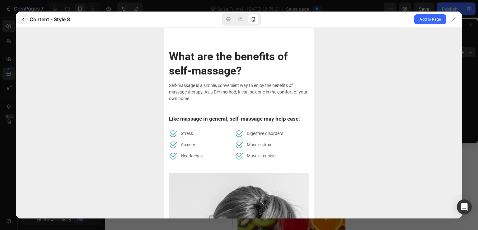
click at [24, 17] on icon "button" at bounding box center [23, 19] width 5 height 5
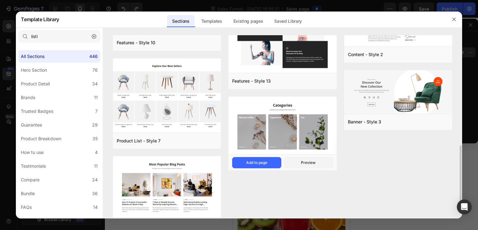
scroll to position [334, 0]
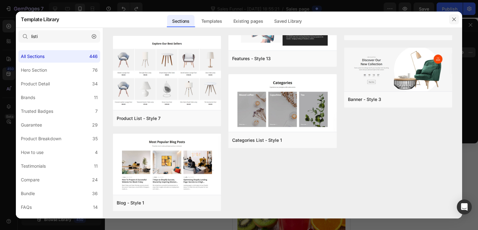
click at [452, 17] on icon "button" at bounding box center [454, 19] width 5 height 5
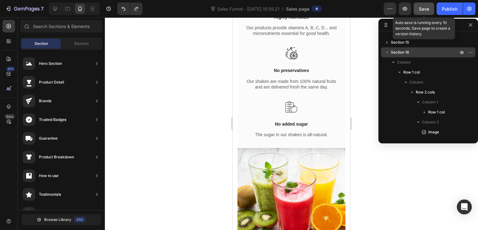
click at [417, 7] on button "Save" at bounding box center [424, 8] width 21 height 12
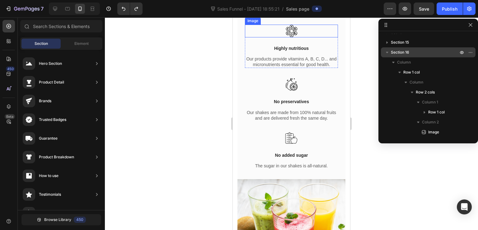
scroll to position [4192, 0]
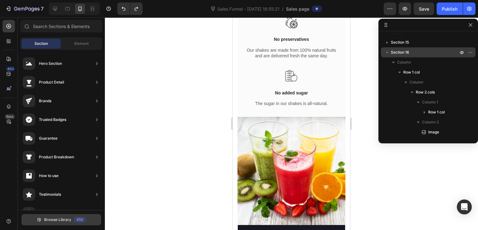
click at [61, 218] on span "Browse Library" at bounding box center [57, 220] width 27 height 6
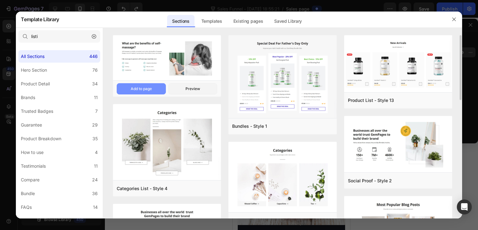
click at [157, 88] on button "Add to page" at bounding box center [141, 88] width 49 height 11
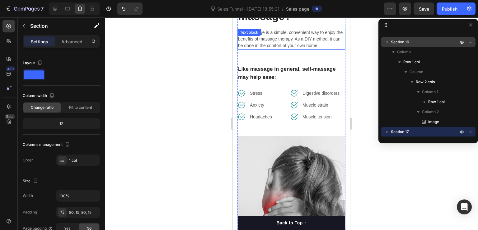
scroll to position [4450, 0]
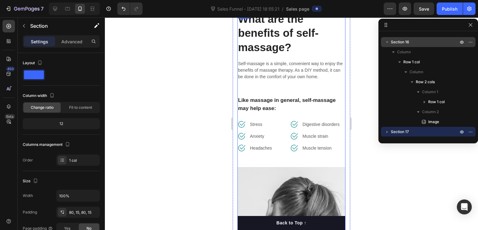
click at [276, 89] on div "What are the benefits of self-massage? Heading Self-massage is a simple, conven…" at bounding box center [292, 89] width 108 height 156
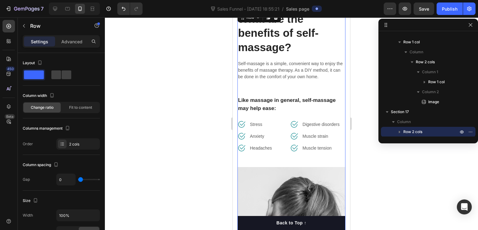
scroll to position [4481, 0]
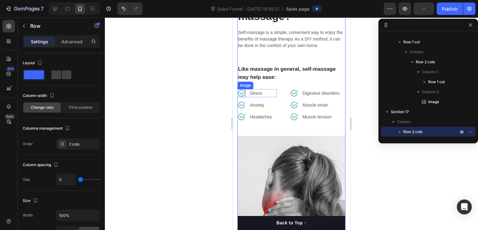
click at [244, 93] on img at bounding box center [242, 93] width 8 height 8
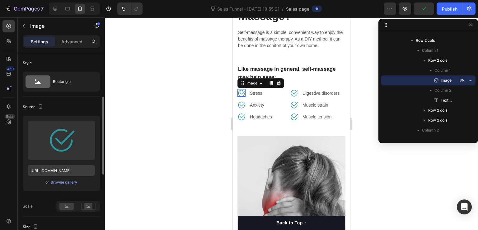
scroll to position [31, 0]
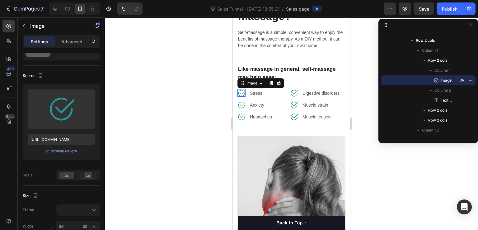
click at [361, 110] on div at bounding box center [291, 123] width 373 height 212
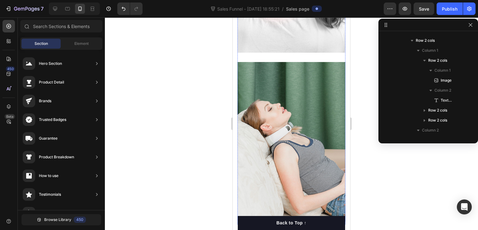
scroll to position [4793, 0]
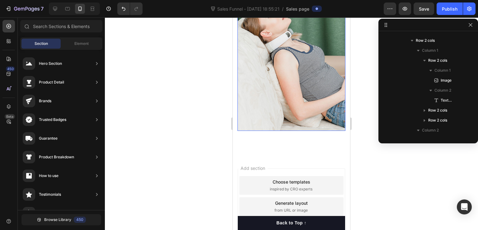
click at [280, 91] on img at bounding box center [292, 50] width 108 height 162
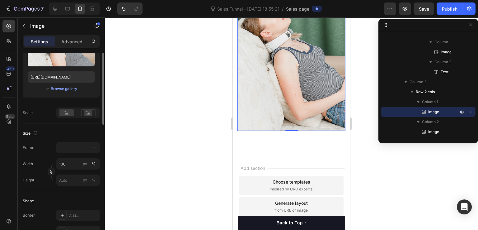
scroll to position [31, 0]
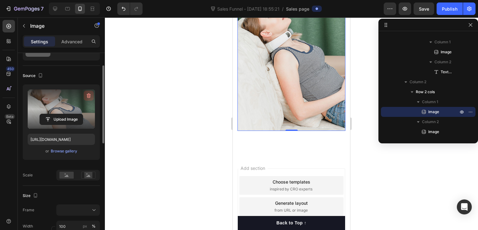
click at [91, 95] on icon "button" at bounding box center [89, 95] width 6 height 6
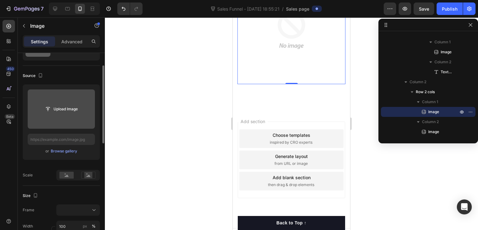
scroll to position [4723, 0]
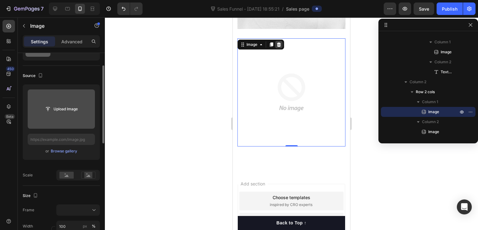
click at [281, 42] on icon at bounding box center [278, 44] width 5 height 5
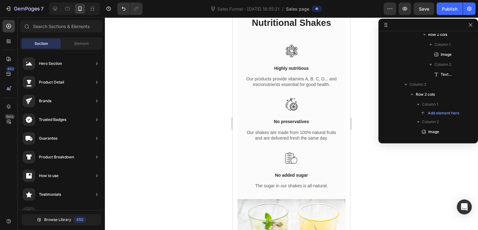
scroll to position [4078, 0]
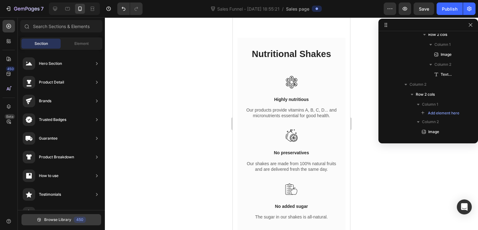
click at [65, 218] on span "Browse Library" at bounding box center [57, 220] width 27 height 6
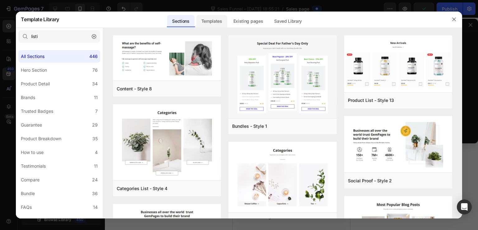
click at [214, 19] on div "Templates" at bounding box center [211, 21] width 31 height 12
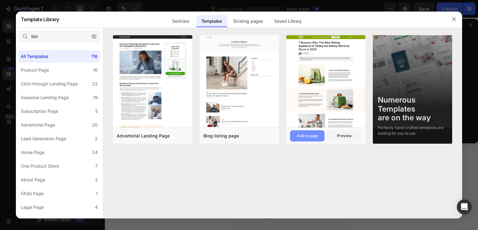
click at [316, 137] on div "Add to page" at bounding box center [307, 136] width 21 height 6
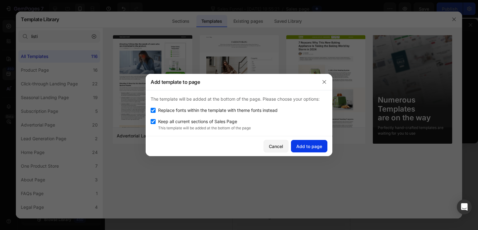
click at [312, 144] on div "Add to page" at bounding box center [309, 146] width 26 height 7
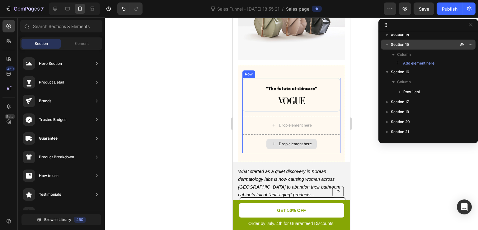
scroll to position [134, 0]
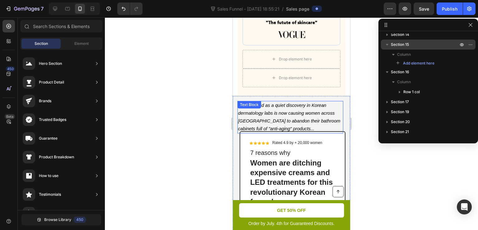
click at [282, 117] on p "What started as a quiet discovery in Korean dermatology labs is now causing wom…" at bounding box center [290, 116] width 105 height 31
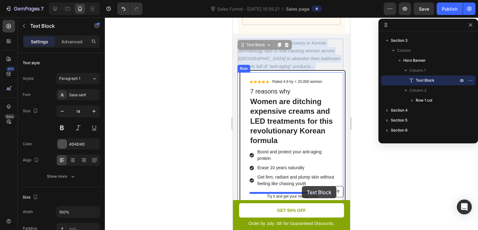
scroll to position [259, 0]
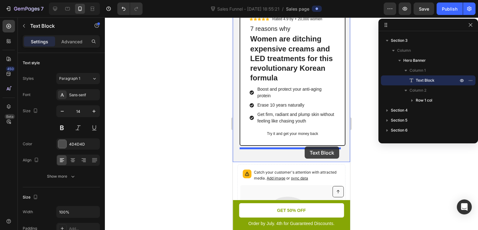
drag, startPoint x: 296, startPoint y: 111, endPoint x: 305, endPoint y: 146, distance: 36.2
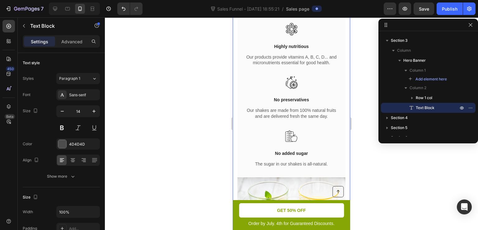
scroll to position [4078, 0]
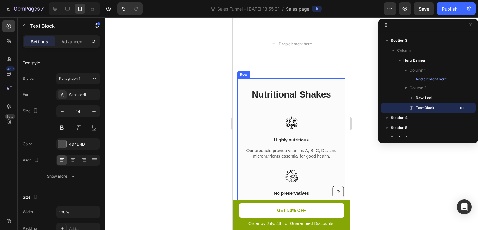
click at [297, 99] on div "Nutritional Shakes Heading Image Highly nutritious Text block Our products prov…" at bounding box center [292, 169] width 108 height 182
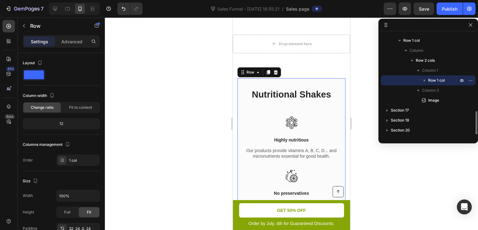
scroll to position [4140, 0]
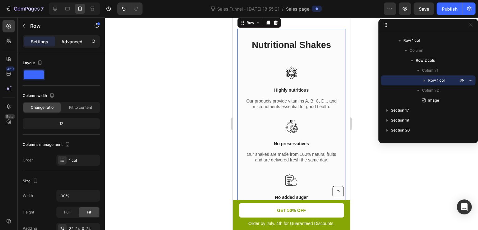
click at [62, 41] on p "Advanced" at bounding box center [71, 41] width 21 height 7
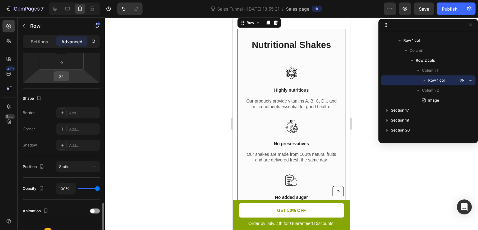
scroll to position [187, 0]
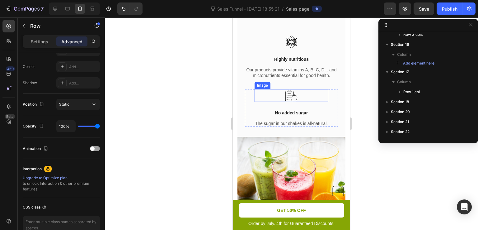
scroll to position [4182, 0]
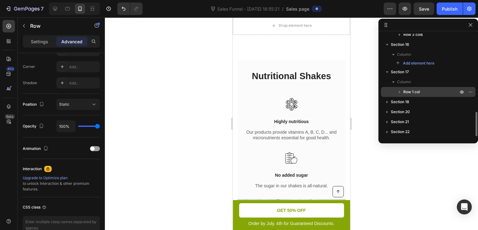
click at [401, 92] on icon "button" at bounding box center [400, 92] width 6 height 6
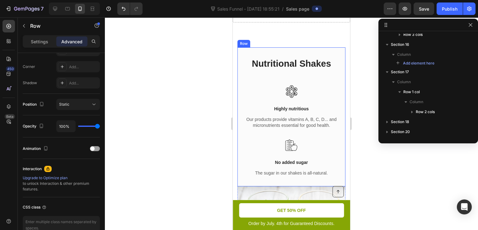
scroll to position [4151, 0]
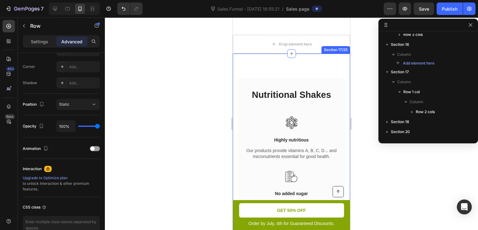
click at [335, 83] on div "Nutritional Shakes Heading Image Highly nutritious Text block Our products prov…" at bounding box center [291, 202] width 117 height 297
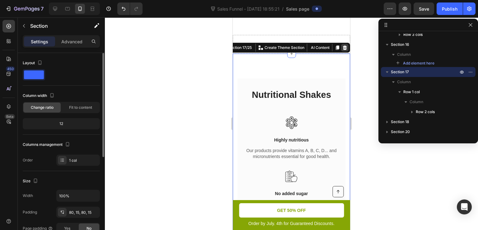
click at [343, 49] on icon at bounding box center [345, 47] width 4 height 4
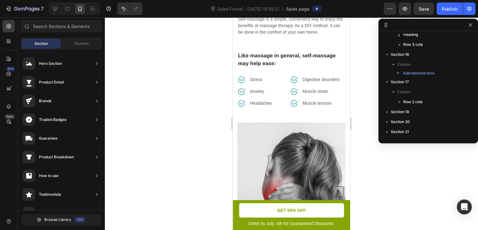
scroll to position [4182, 0]
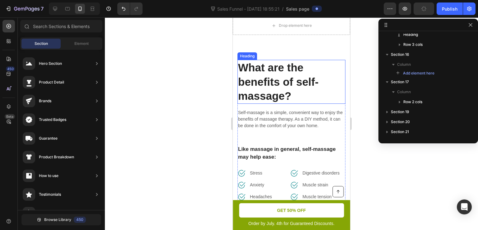
click at [274, 96] on p "What are the benefits of self-massage?" at bounding box center [291, 81] width 107 height 43
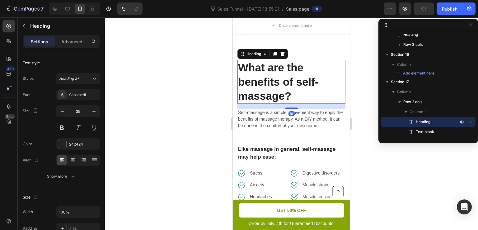
click at [277, 120] on p "Self-massage is a simple, convenient way to enjoy the benefits of massage thera…" at bounding box center [291, 119] width 107 height 20
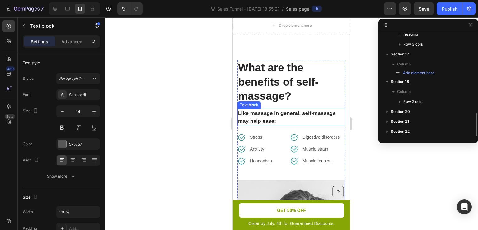
scroll to position [350, 0]
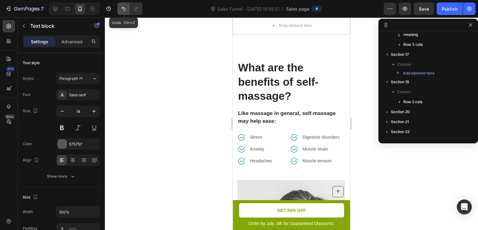
click at [122, 7] on icon "Undo/Redo" at bounding box center [123, 9] width 6 height 6
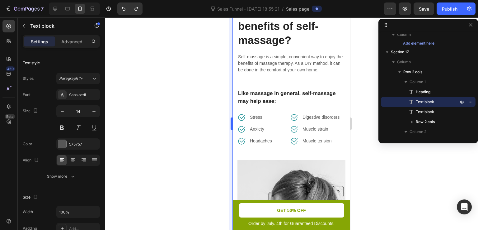
scroll to position [4182, 0]
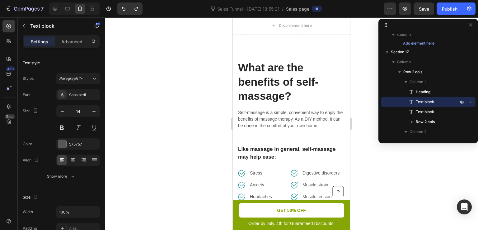
click at [266, 125] on p "Self-massage is a simple, convenient way to enjoy the benefits of massage thera…" at bounding box center [291, 119] width 107 height 20
click at [277, 116] on p "Self-massage is a simple, convenient way to enjoy the benefits of massage thera…" at bounding box center [291, 119] width 107 height 20
click at [263, 121] on p "Self-massage is a simple, convenient way to enjoy the benefits of massage thera…" at bounding box center [291, 119] width 107 height 20
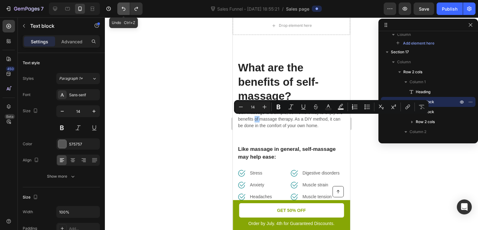
click at [123, 6] on icon "Undo/Redo" at bounding box center [123, 9] width 6 height 6
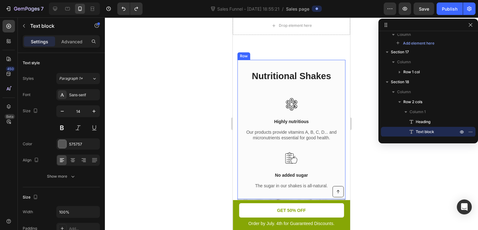
scroll to position [4245, 0]
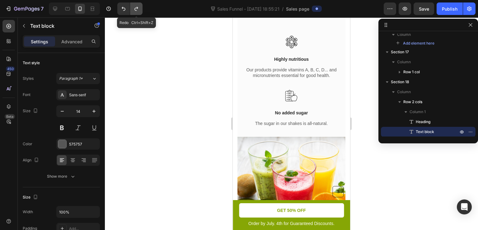
click at [134, 7] on icon "Undo/Redo" at bounding box center [136, 9] width 6 height 6
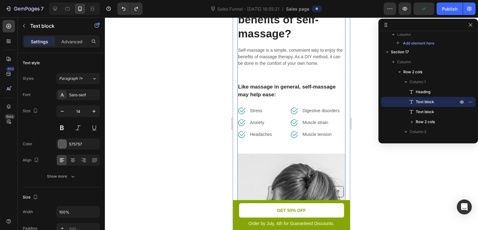
click at [285, 79] on div "What are the benefits of self-massage? Heading Self-massage is a simple, conven…" at bounding box center [292, 76] width 108 height 156
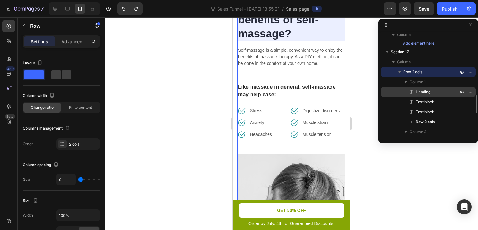
click at [424, 90] on span "Heading" at bounding box center [423, 92] width 15 height 6
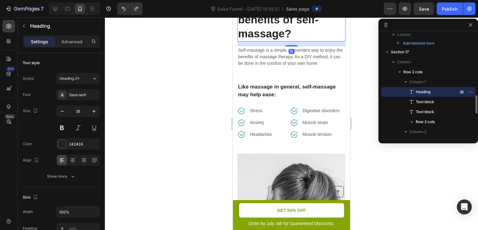
scroll to position [4202, 0]
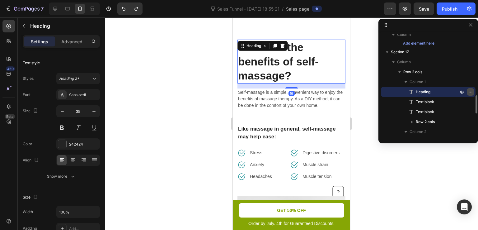
click at [472, 92] on icon "button" at bounding box center [472, 92] width 1 height 1
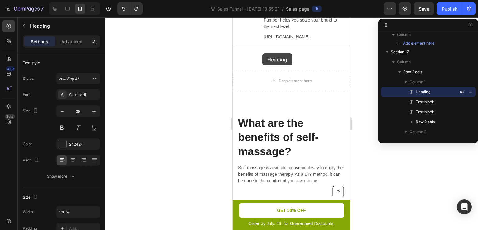
drag, startPoint x: 286, startPoint y: 55, endPoint x: 260, endPoint y: 55, distance: 26.5
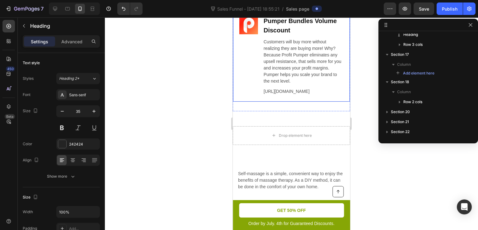
scroll to position [4169, 0]
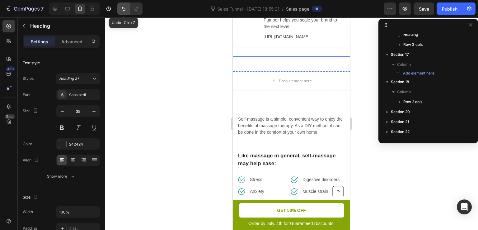
click at [127, 8] on button "Undo/Redo" at bounding box center [123, 8] width 12 height 12
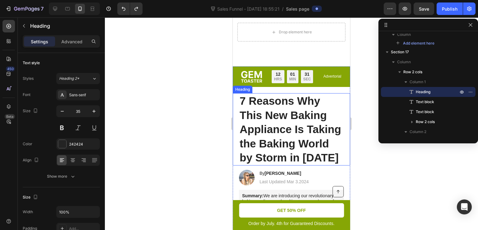
scroll to position [4612, 0]
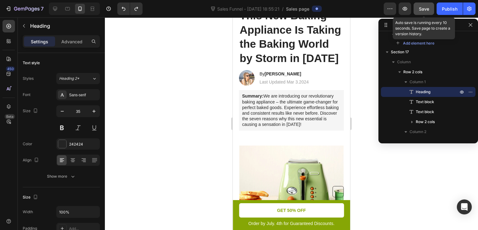
click at [424, 8] on span "Save" at bounding box center [424, 8] width 10 height 5
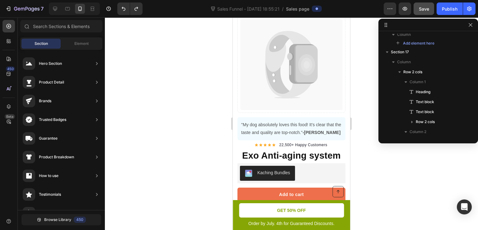
scroll to position [247, 0]
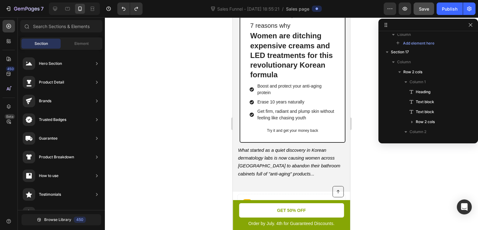
drag, startPoint x: 347, startPoint y: 193, endPoint x: 583, endPoint y: 63, distance: 269.2
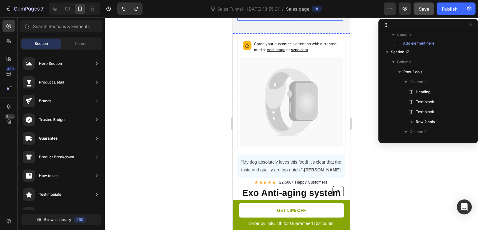
scroll to position [342, 0]
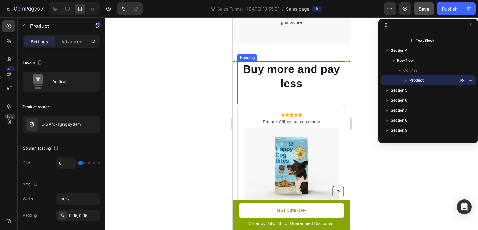
scroll to position [2117, 0]
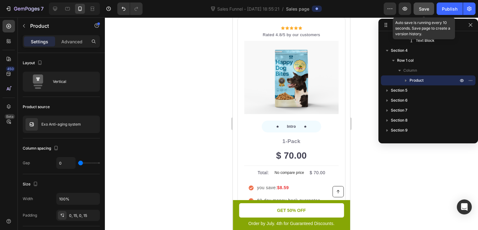
click at [423, 12] on button "Save" at bounding box center [424, 8] width 21 height 12
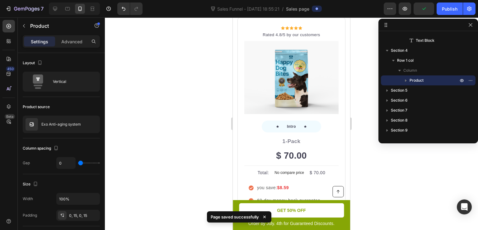
click at [363, 49] on div at bounding box center [291, 123] width 373 height 212
